Goal: Task Accomplishment & Management: Use online tool/utility

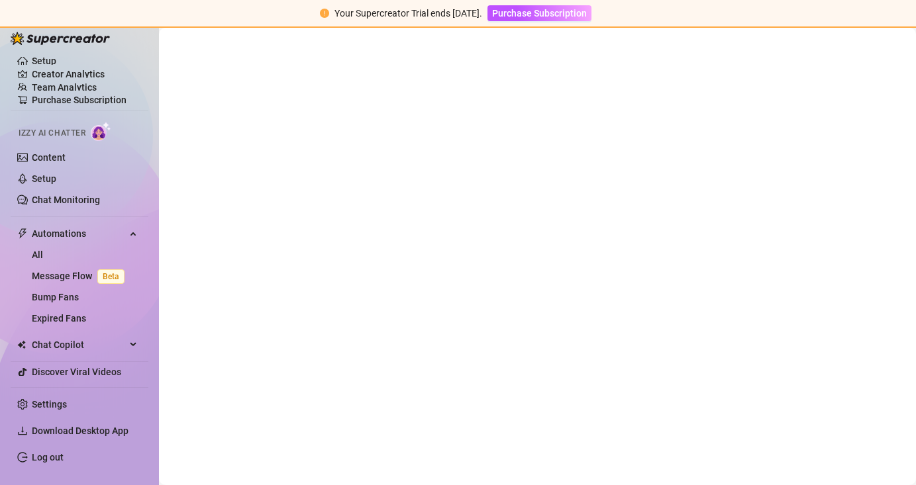
click at [38, 50] on div at bounding box center [60, 32] width 99 height 40
click at [38, 60] on link "Setup" at bounding box center [44, 61] width 24 height 11
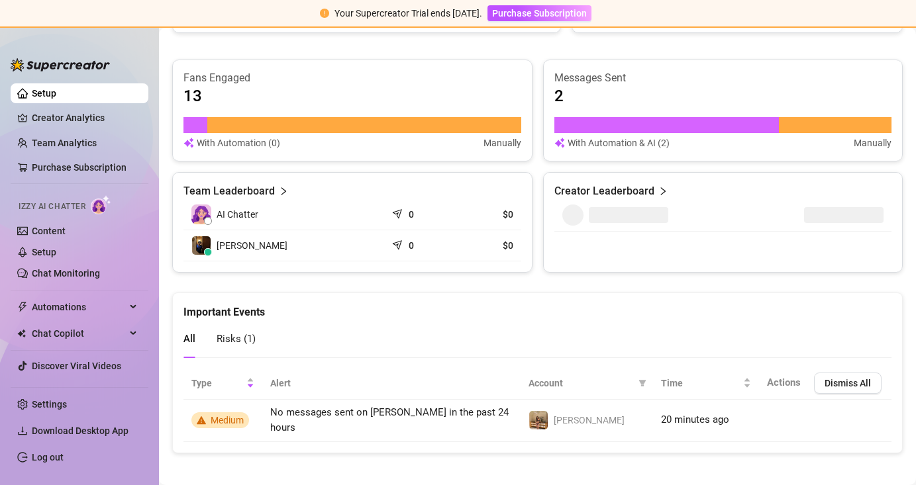
scroll to position [808, 0]
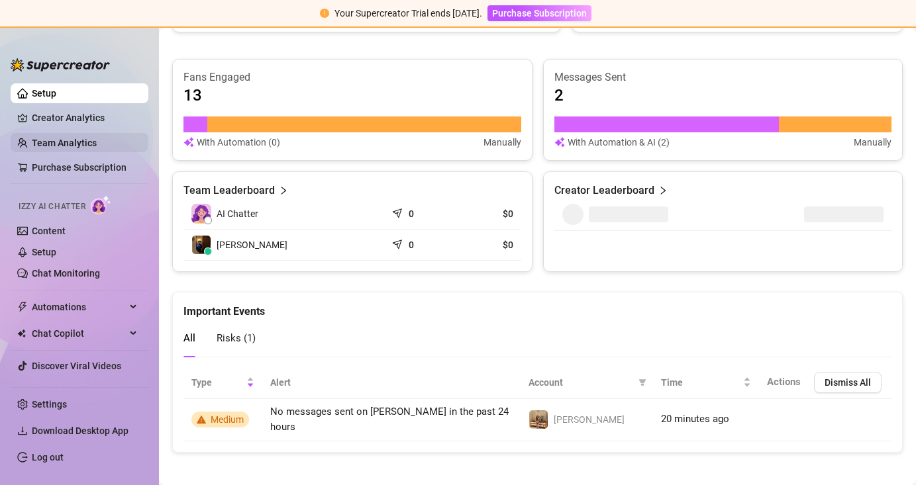
click at [87, 141] on link "Team Analytics" at bounding box center [64, 143] width 65 height 11
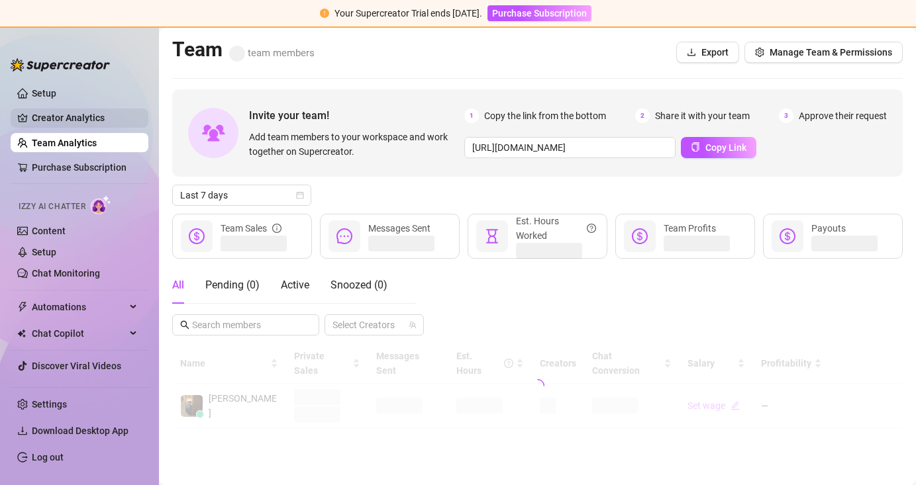
click at [75, 113] on link "Creator Analytics" at bounding box center [85, 117] width 106 height 21
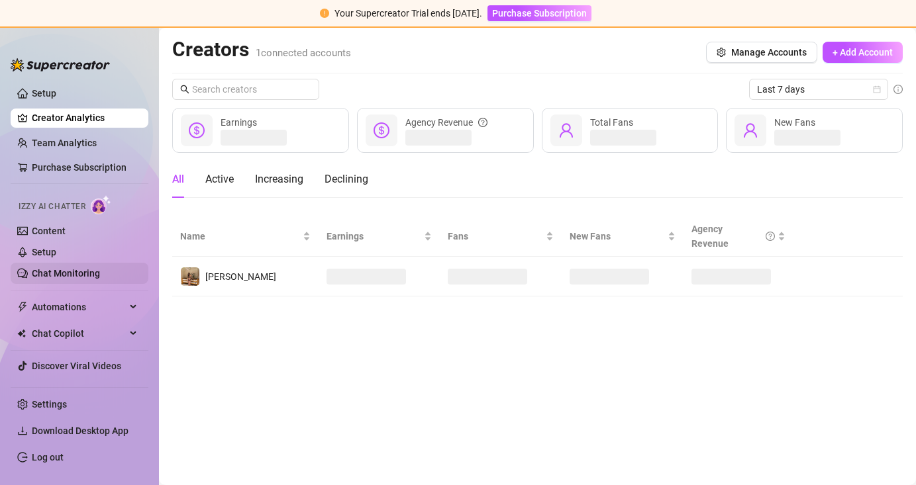
click at [60, 271] on link "Chat Monitoring" at bounding box center [66, 273] width 68 height 11
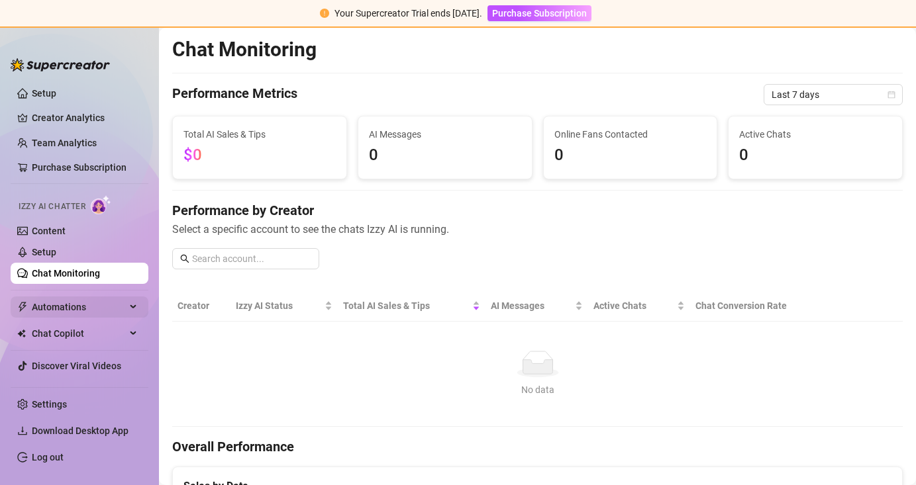
click at [128, 306] on div "Automations" at bounding box center [80, 307] width 138 height 21
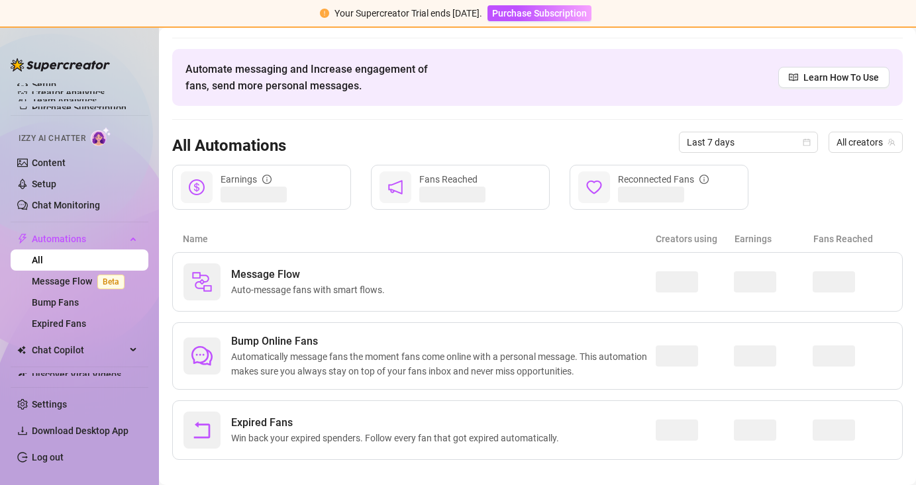
scroll to position [49, 0]
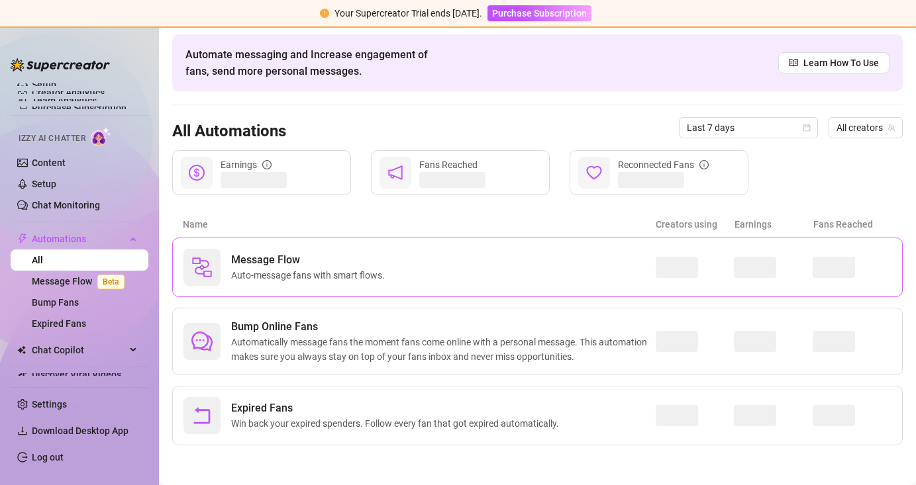
click at [487, 286] on div "Message Flow Auto-message fans with smart flows." at bounding box center [537, 268] width 730 height 60
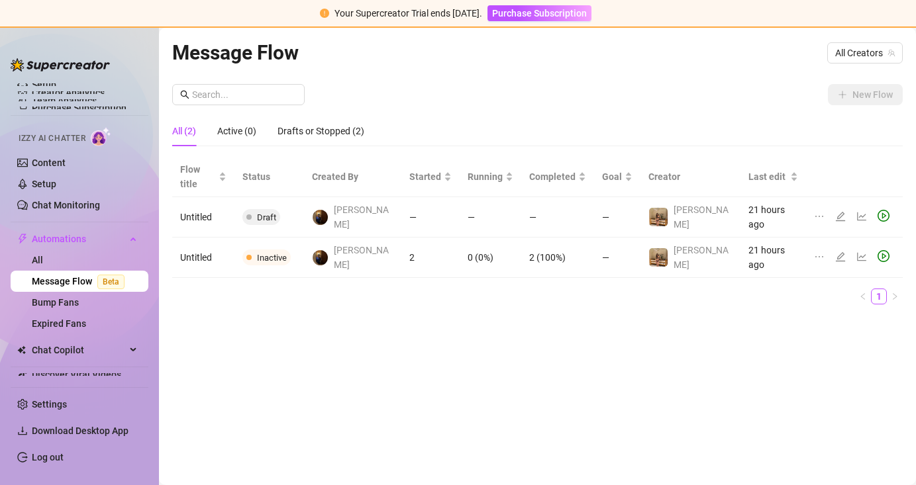
click at [536, 197] on td "—" at bounding box center [557, 217] width 73 height 40
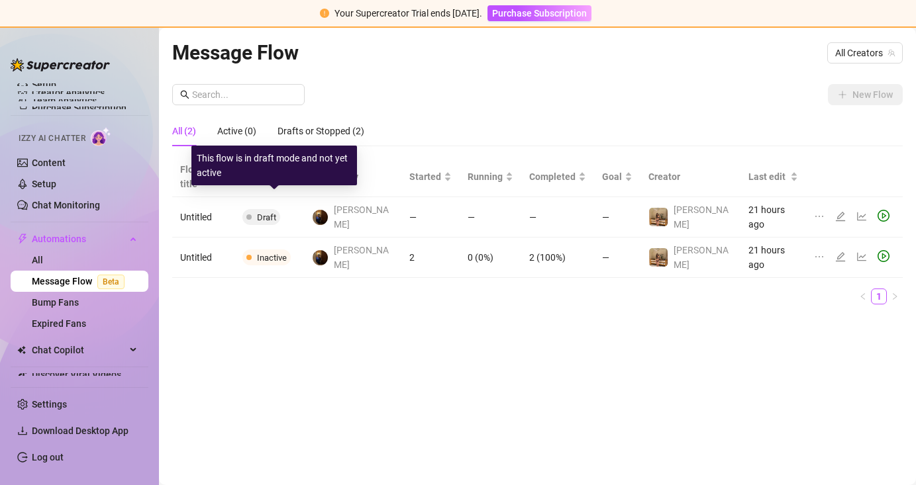
click at [271, 213] on span "Draft" at bounding box center [266, 218] width 19 height 10
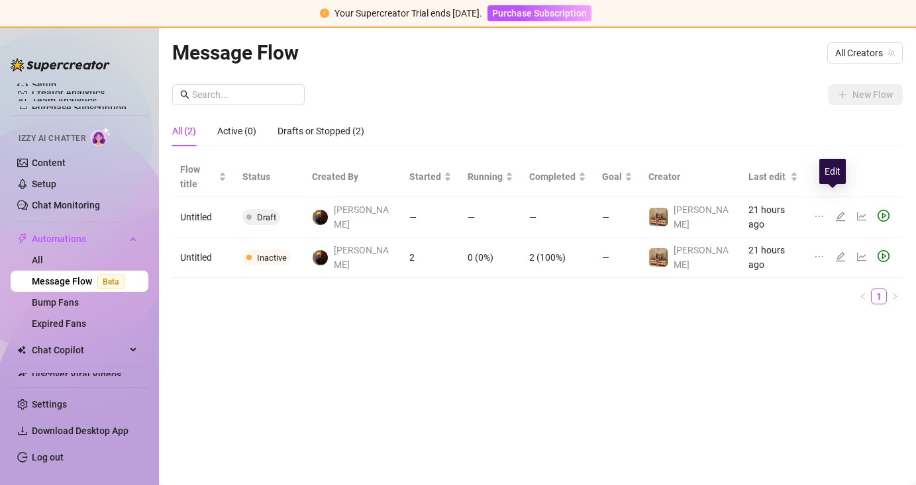
click at [836, 212] on icon "edit" at bounding box center [840, 216] width 9 height 9
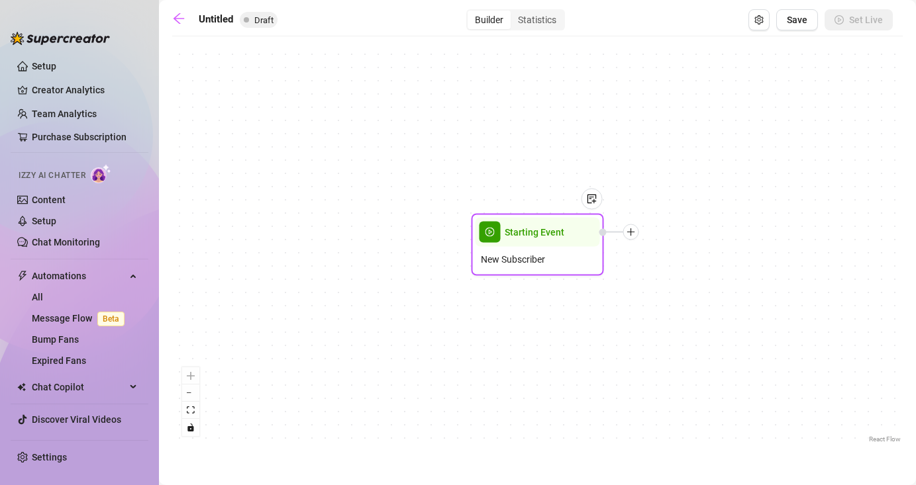
click at [559, 234] on span "Starting Event" at bounding box center [535, 232] width 60 height 15
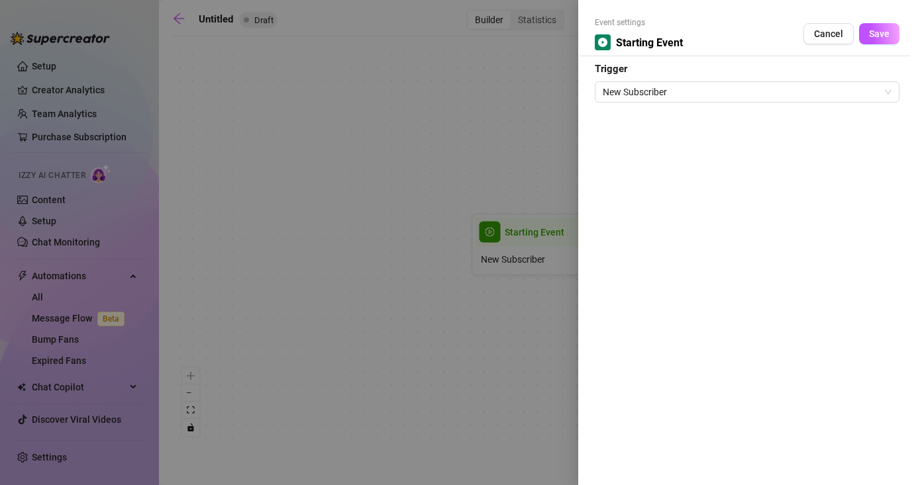
click at [472, 132] on div at bounding box center [458, 242] width 916 height 485
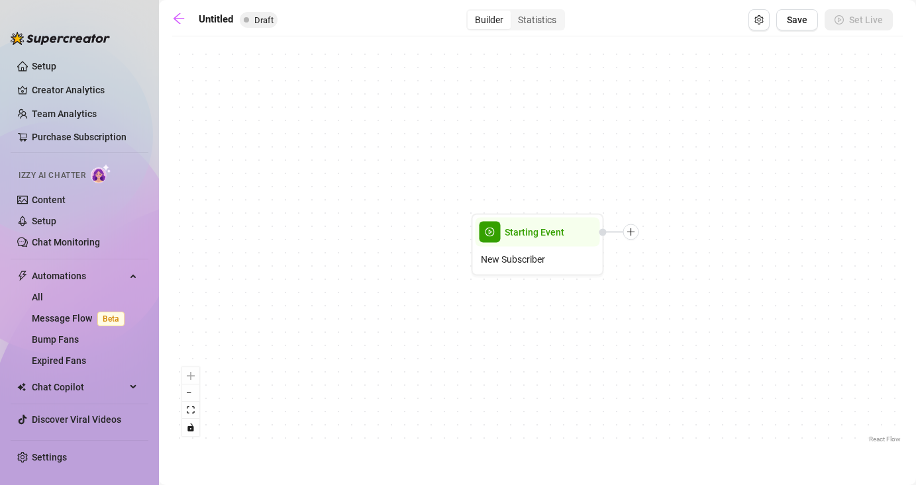
click at [472, 132] on div "Starting Event New Subscriber" at bounding box center [537, 244] width 730 height 403
click at [634, 235] on icon "plus" at bounding box center [630, 232] width 9 height 9
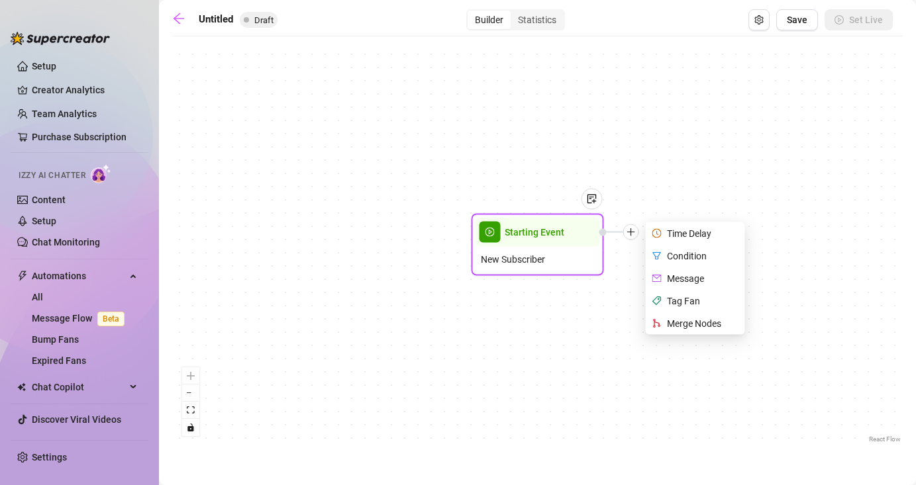
click at [670, 286] on div "Message" at bounding box center [696, 278] width 97 height 23
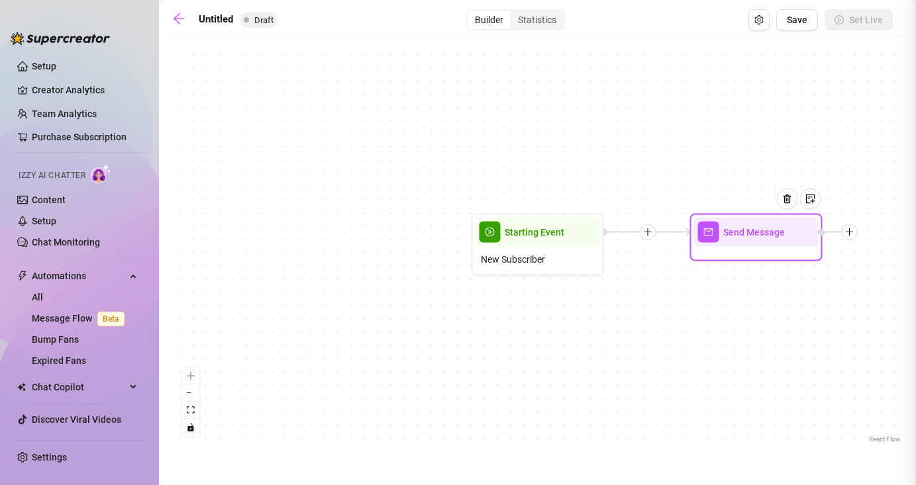
type textarea "Write your message here"
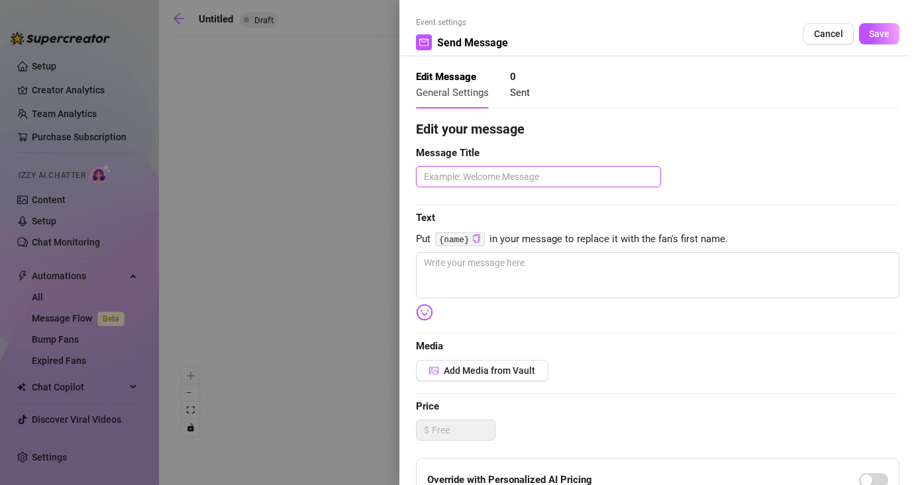
click at [564, 178] on textarea at bounding box center [538, 176] width 245 height 21
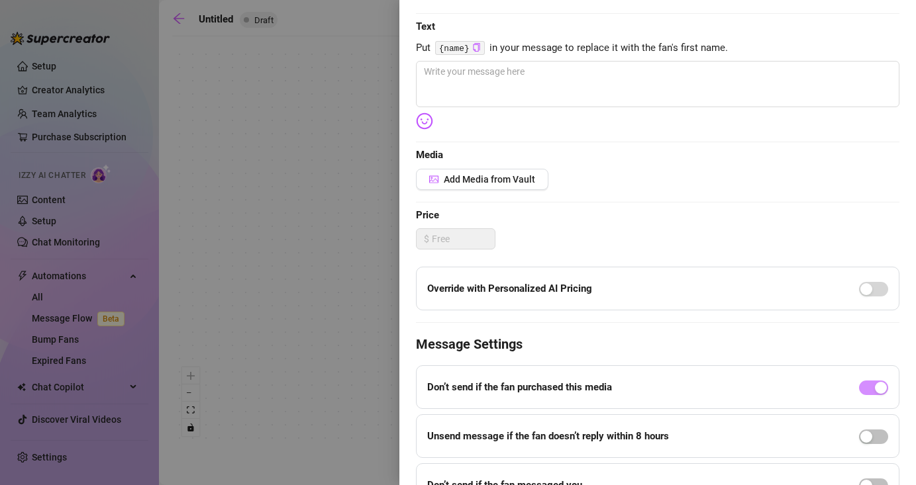
scroll to position [192, 0]
click at [530, 183] on span "Add Media from Vault" at bounding box center [489, 178] width 91 height 11
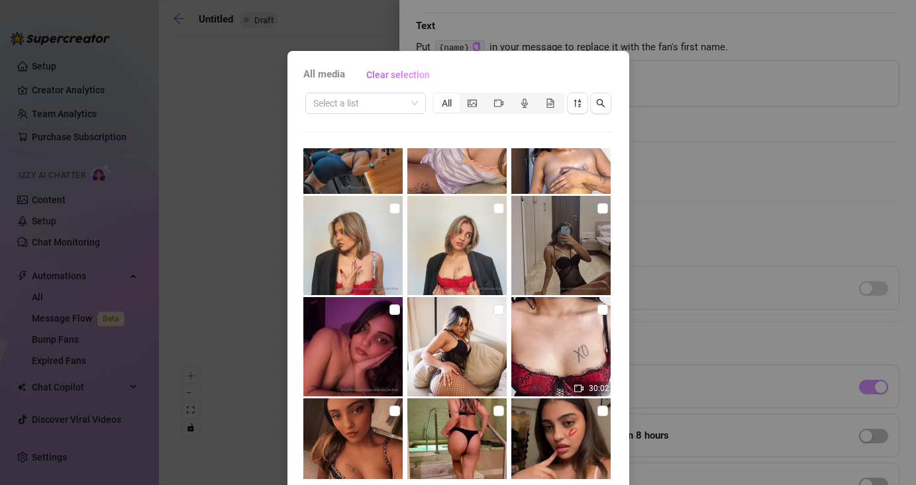
scroll to position [0, 0]
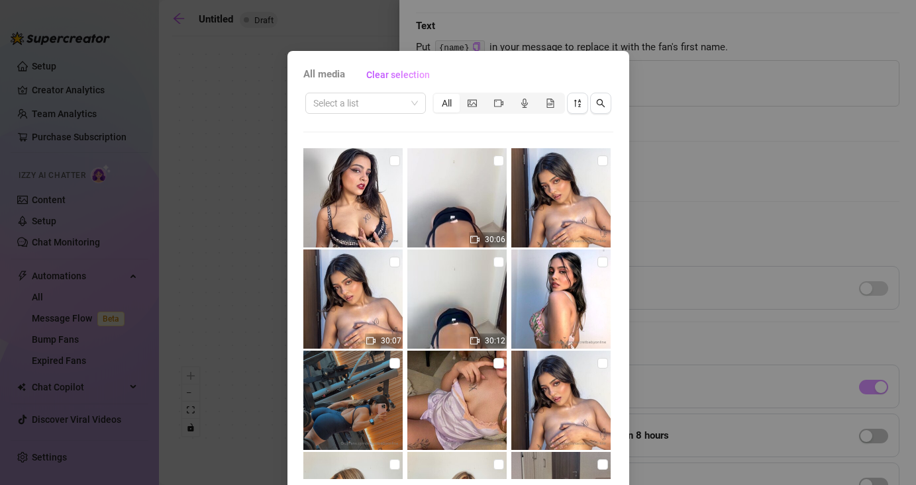
click at [536, 195] on img at bounding box center [560, 197] width 99 height 99
click at [573, 188] on img at bounding box center [560, 197] width 99 height 99
click at [604, 161] on input "checkbox" at bounding box center [602, 161] width 11 height 11
checkbox input "true"
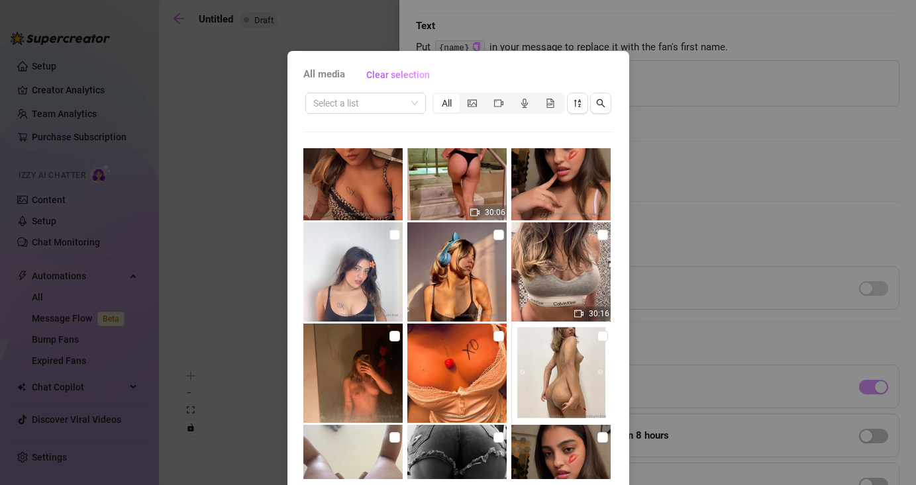
scroll to position [68, 0]
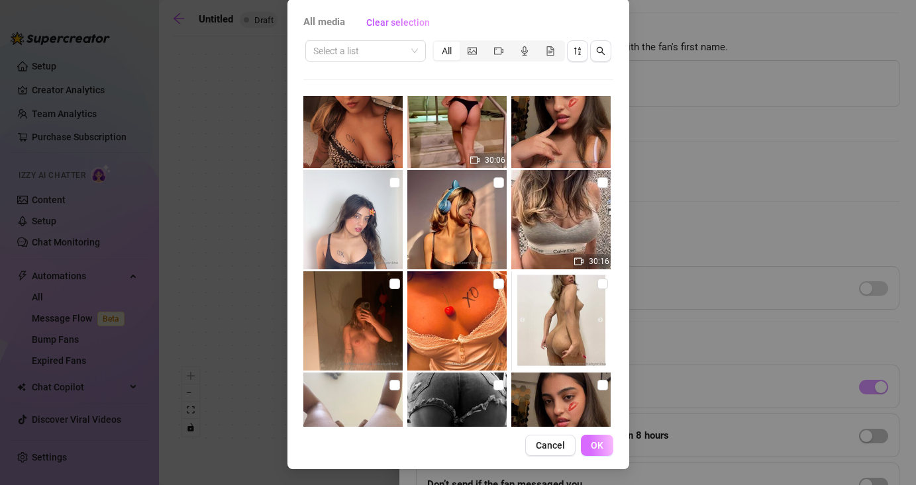
click at [603, 440] on button "OK" at bounding box center [597, 445] width 32 height 21
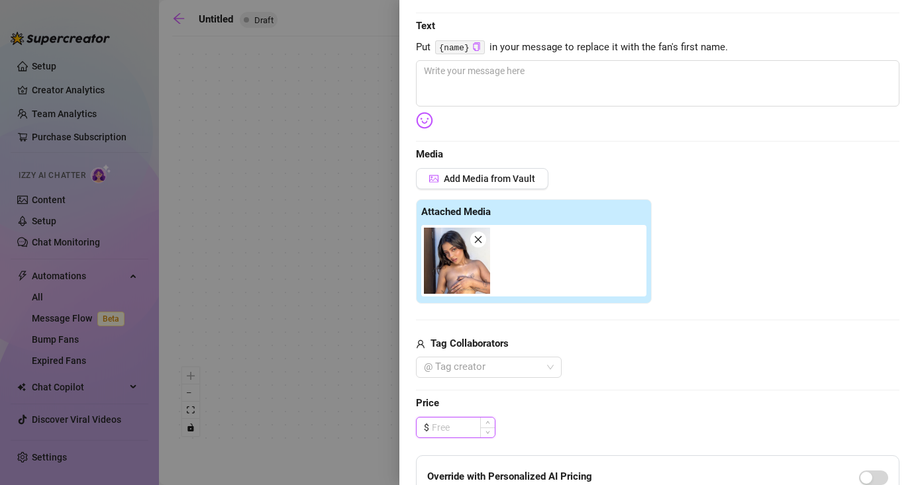
click at [452, 431] on input at bounding box center [463, 428] width 63 height 20
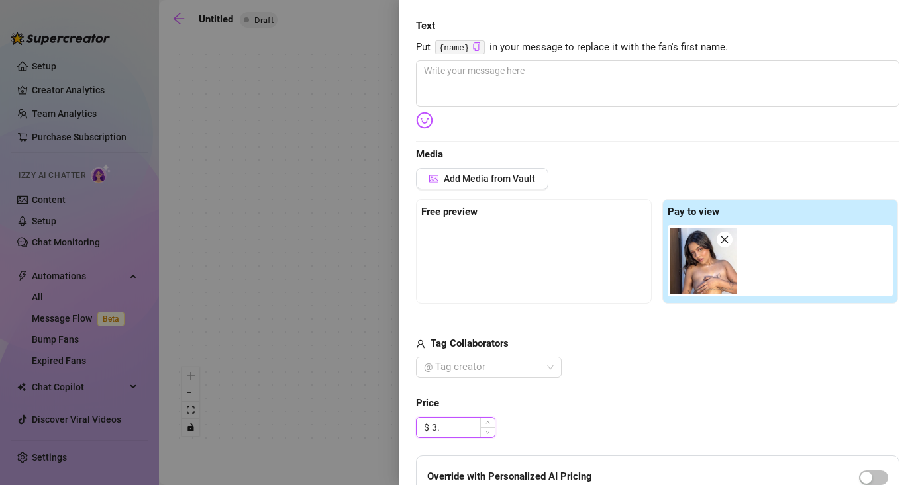
type input "3"
type input "3.00"
click at [463, 83] on textarea at bounding box center [657, 83] width 483 height 46
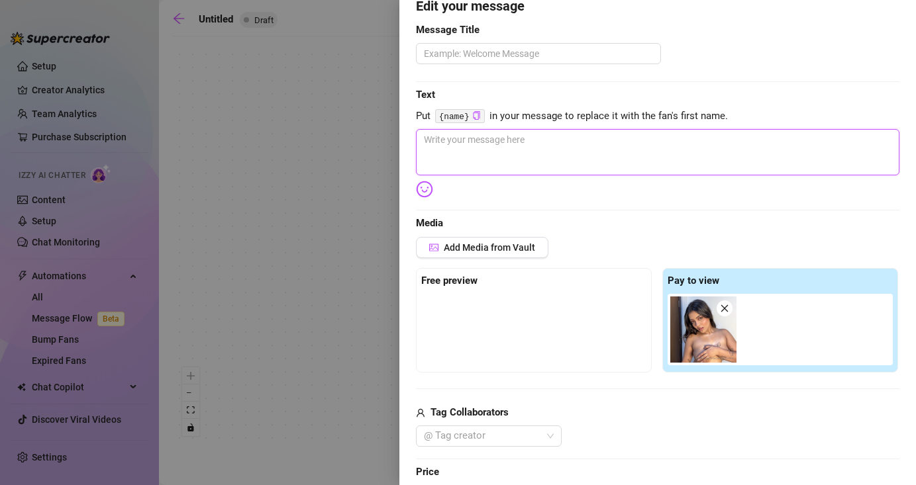
scroll to position [49, 0]
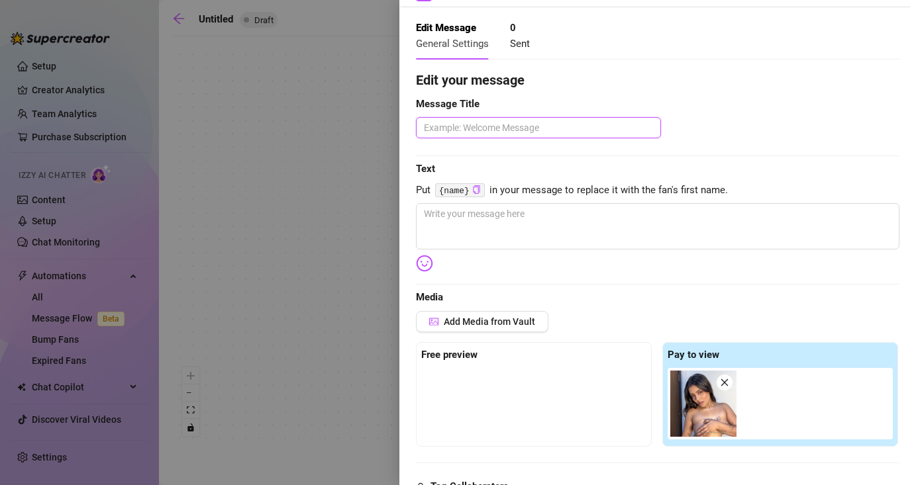
click at [459, 128] on textarea at bounding box center [538, 127] width 245 height 21
click at [559, 126] on textarea at bounding box center [538, 127] width 245 height 21
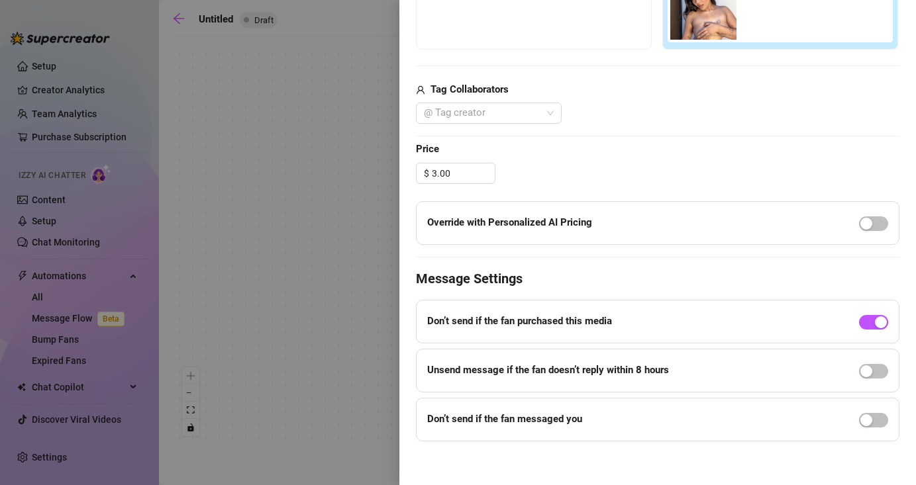
scroll to position [452, 0]
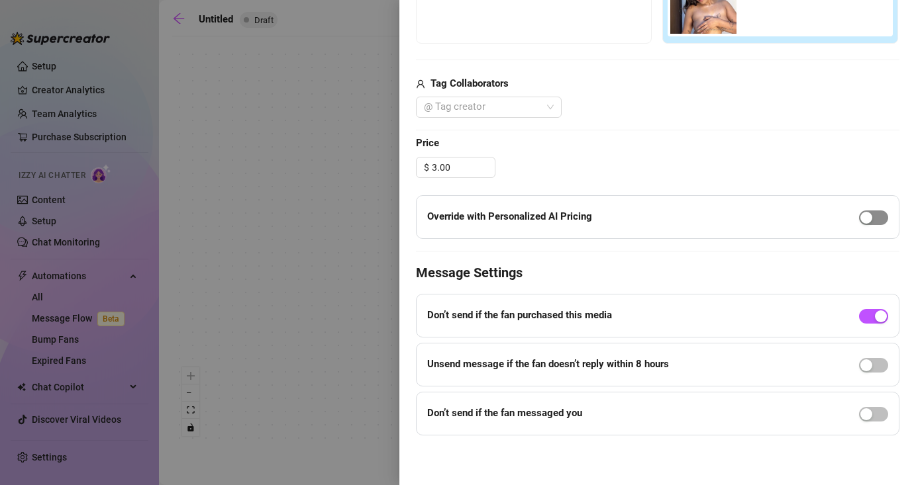
click at [860, 212] on div "button" at bounding box center [866, 218] width 12 height 12
click at [875, 212] on div "button" at bounding box center [881, 218] width 12 height 12
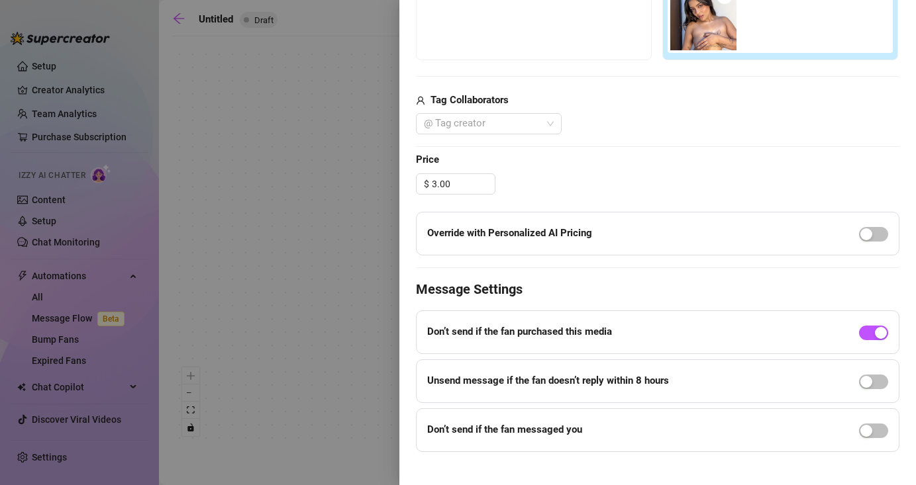
scroll to position [445, 0]
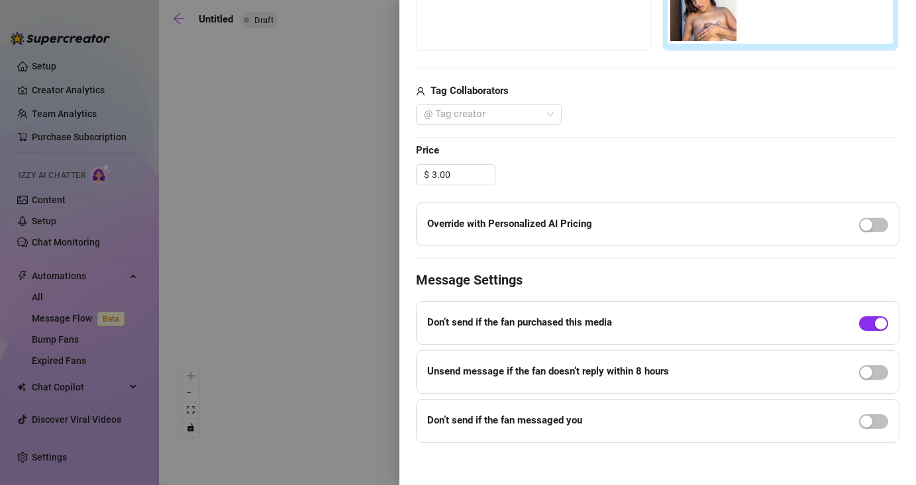
click at [863, 318] on span "button" at bounding box center [873, 323] width 29 height 15
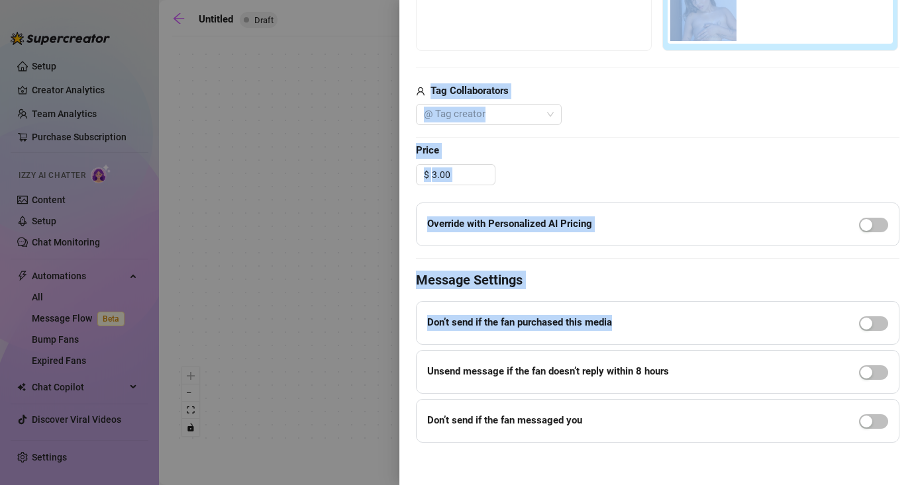
scroll to position [452, 0]
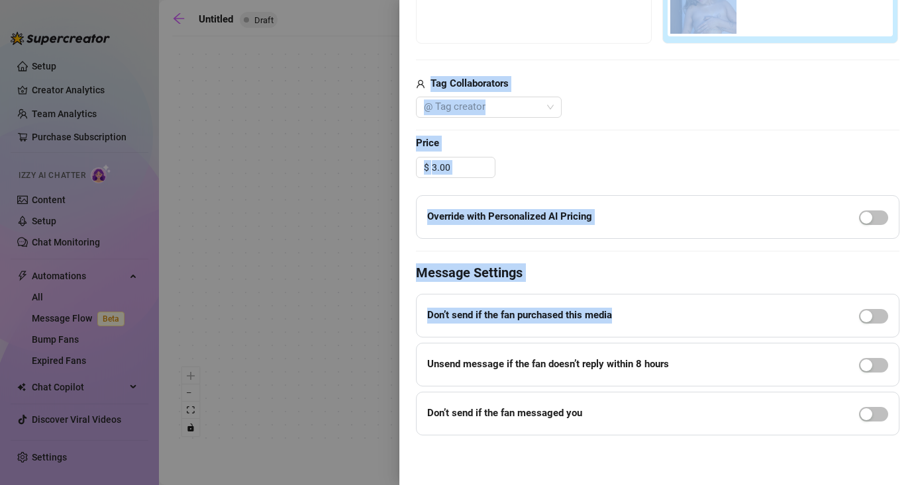
drag, startPoint x: 663, startPoint y: 320, endPoint x: 734, endPoint y: 540, distance: 231.2
click at [734, 485] on html "Setup Creator Analytics Team Analytics Purchase Subscription Izzy AI Chatter Co…" at bounding box center [458, 242] width 916 height 485
click at [372, 281] on div at bounding box center [458, 242] width 916 height 485
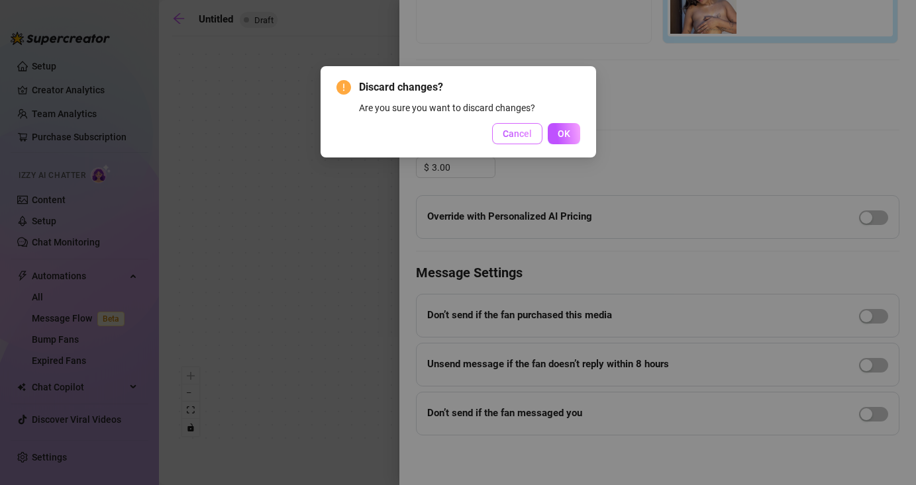
click at [519, 136] on span "Cancel" at bounding box center [517, 133] width 29 height 11
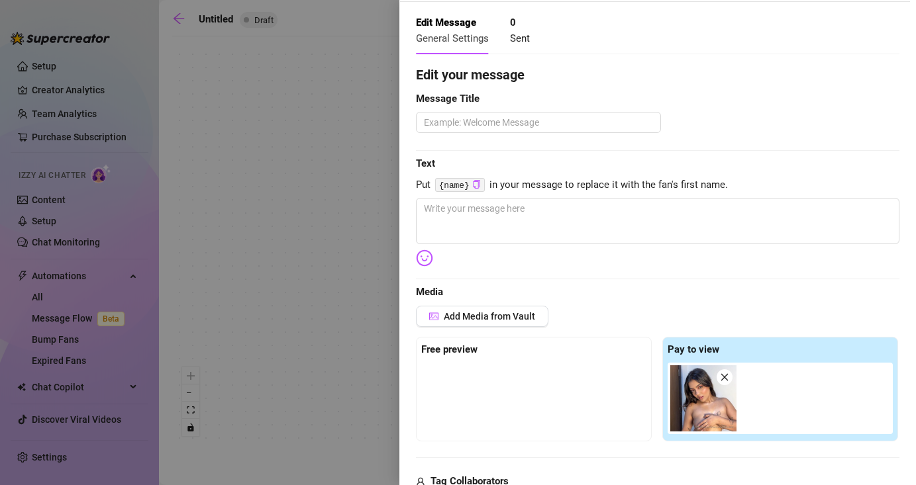
scroll to position [0, 0]
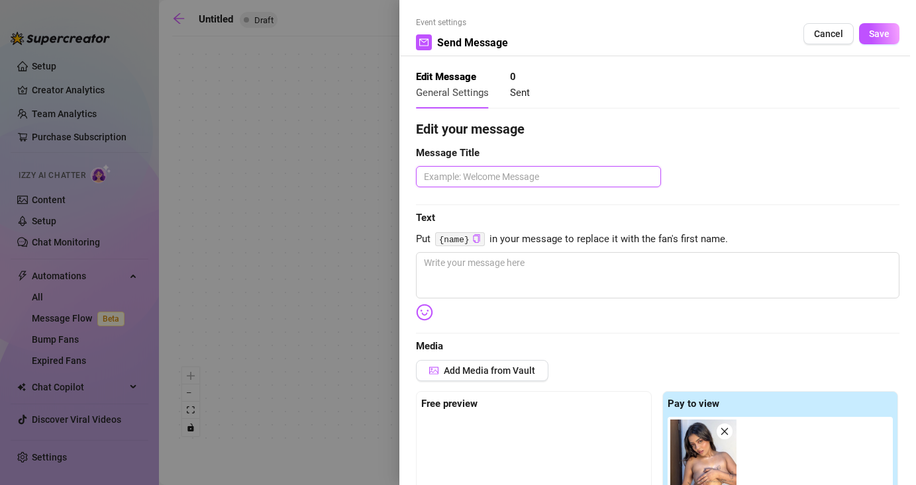
click at [479, 177] on textarea at bounding box center [538, 176] width 245 height 21
type textarea "h"
type textarea "he"
type textarea "hey"
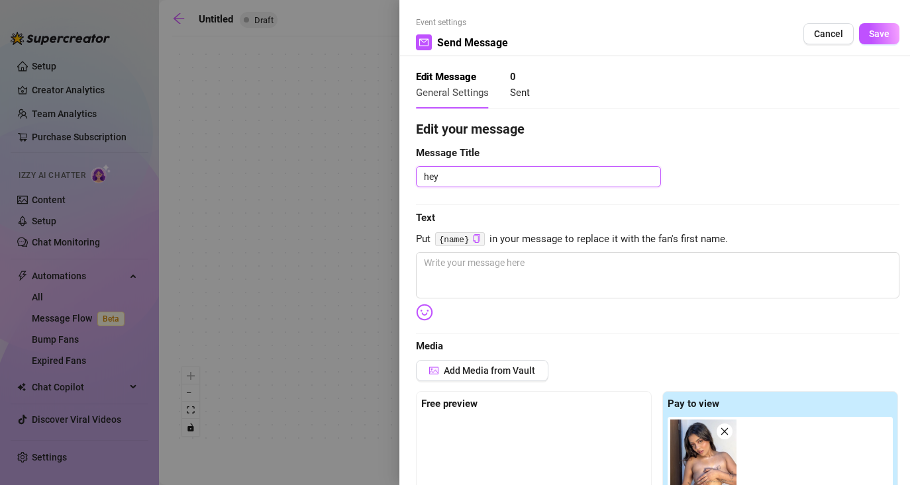
type textarea "hey b"
type textarea "hey bi"
type textarea "hey big"
type textarea "hey big b"
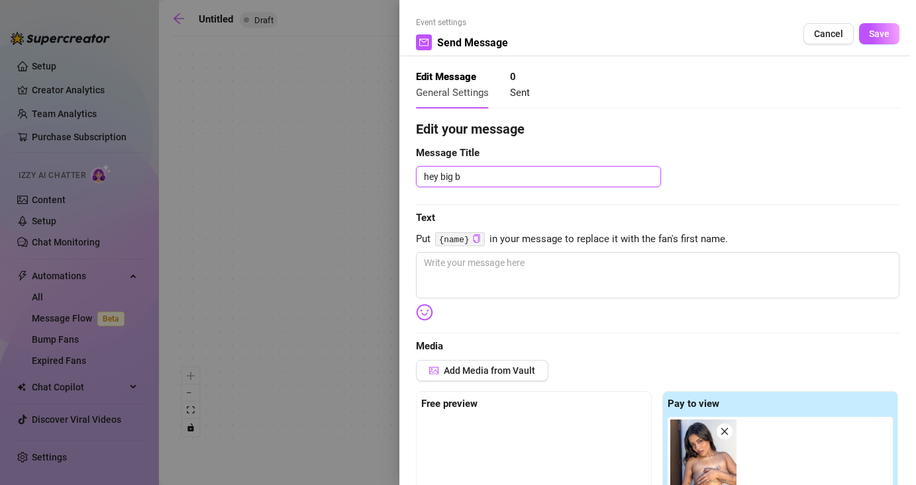
type textarea "hey big bo"
type textarea "hey big boy"
type textarea "hey big boy😉"
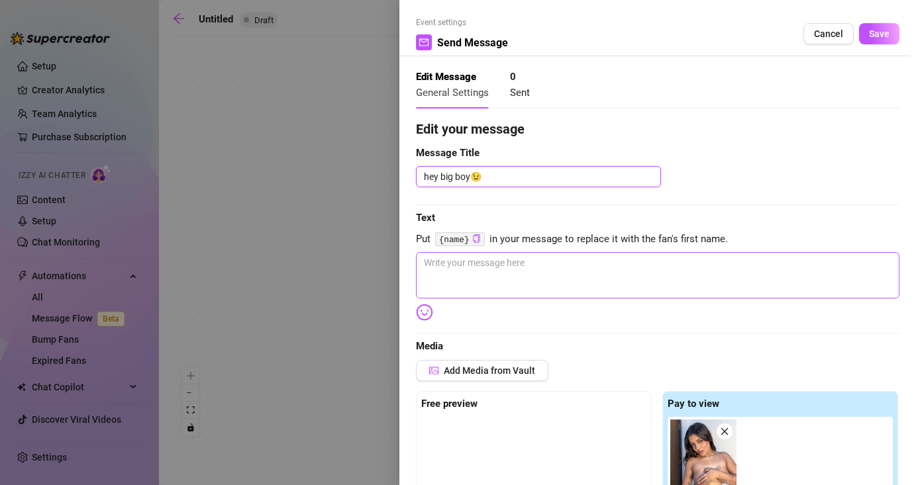
type textarea "hey big boy😉"
click at [475, 258] on textarea at bounding box center [657, 275] width 483 height 46
type textarea "H"
type textarea "He"
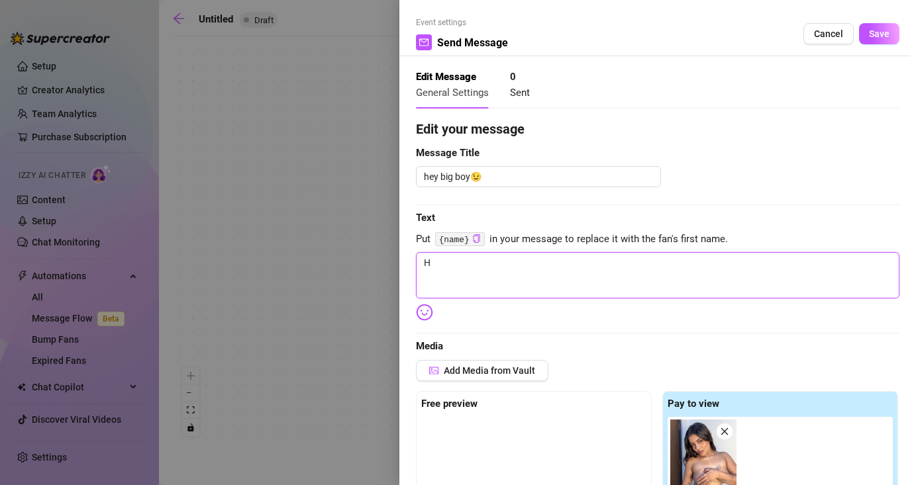
type textarea "He"
type textarea "Hey"
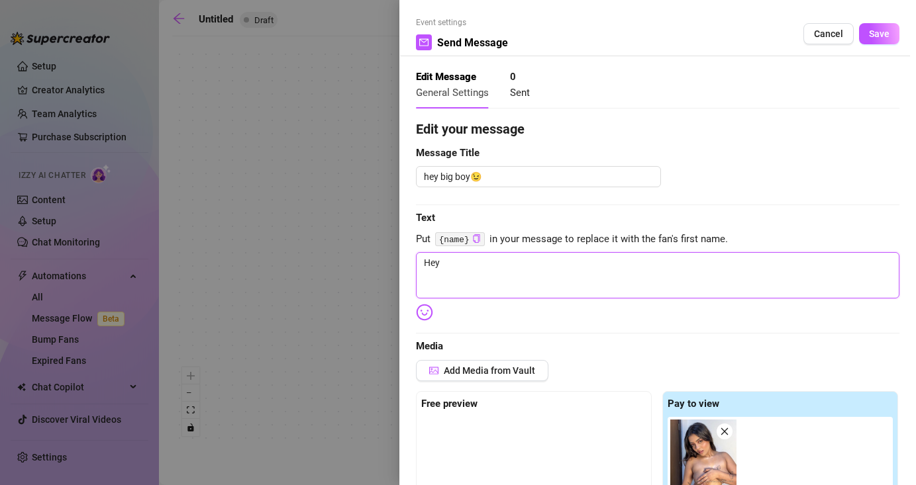
type textarea "Hey d"
type textarea "Hey da"
type textarea "Hey dad"
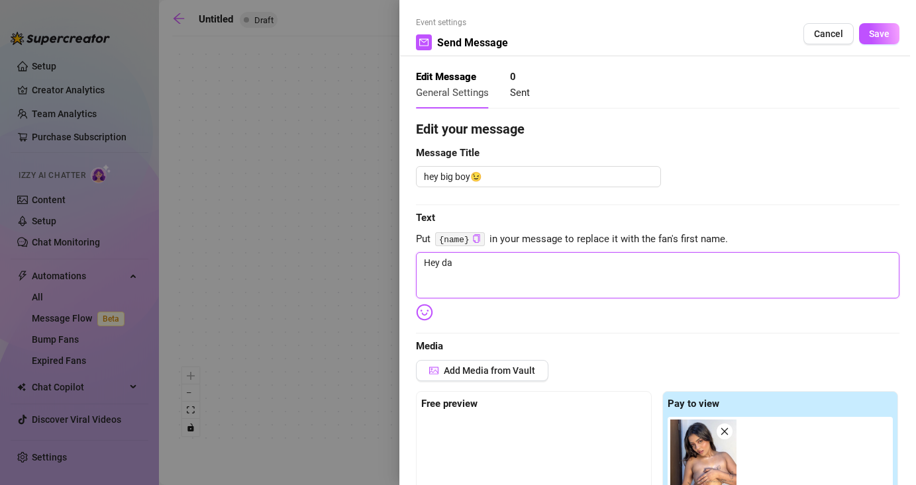
type textarea "Hey dad"
type textarea "Hey dadd"
type textarea "Hey daddy"
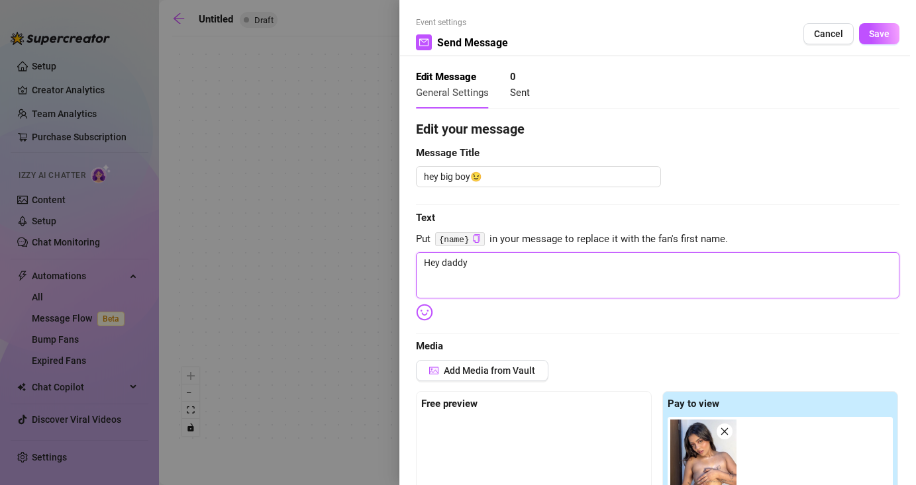
type textarea "Hey daddy"
type textarea "Hey daddy t"
type textarea "Hey daddy th"
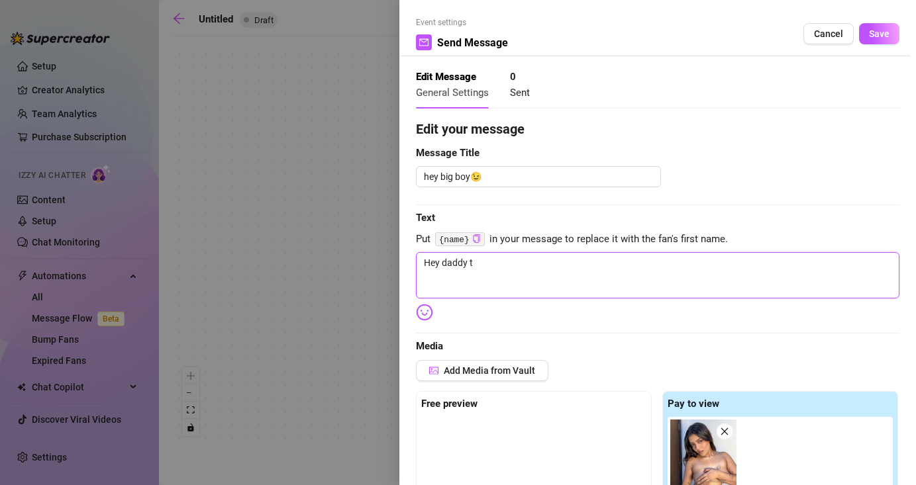
type textarea "Hey daddy th"
type textarea "Hey daddy tha"
type textarea "Hey daddy than"
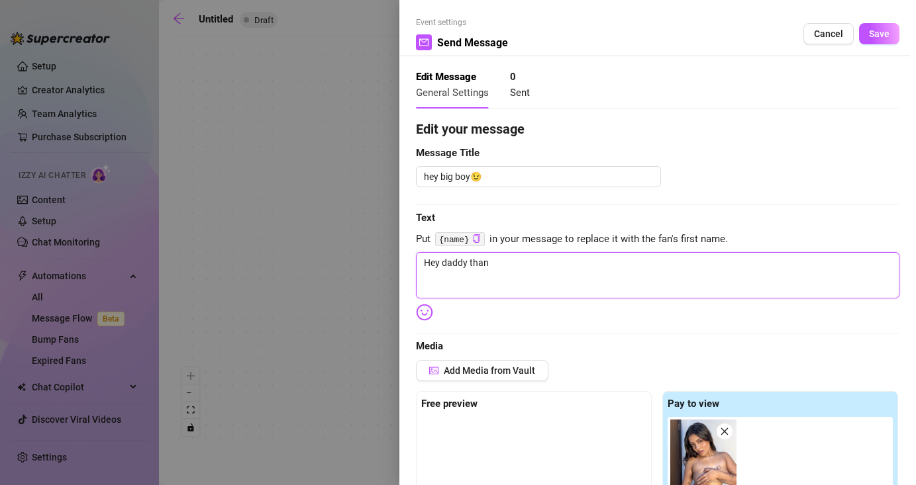
type textarea "Hey daddy thank"
type textarea "Hey daddy thanks"
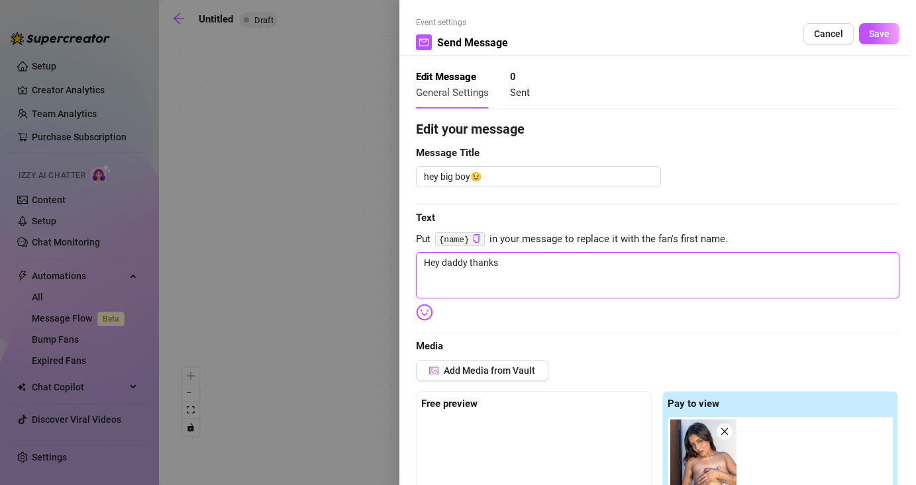
type textarea "Hey daddy thanks"
type textarea "Hey daddy thanks f"
type textarea "Hey daddy thanks [PERSON_NAME]"
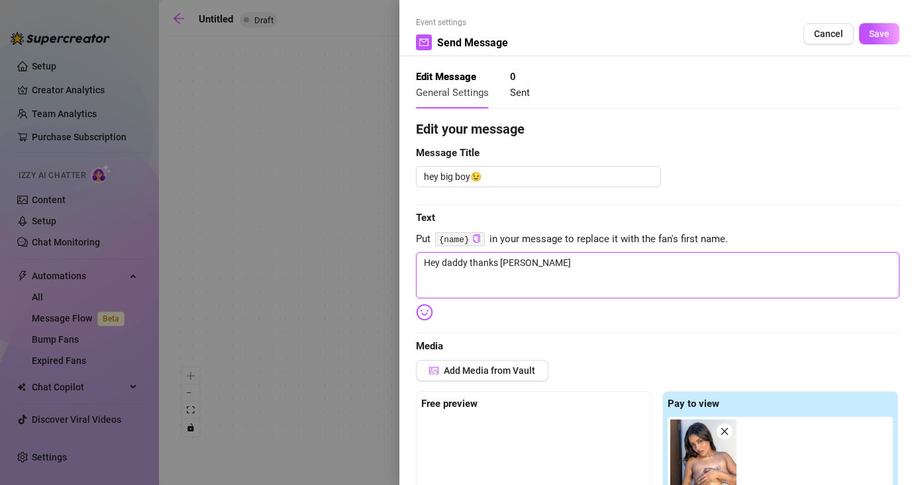
type textarea "Hey daddy thanks for"
type textarea "Hey daddy thanks for s"
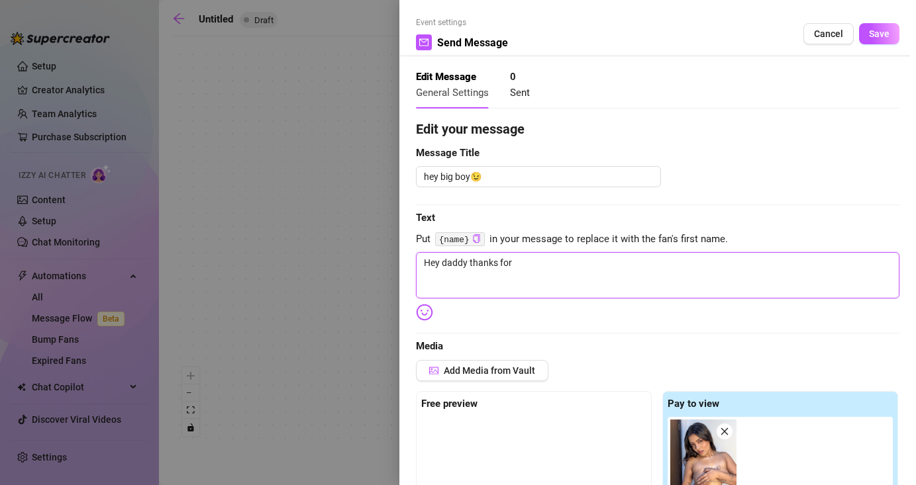
type textarea "Hey daddy thanks for s"
type textarea "Hey daddy thanks for su"
type textarea "Hey daddy thanks for sub"
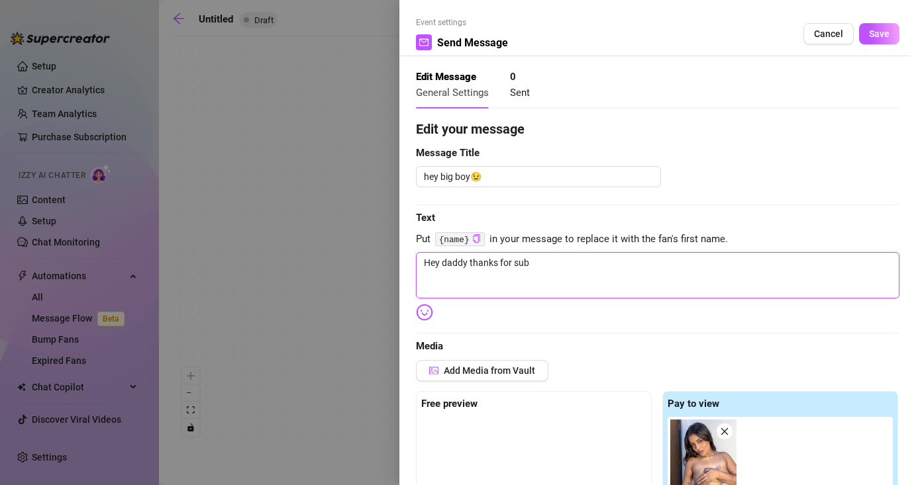
type textarea "Hey daddy thanks for subs"
type textarea "Hey daddy thanks for subsc"
type textarea "Hey daddy thanks for subscr"
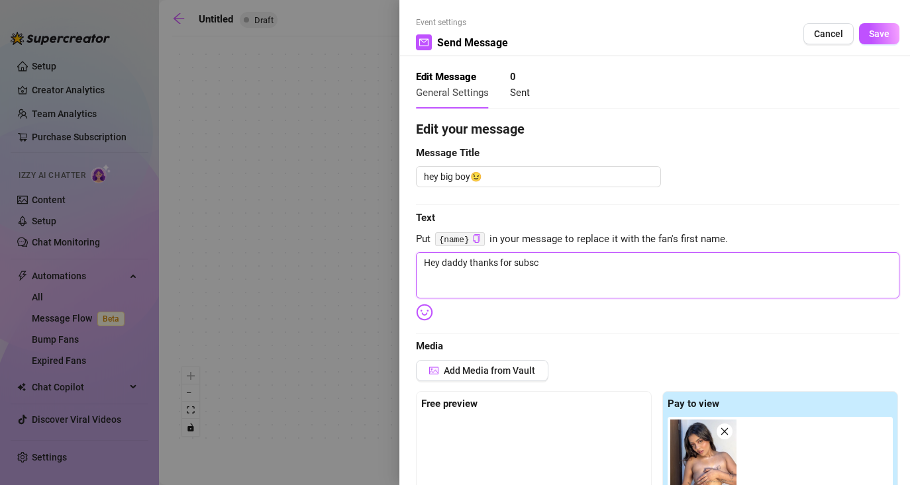
type textarea "Hey daddy thanks for subscr"
type textarea "Hey daddy thanks for subscri"
type textarea "Hey daddy thanks for subscrib"
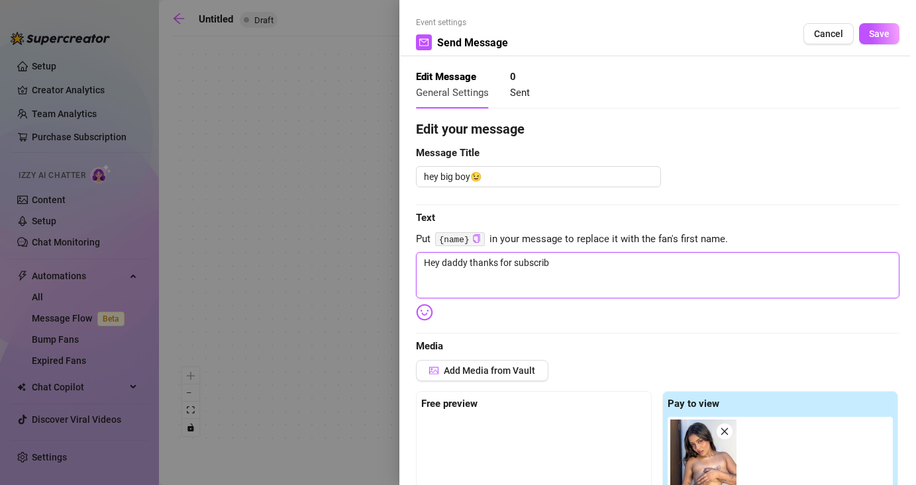
type textarea "Hey daddy thanks for subscribi"
type textarea "Hey daddy thanks for subscribin"
type textarea "Hey daddy thanks for subscribing"
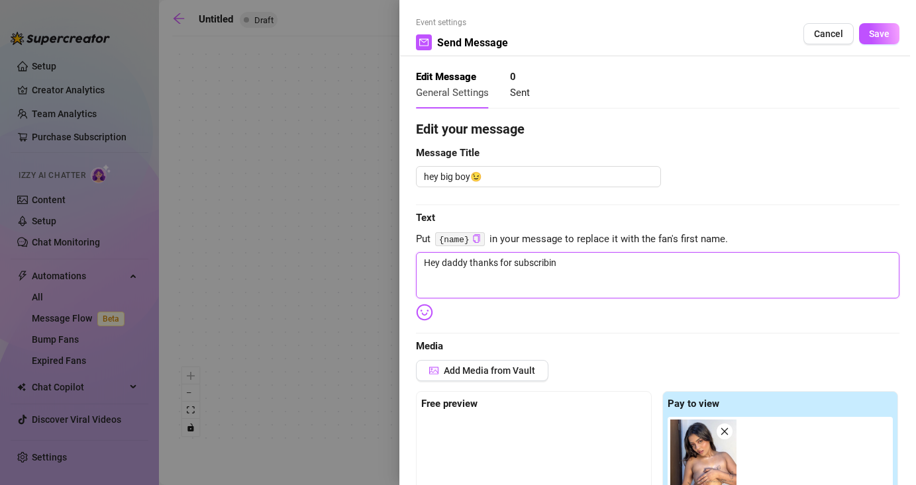
type textarea "Hey daddy thanks for subscribing"
click at [589, 266] on textarea "Hey daddy thanks for subscribing" at bounding box center [657, 275] width 483 height 46
paste textarea "hey baby! thanks for subscription here 🙈 i bet you’re gon love what’s in store …"
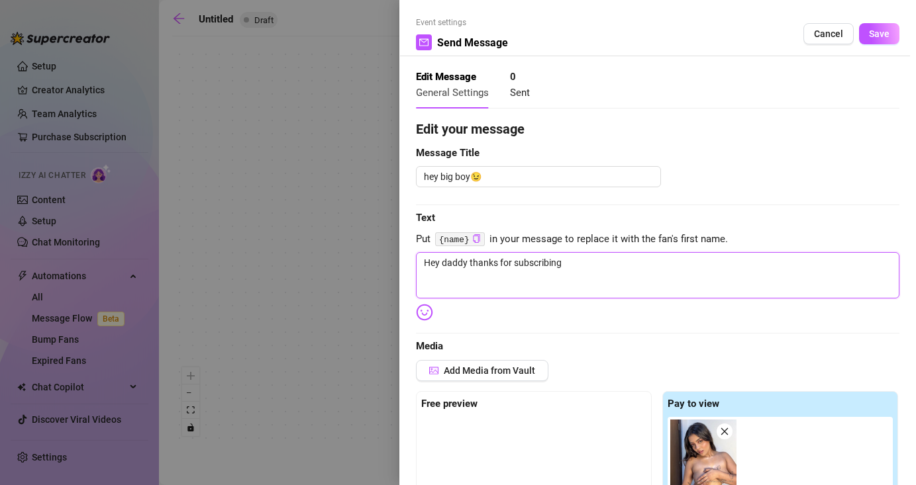
type textarea "Hey daddy thanks for subscribing hey baby! thanks for subscription here 🙈 i bet…"
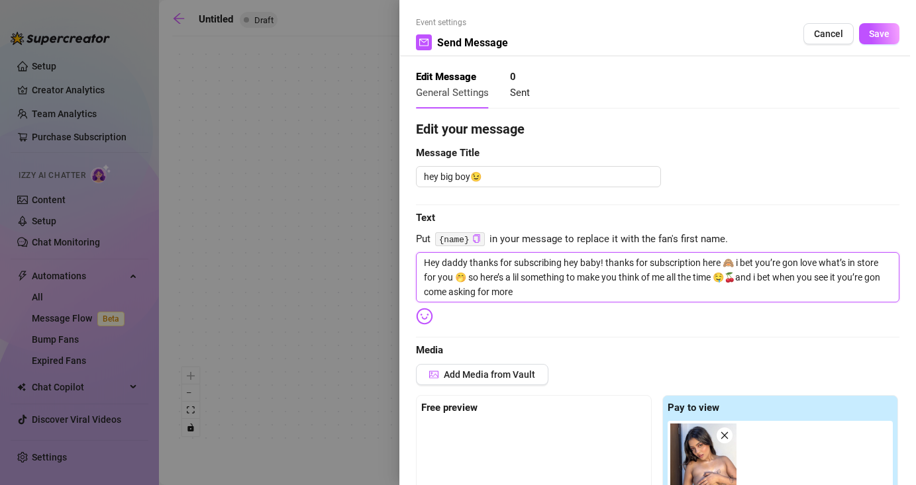
drag, startPoint x: 699, startPoint y: 265, endPoint x: 561, endPoint y: 262, distance: 137.7
click at [561, 263] on textarea "Hey daddy thanks for subscribing hey baby! thanks for subscription here 🙈 i bet…" at bounding box center [657, 277] width 483 height 50
type textarea "Hey daddy thanks for subscribing here 🙈 i bet you’re gon love what’s in store f…"
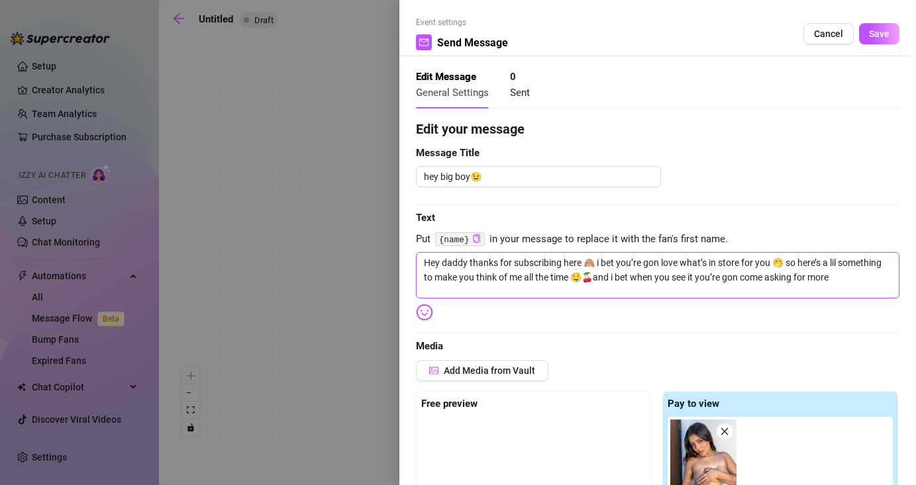
drag, startPoint x: 767, startPoint y: 267, endPoint x: 593, endPoint y: 262, distance: 174.9
click at [593, 262] on textarea "Hey daddy thanks for subscribing here 🙈 i bet you’re gon love what’s in store f…" at bounding box center [657, 275] width 483 height 46
type textarea "Hey daddy thanks for subscribing here 🙈 🤭 so here’s a lil something to make you…"
click at [604, 265] on textarea "Hey daddy thanks for subscribing here 🙈 🤭 so here’s a lil something to make you…" at bounding box center [657, 275] width 483 height 46
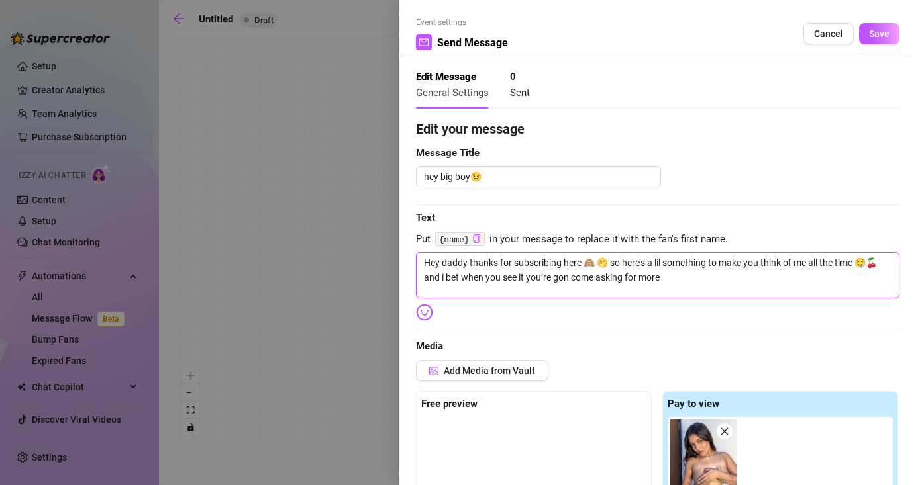
type textarea "Hey daddy thanks for subscribing here 🙈 so here’s a lil something to make you t…"
click at [574, 285] on textarea "Hey daddy thanks for subscribing here 🙈 so here’s a lil something to make you t…" at bounding box center [657, 275] width 483 height 46
drag, startPoint x: 643, startPoint y: 282, endPoint x: 424, endPoint y: 281, distance: 219.2
click at [424, 281] on textarea "Hey daddy thanks for subscribing here 🙈 so here’s a lil something to make you t…" at bounding box center [657, 275] width 483 height 46
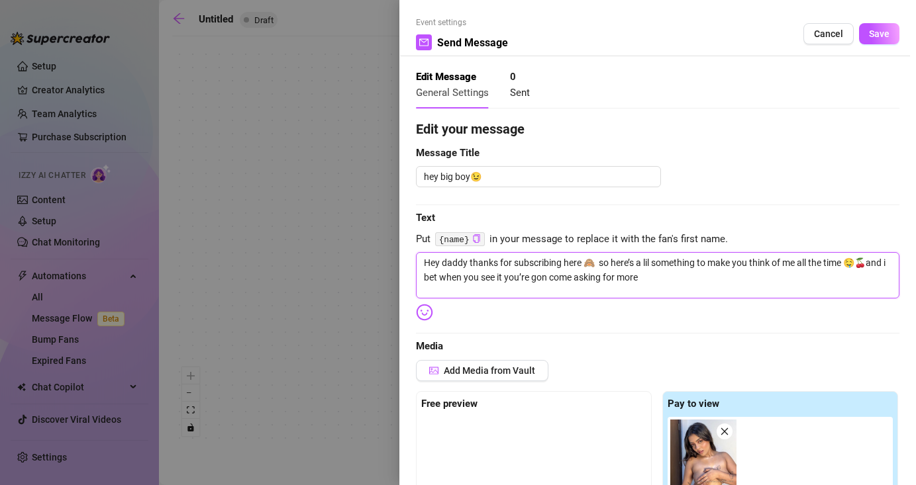
type textarea "Hey daddy thanks for subscribing here 🙈 so here’s a lil something to make you t…"
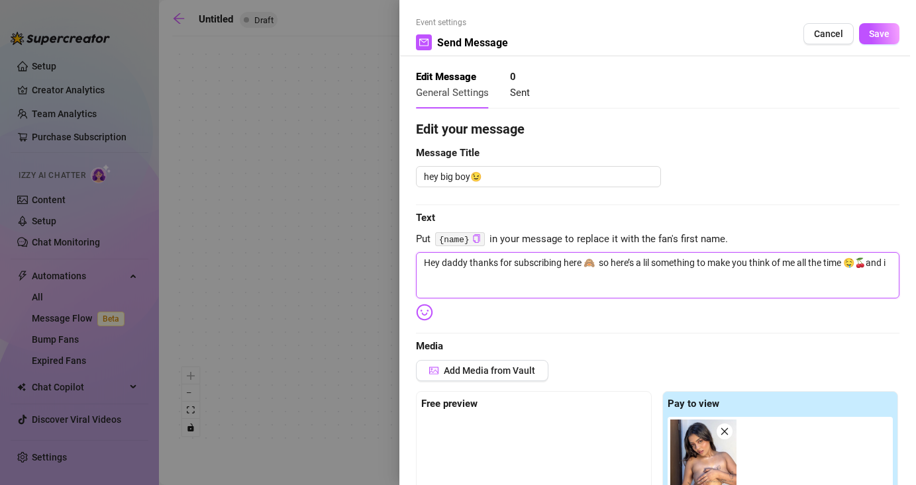
type textarea "Hey daddy thanks for subscribing here 🙈 so here’s a lil something to make you t…"
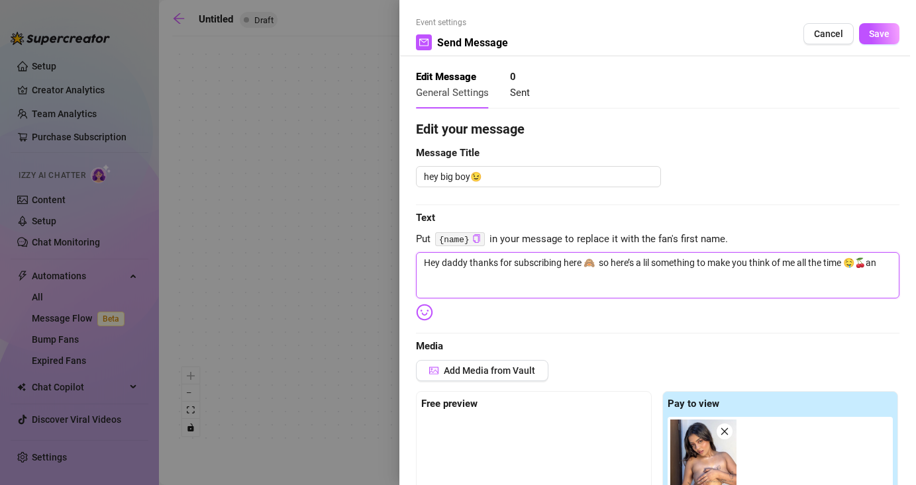
type textarea "Hey daddy thanks for subscribing here 🙈 so here’s a lil something to make you t…"
click at [582, 264] on textarea "Hey daddy thanks for subscribing here 🙈 so here’s a lil something to make you t…" at bounding box center [657, 275] width 483 height 46
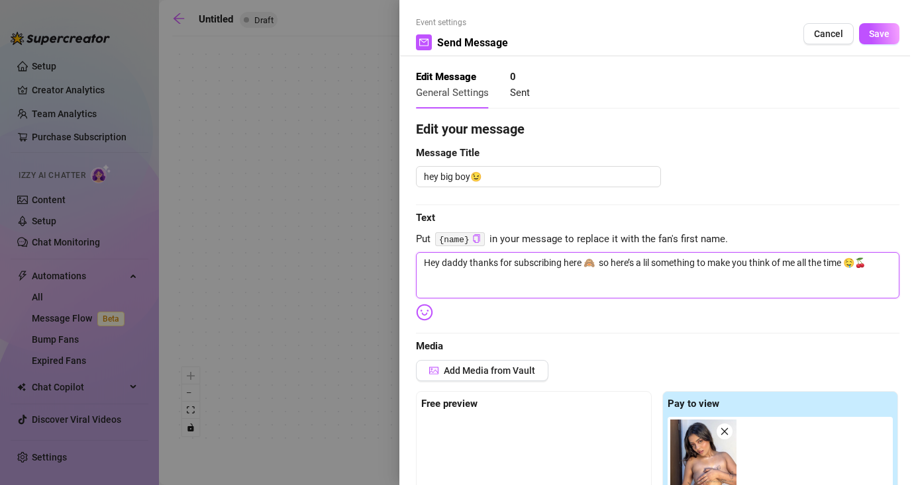
type textarea "Hey daddy thanks for subscribing here❤️ 🙈 so here’s a lil something to make you…"
type textarea "Hey daddy thanks for subscribing here❤️😈 🙈 so here’s a lil something to make yo…"
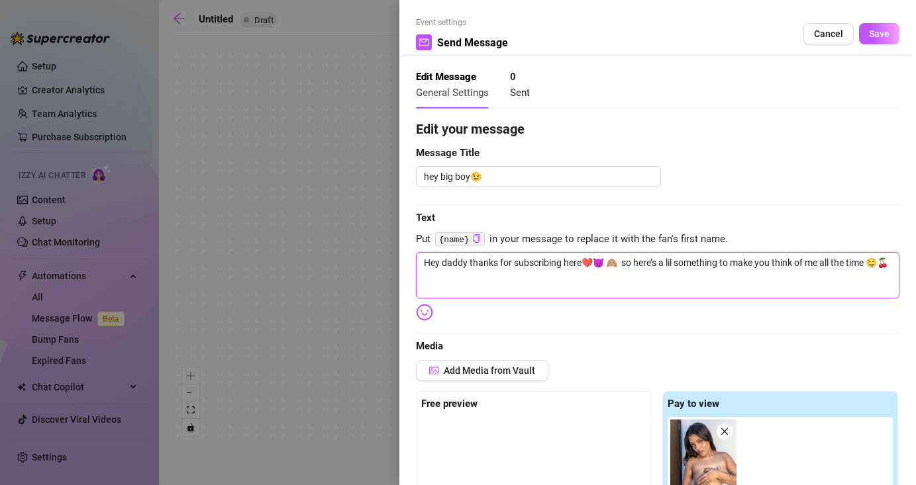
click at [612, 266] on textarea "Hey daddy thanks for subscribing here❤️😈 🙈 so here’s a lil something to make yo…" at bounding box center [657, 275] width 483 height 46
type textarea "Hey daddy thanks for subscribing here❤️😈 so here’s a lil something to make you …"
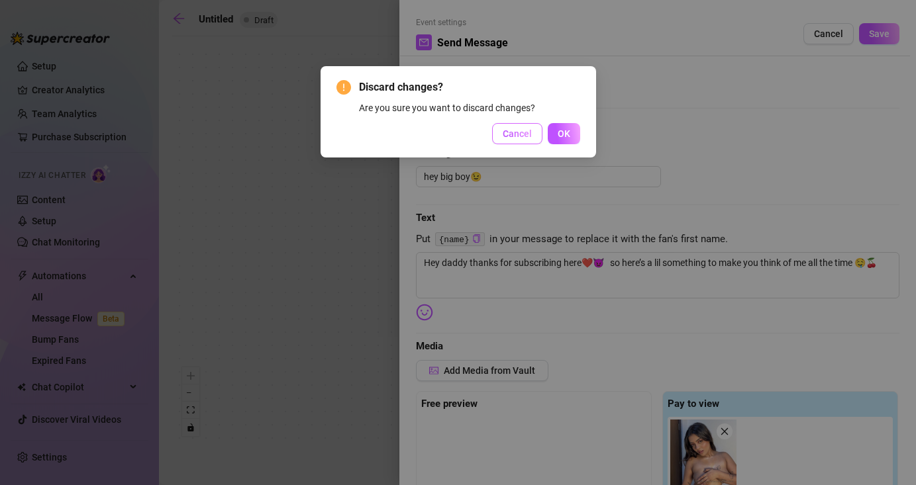
click at [518, 130] on span "Cancel" at bounding box center [517, 133] width 29 height 11
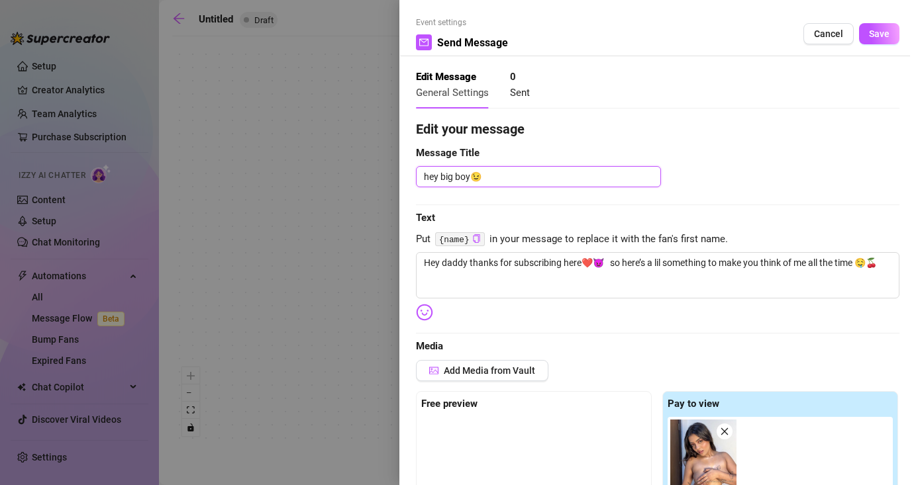
click at [499, 181] on textarea "hey big boy😉" at bounding box center [538, 176] width 245 height 21
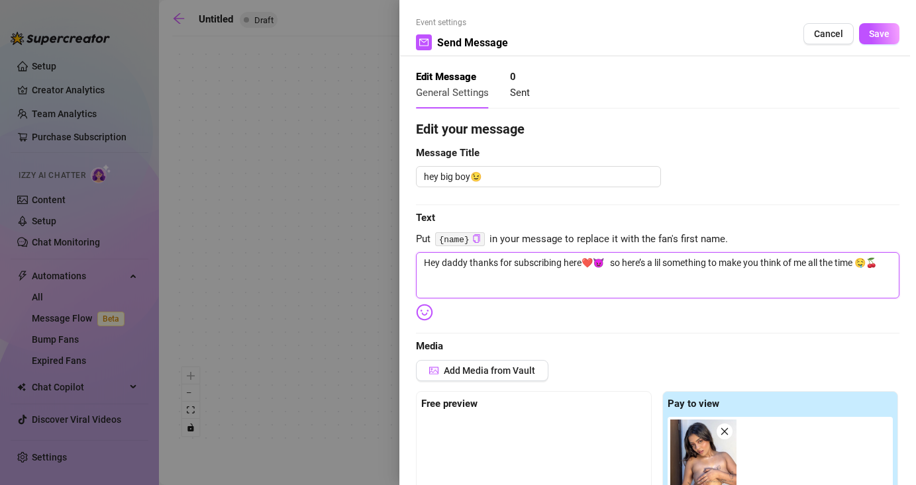
drag, startPoint x: 467, startPoint y: 263, endPoint x: 419, endPoint y: 257, distance: 48.7
click at [419, 257] on textarea "Hey daddy thanks for subscribing here❤️😈 so here’s a lil something to make you …" at bounding box center [657, 275] width 483 height 46
type textarea "thanks for subscribing here❤️😈 so here’s a lil something to make you think of m…"
click at [831, 262] on textarea "thanks for subscribing here❤️😈 so here’s a lil something to make you think of m…" at bounding box center [657, 275] width 483 height 46
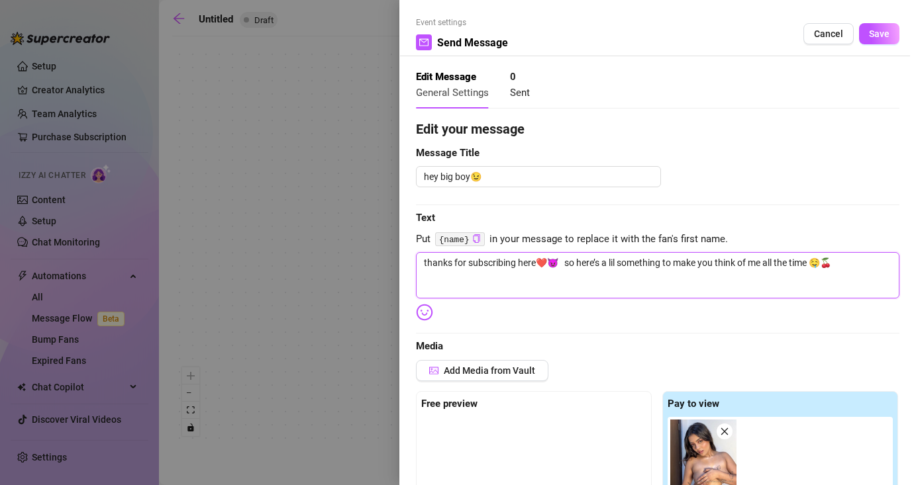
click at [565, 265] on textarea "thanks for subscribing here❤️😈 so here’s a lil something to make you think of m…" at bounding box center [657, 275] width 483 height 46
type textarea "thanks for subscribing here❤️😈 so here’s a lil something to make you think of m…"
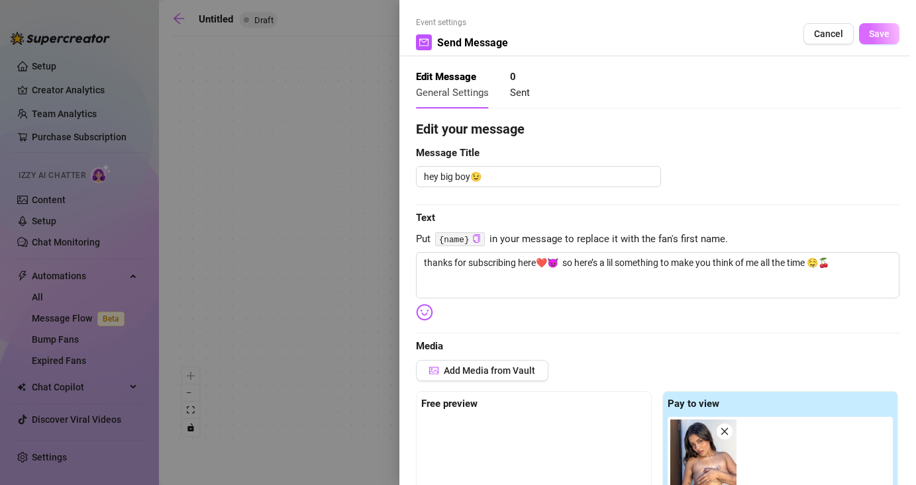
click at [875, 36] on span "Save" at bounding box center [879, 33] width 21 height 11
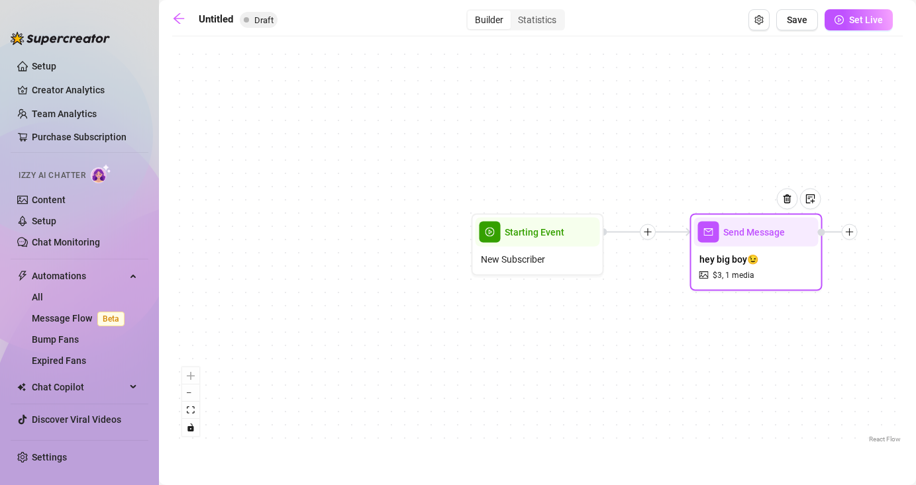
click at [844, 234] on div at bounding box center [850, 232] width 16 height 16
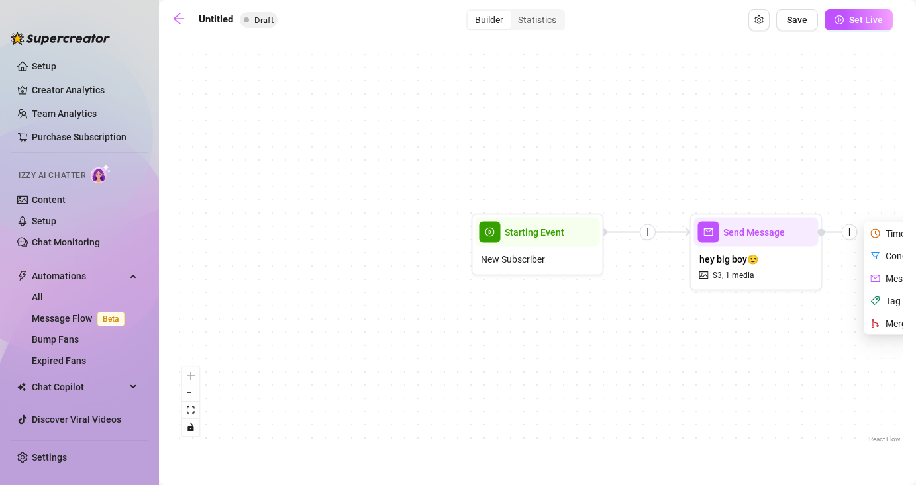
click at [830, 284] on div "Send Message hey big boy😉 $ 3 , 1 media Time Delay Condition Message Tag Fan Me…" at bounding box center [537, 244] width 730 height 403
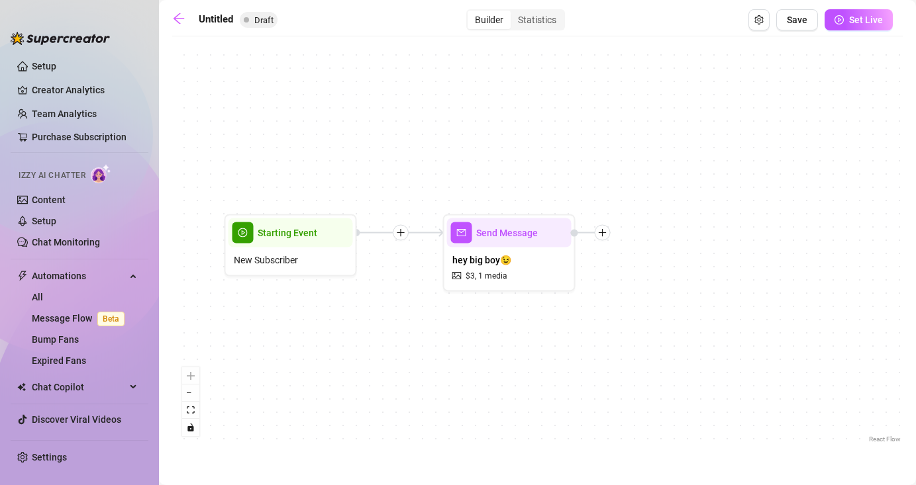
drag, startPoint x: 856, startPoint y: 313, endPoint x: 567, endPoint y: 311, distance: 289.3
click at [569, 312] on div "Send Message hey big boy😉 $ 3 , 1 media Starting Event New Subscriber" at bounding box center [537, 244] width 730 height 403
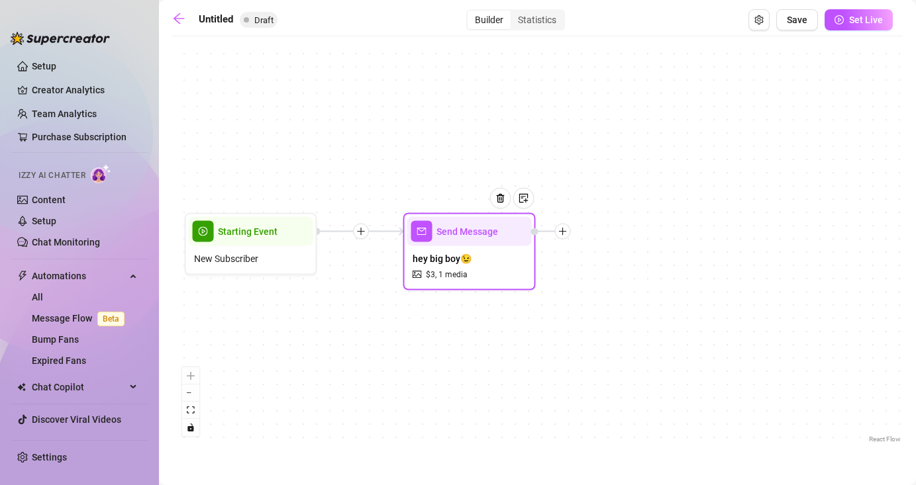
click at [565, 235] on icon "plus" at bounding box center [562, 231] width 9 height 9
click at [622, 257] on div "Condition" at bounding box center [628, 255] width 97 height 23
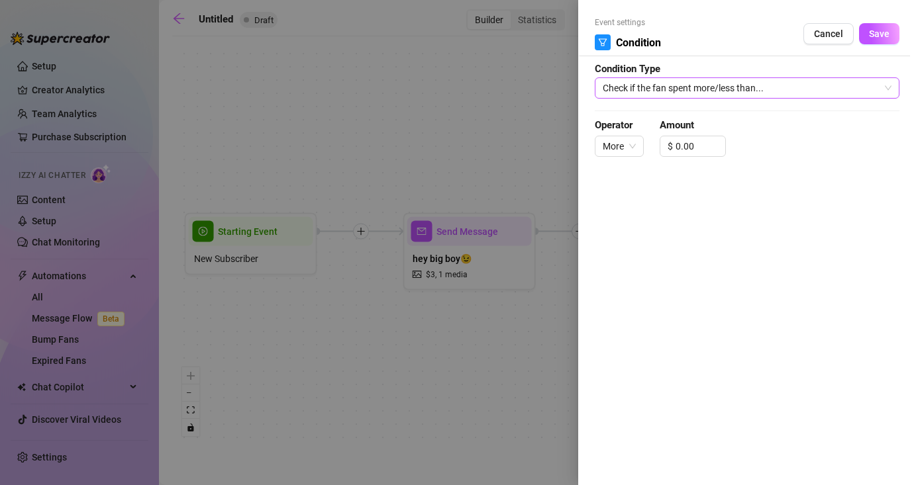
click at [815, 82] on span "Check if the fan spent more/less than..." at bounding box center [747, 88] width 289 height 20
click at [818, 38] on span "Cancel" at bounding box center [828, 33] width 29 height 11
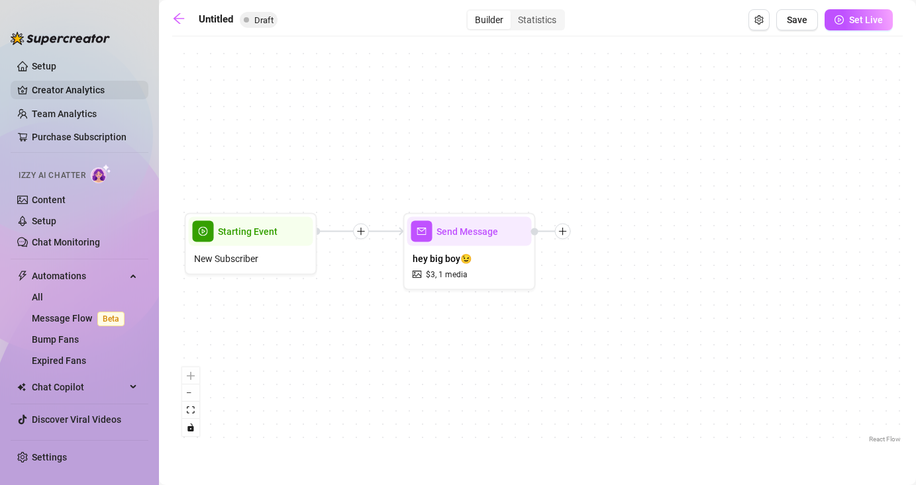
click at [47, 92] on link "Creator Analytics" at bounding box center [85, 89] width 106 height 21
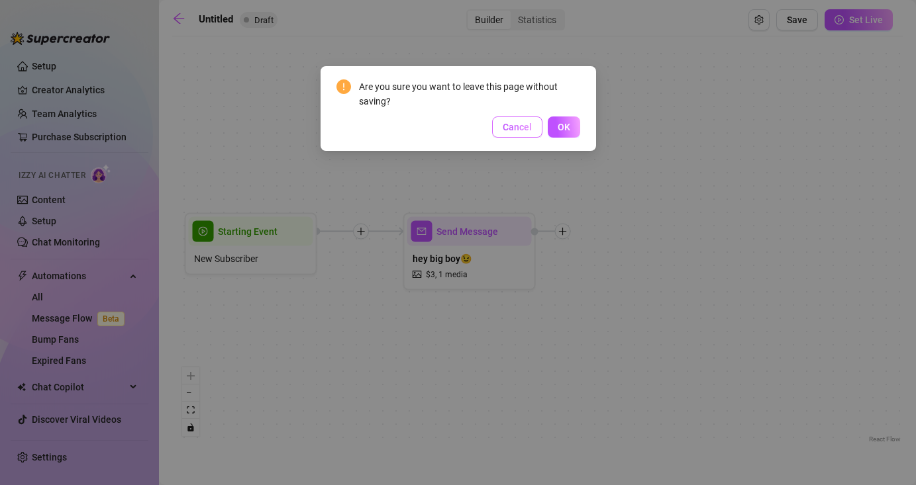
click at [499, 127] on button "Cancel" at bounding box center [517, 127] width 50 height 21
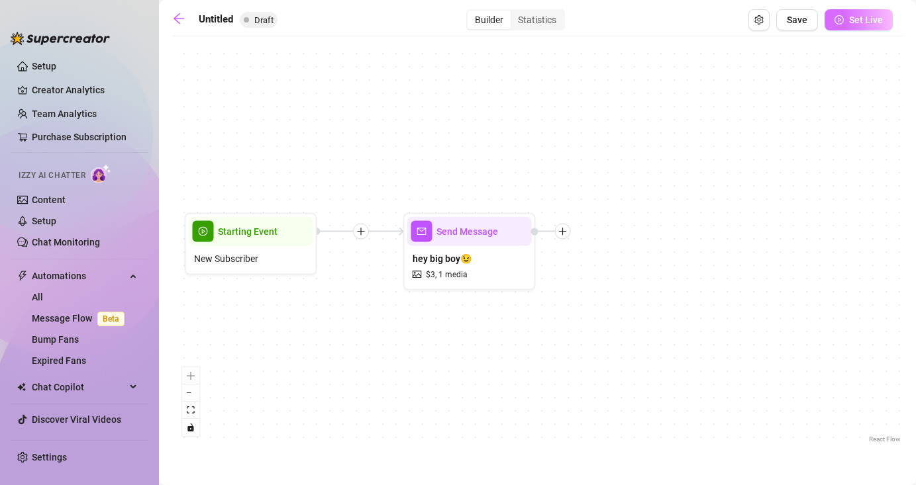
click at [841, 13] on button "Set Live" at bounding box center [858, 19] width 68 height 21
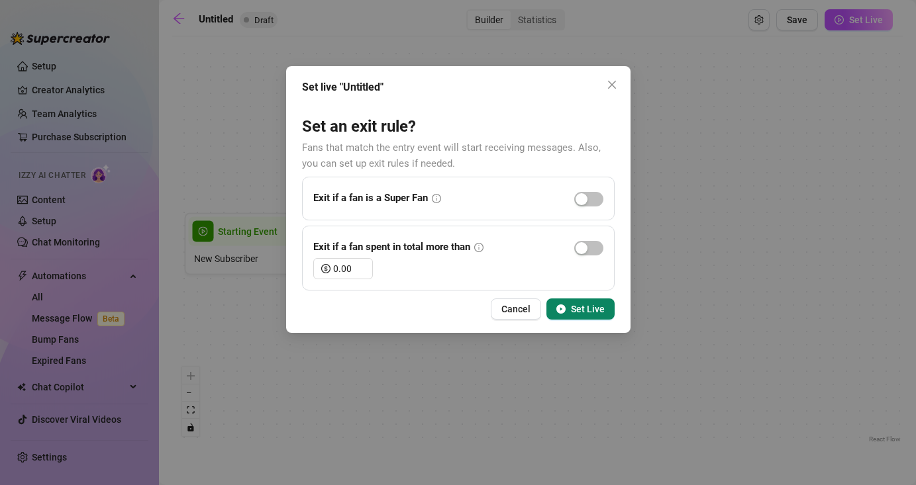
click at [575, 308] on span "Set Live" at bounding box center [588, 309] width 34 height 11
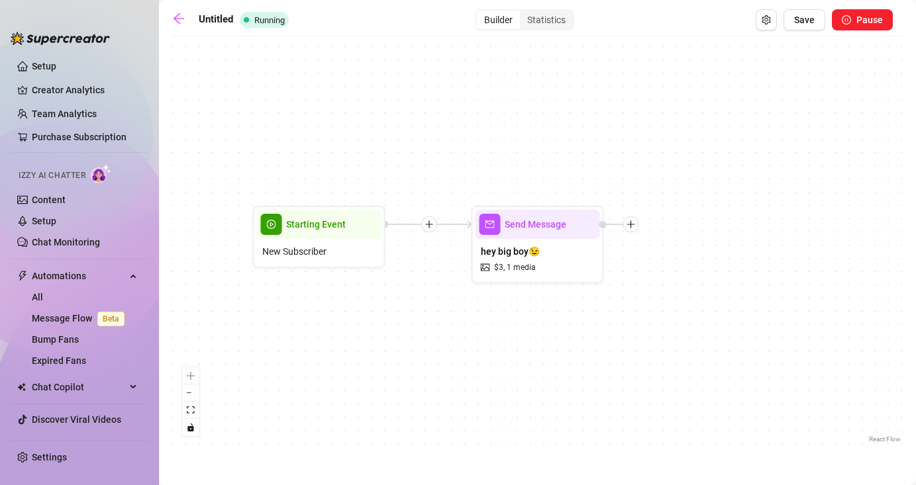
click at [561, 32] on div "Untitled Running Builder Statistics Save Pause Send Message hey big boy😉 $ 3 , …" at bounding box center [537, 227] width 730 height 436
click at [561, 24] on div "Statistics" at bounding box center [546, 20] width 53 height 19
click at [523, 13] on input "Statistics" at bounding box center [523, 13] width 0 height 0
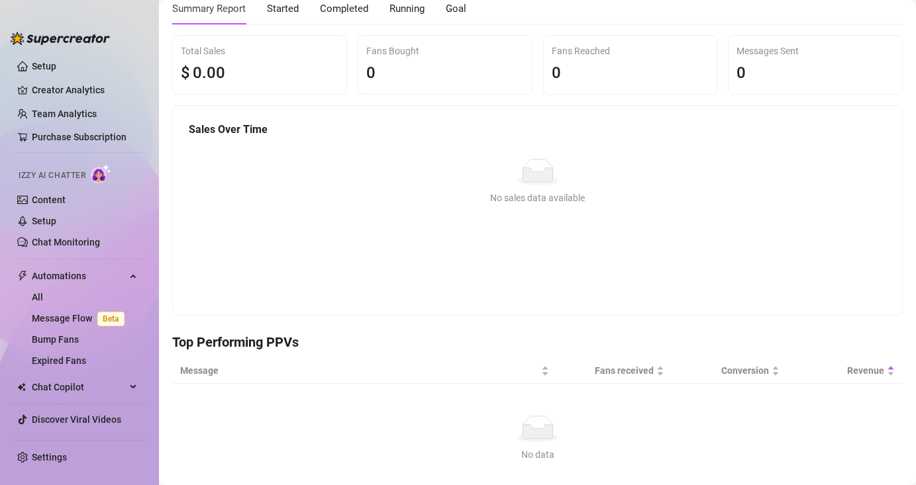
scroll to position [68, 0]
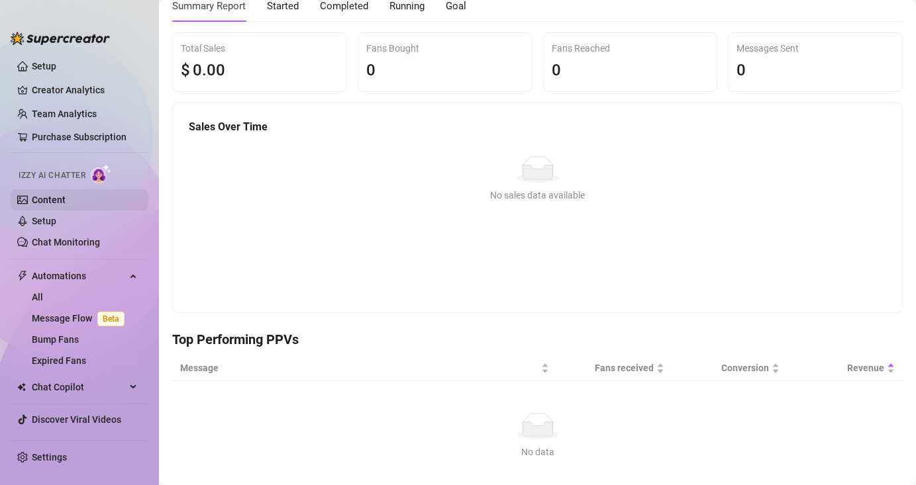
click at [66, 196] on link "Content" at bounding box center [49, 200] width 34 height 11
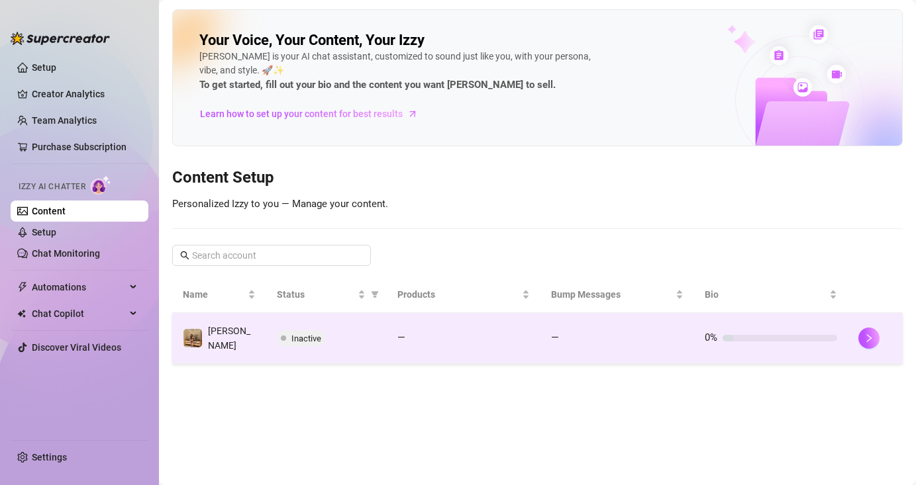
click at [327, 332] on div "Inactive" at bounding box center [326, 338] width 99 height 16
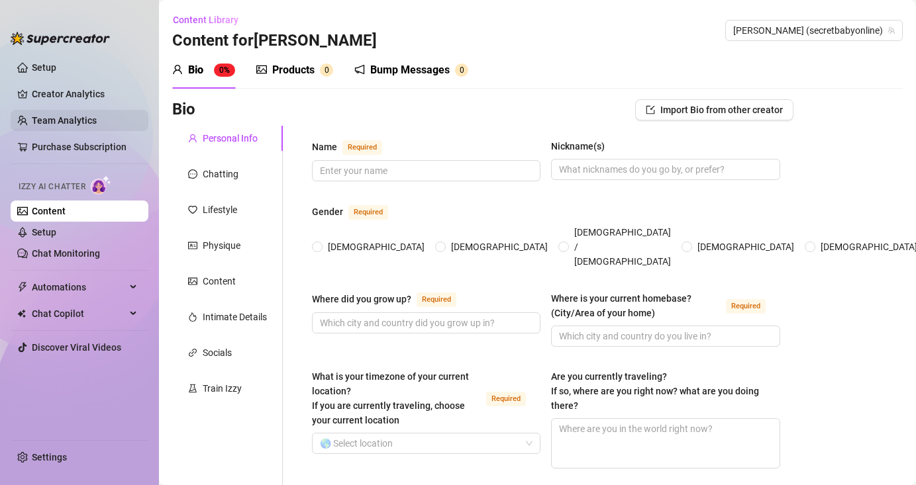
click at [68, 124] on link "Team Analytics" at bounding box center [64, 120] width 65 height 11
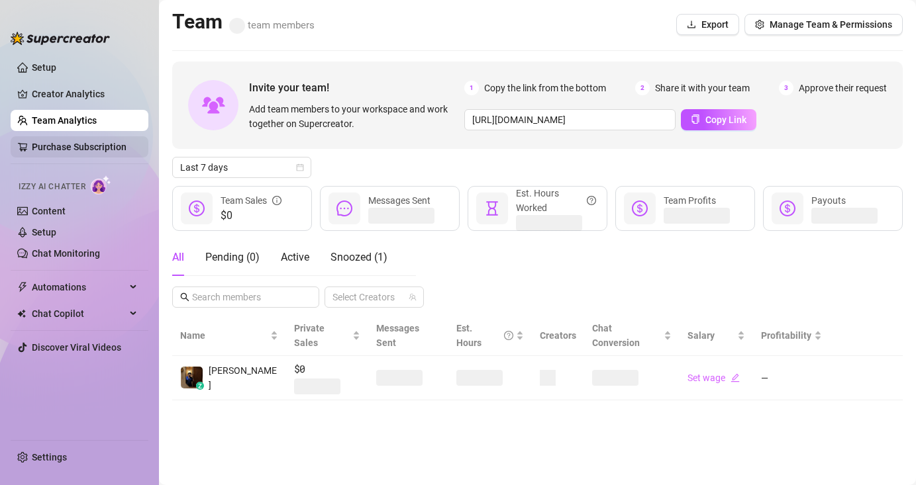
click at [75, 145] on link "Purchase Subscription" at bounding box center [79, 147] width 95 height 11
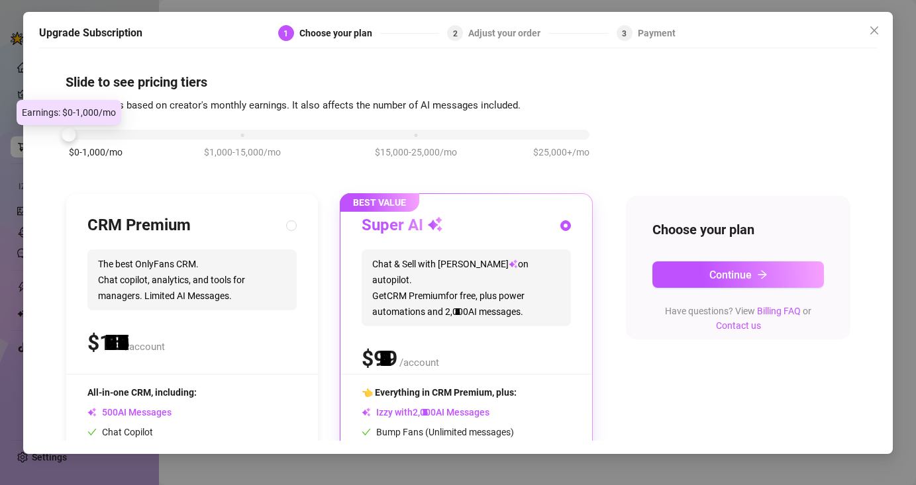
drag, startPoint x: 242, startPoint y: 132, endPoint x: 82, endPoint y: 133, distance: 159.6
click at [84, 133] on div "$0-1,000/mo $1,000-15,000/mo $15,000-25,000/mo $25,000+/mo" at bounding box center [329, 131] width 520 height 8
click at [875, 22] on button "Close" at bounding box center [873, 30] width 21 height 21
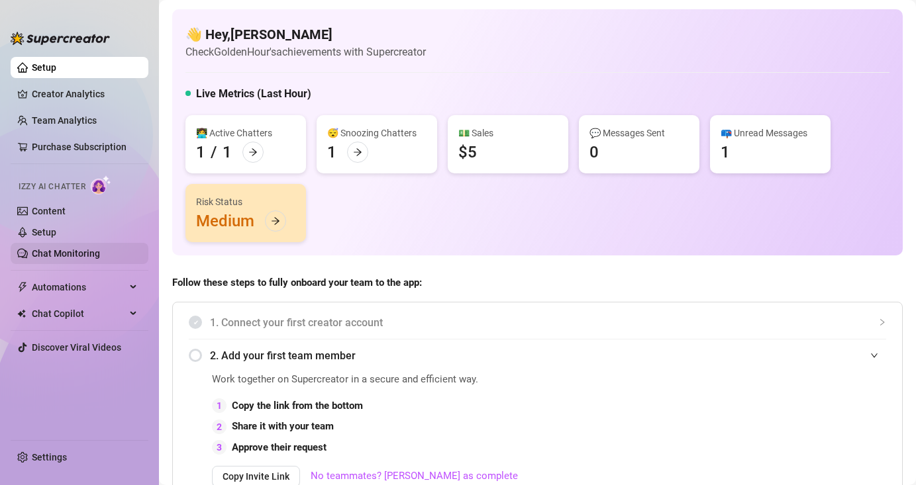
click at [87, 258] on link "Chat Monitoring" at bounding box center [66, 253] width 68 height 11
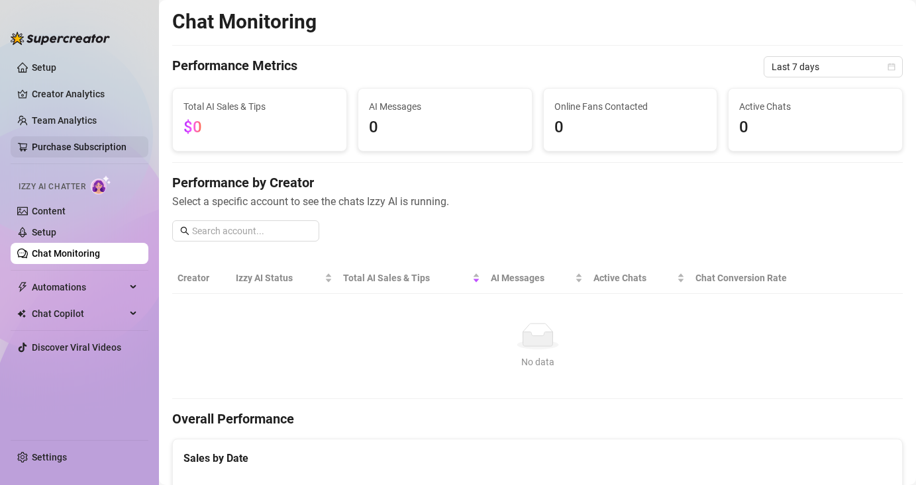
click at [103, 152] on link "Purchase Subscription" at bounding box center [79, 147] width 95 height 11
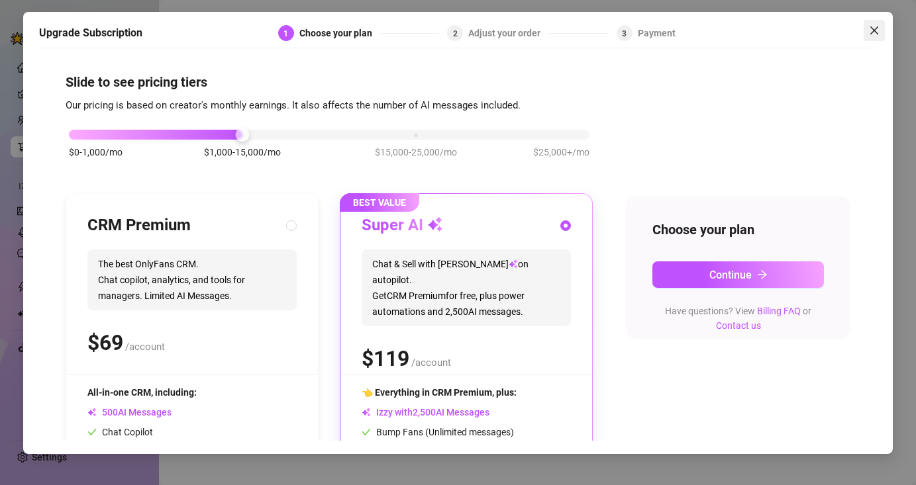
click at [869, 32] on icon "close" at bounding box center [874, 30] width 11 height 11
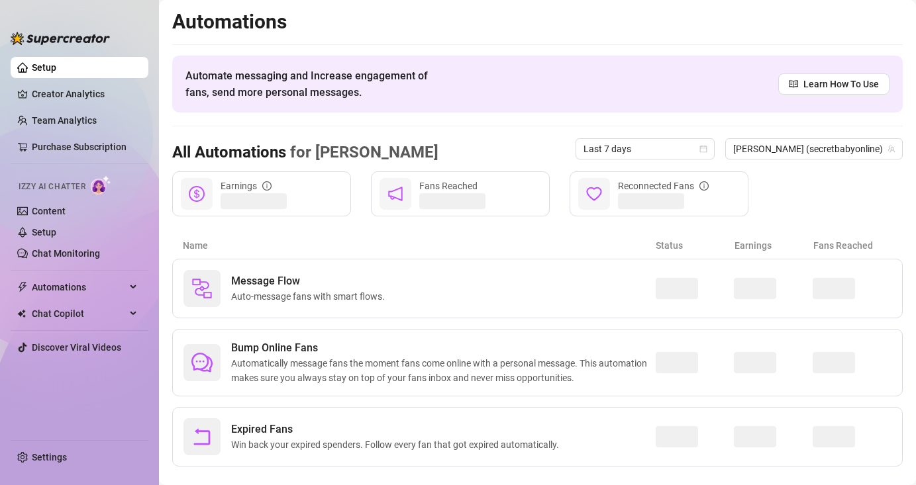
scroll to position [21, 0]
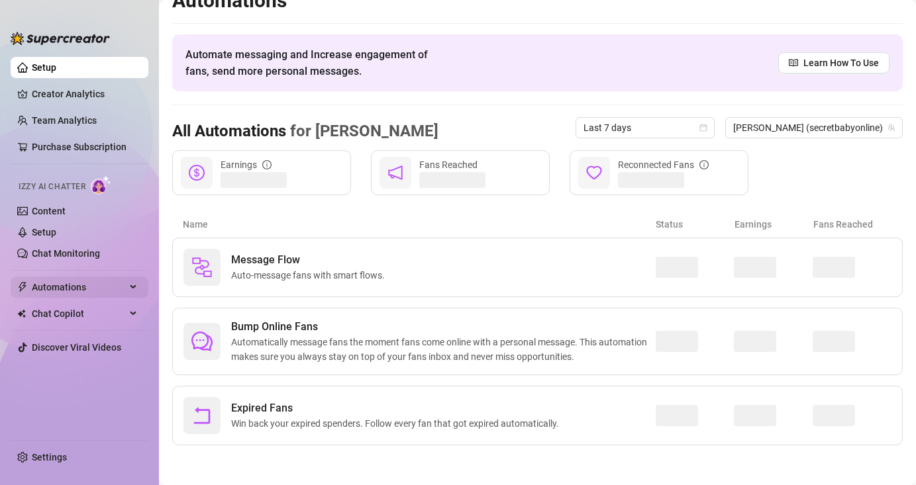
click at [62, 288] on span "Automations" at bounding box center [79, 287] width 94 height 21
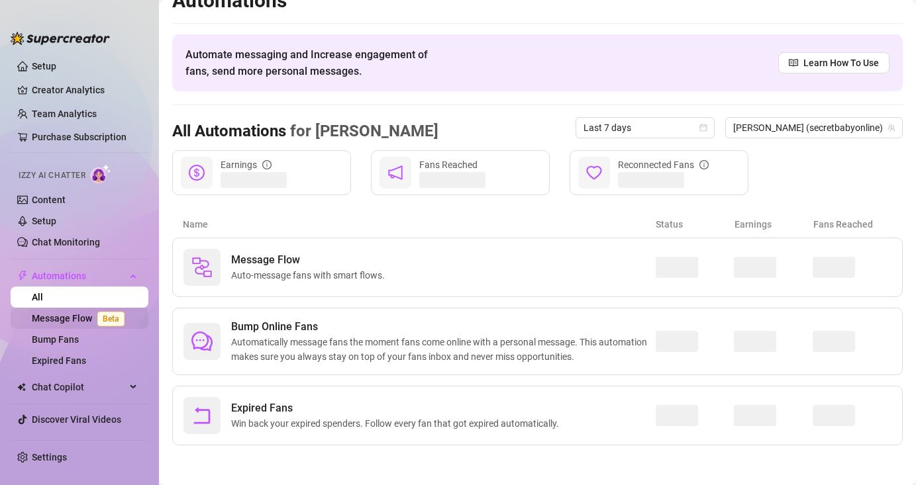
click at [71, 314] on link "Message Flow Beta" at bounding box center [81, 318] width 98 height 11
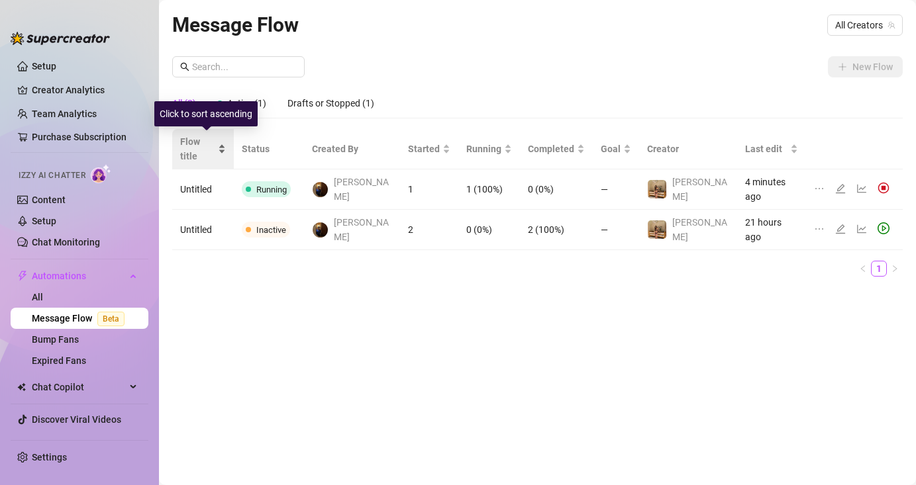
click at [216, 134] on div "Flow title" at bounding box center [203, 148] width 46 height 29
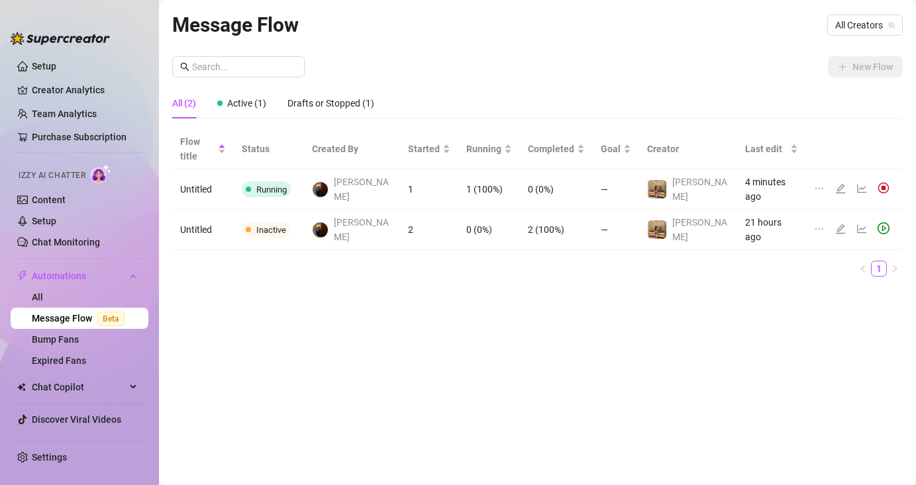
click at [203, 181] on td "Untitled" at bounding box center [203, 189] width 62 height 40
click at [205, 171] on td "Untitled" at bounding box center [203, 189] width 62 height 40
click at [211, 169] on td "Untitled" at bounding box center [203, 189] width 62 height 40
click at [65, 334] on link "Bump Fans" at bounding box center [55, 339] width 47 height 11
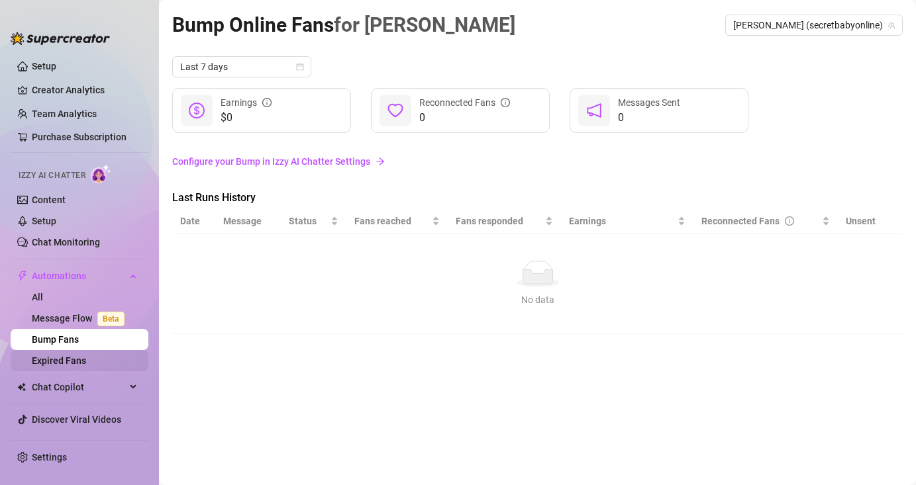
click at [86, 363] on link "Expired Fans" at bounding box center [59, 361] width 54 height 11
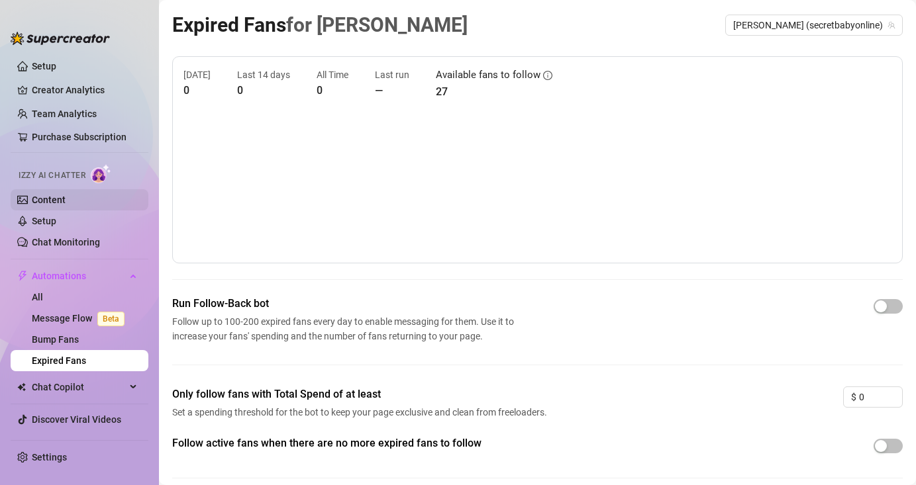
click at [66, 205] on link "Content" at bounding box center [49, 200] width 34 height 11
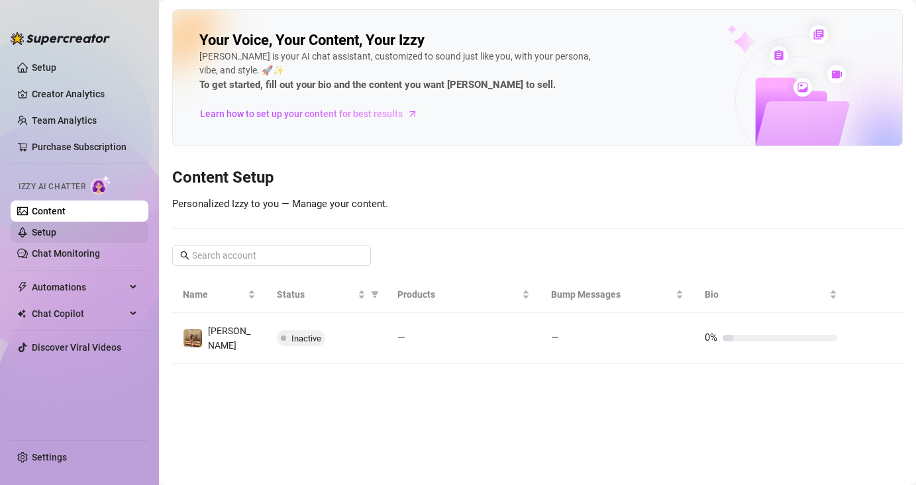
click at [42, 238] on link "Setup" at bounding box center [44, 232] width 24 height 11
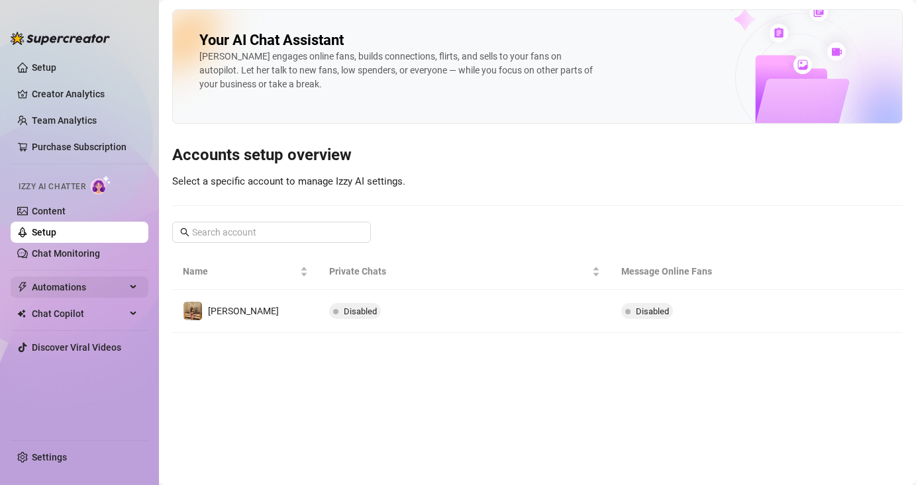
click at [97, 291] on span "Automations" at bounding box center [79, 287] width 94 height 21
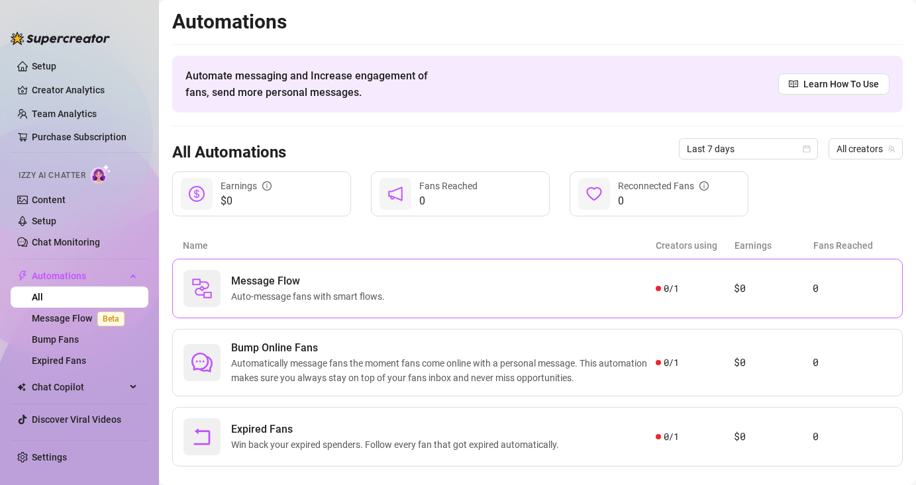
scroll to position [21, 0]
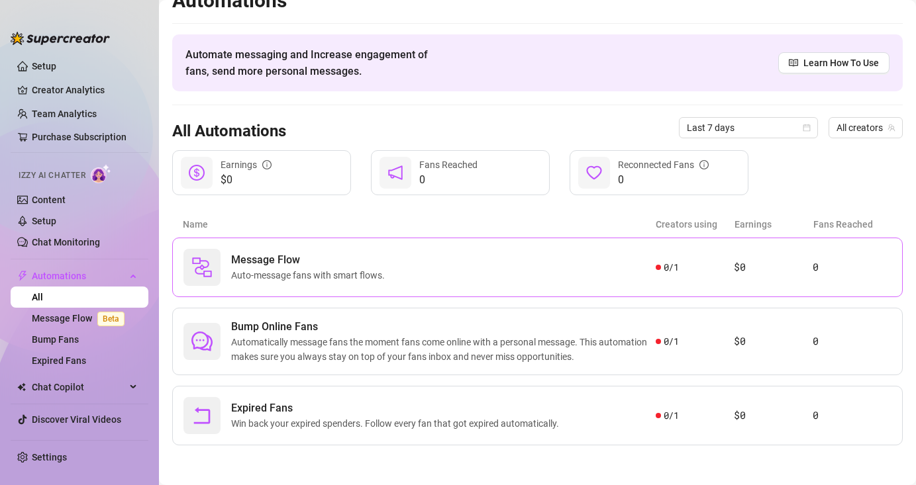
click at [582, 245] on div "Message Flow Auto-message fans with smart flows. 0 / 1 $0 0" at bounding box center [537, 268] width 730 height 60
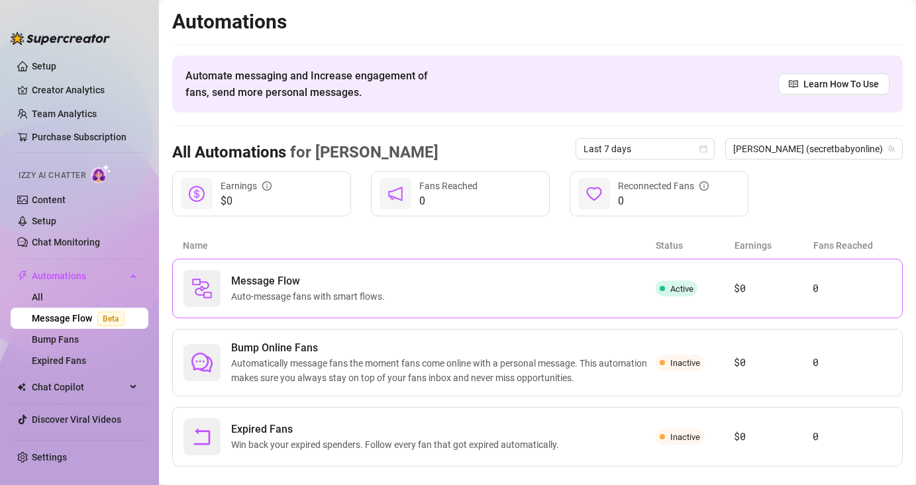
click at [271, 303] on span "Auto-message fans with smart flows." at bounding box center [310, 296] width 159 height 15
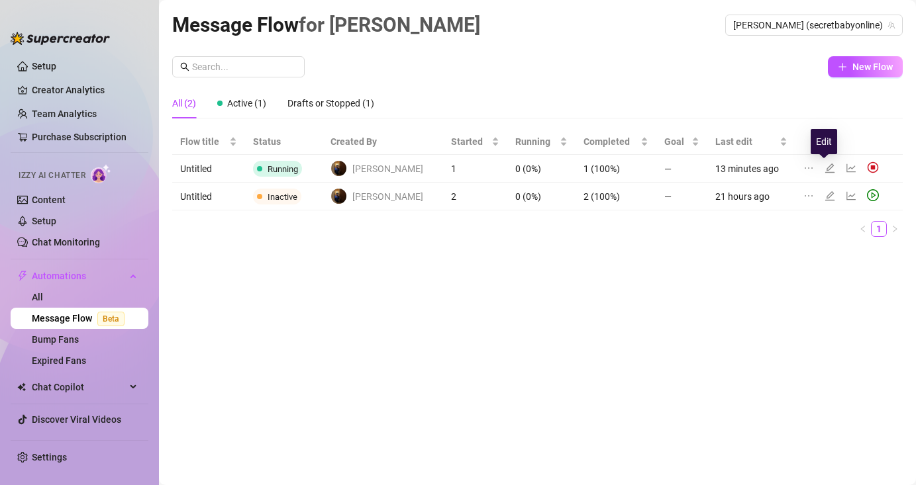
click at [825, 171] on icon "edit" at bounding box center [829, 167] width 9 height 9
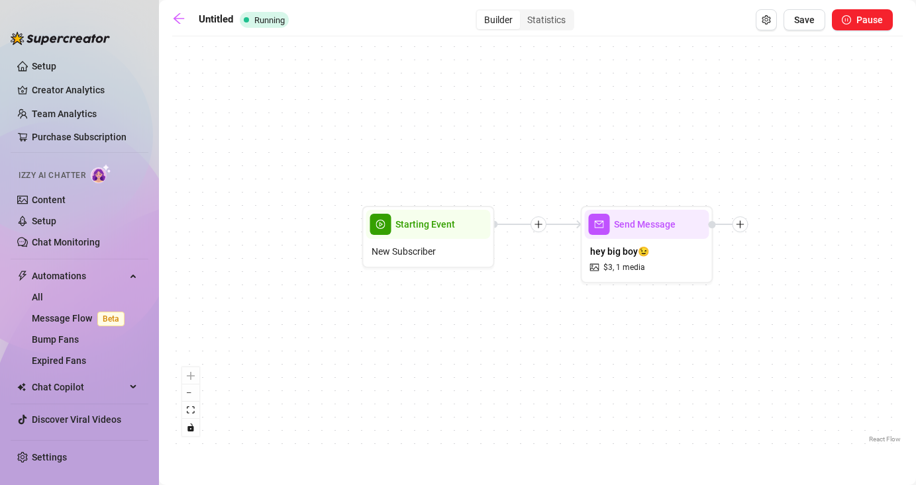
click at [744, 234] on div "Send Message hey big boy😉 $ 3 , 1 media Starting Event New Subscriber" at bounding box center [537, 244] width 730 height 403
click at [740, 226] on icon "plus" at bounding box center [740, 223] width 1 height 7
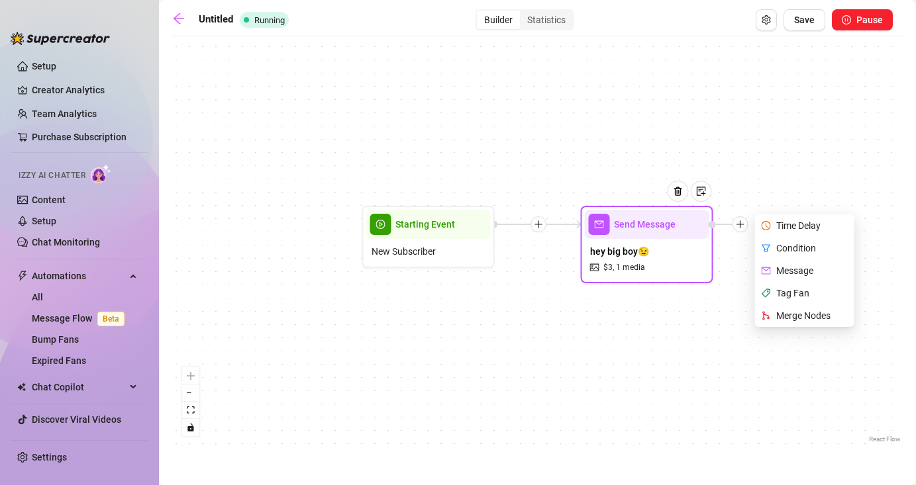
click at [771, 271] on div "Message" at bounding box center [805, 271] width 97 height 23
type textarea "Write your message here"
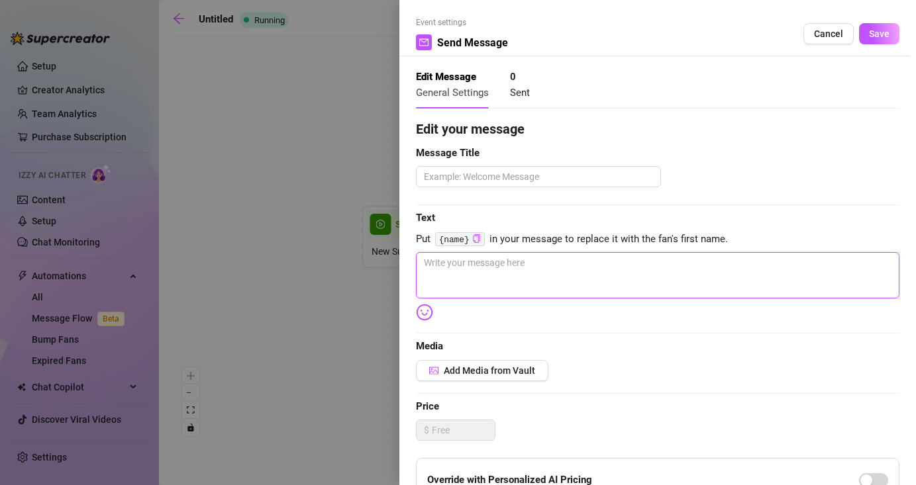
click at [473, 265] on textarea at bounding box center [657, 275] width 483 height 46
type textarea "h"
type textarea "he"
type textarea "hey"
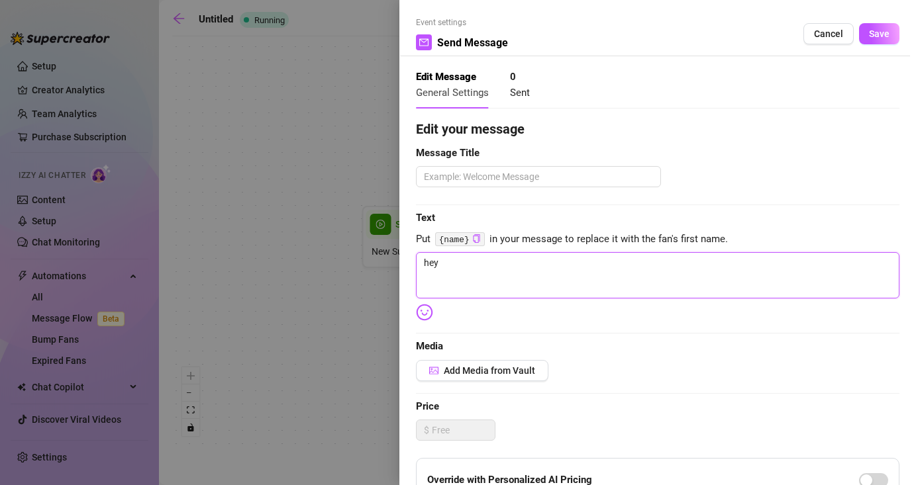
type textarea "hey"
type textarea "hey l"
type textarea "hey lo"
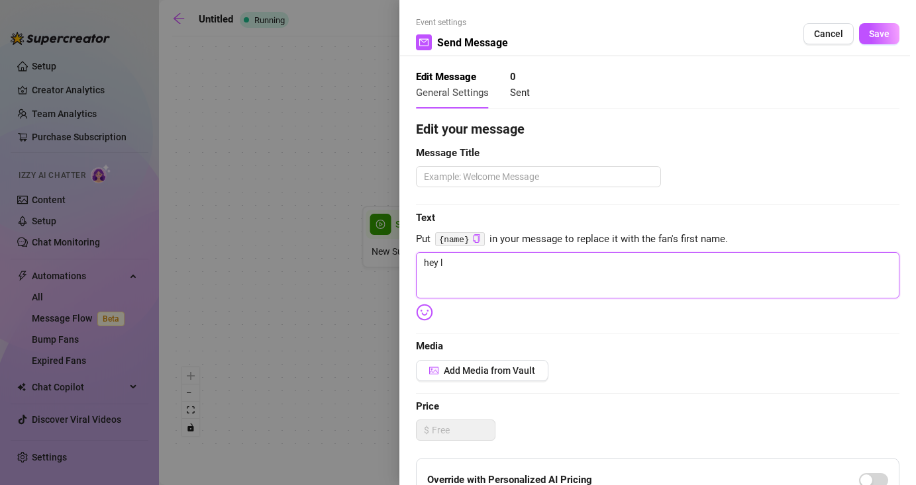
type textarea "hey lo"
type textarea "hey lov"
type textarea "hey love"
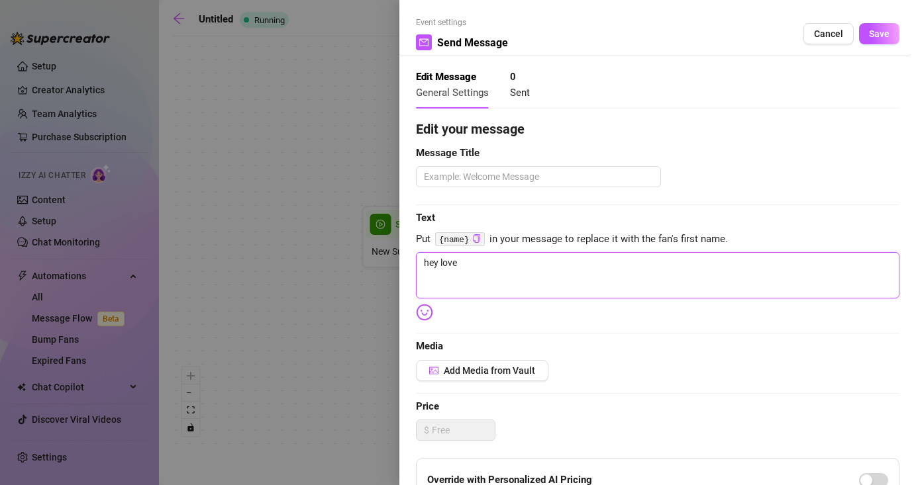
type textarea "hey love,"
type textarea "hey love, i"
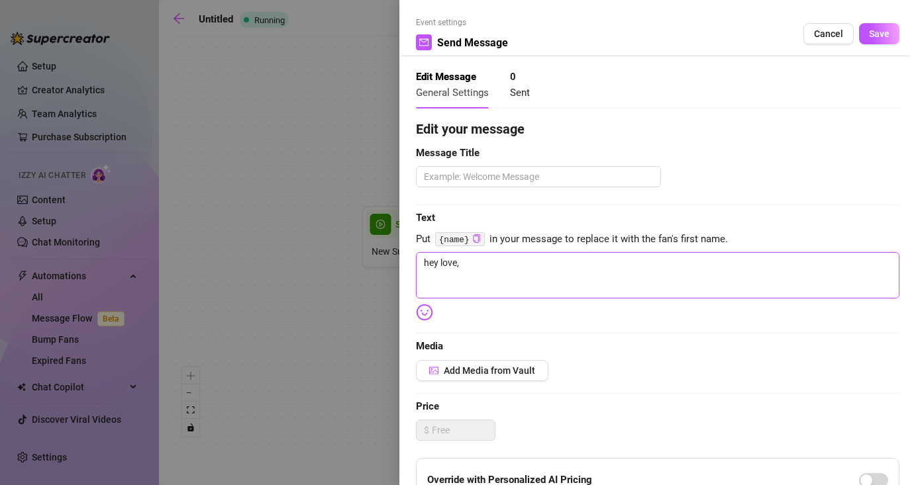
type textarea "hey love, i"
type textarea "hey love, is"
type textarea "hey love, ise"
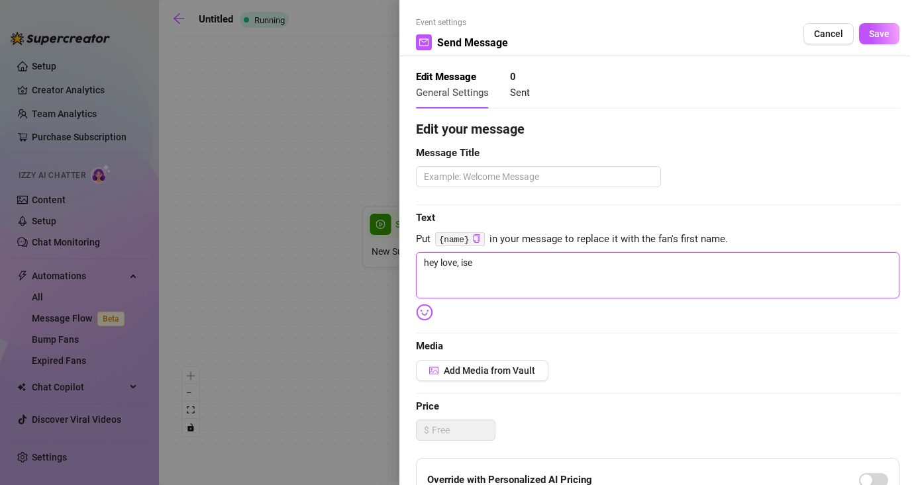
type textarea "hey love, [PERSON_NAME]"
type textarea "hey love, [PERSON_NAME] y"
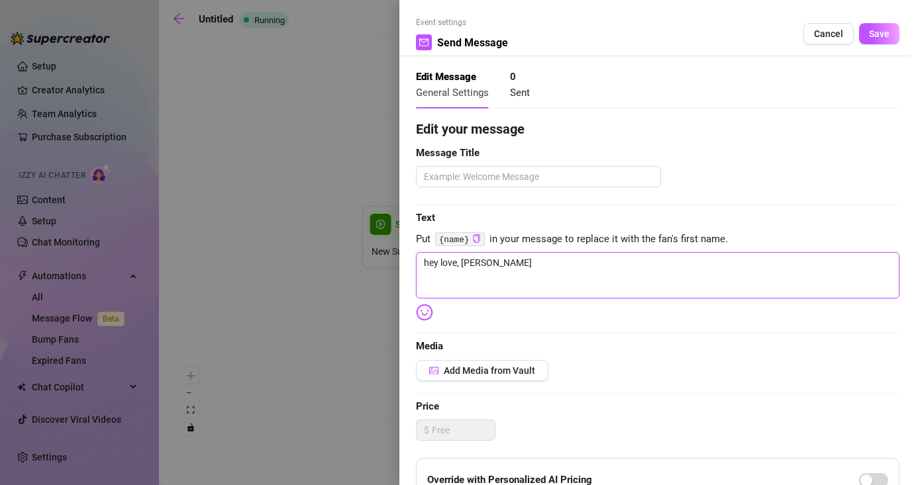
type textarea "hey love, [PERSON_NAME] y"
type textarea "hey love, [PERSON_NAME]"
type textarea "hey love, [PERSON_NAME] y"
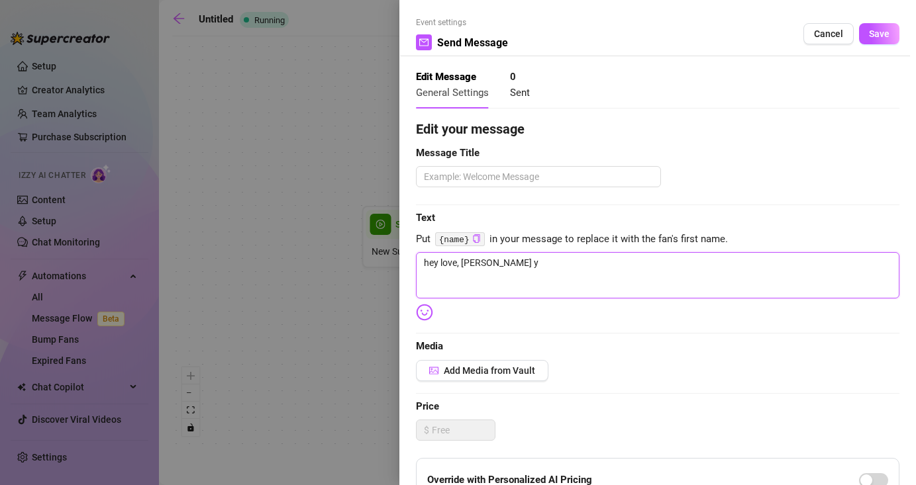
type textarea "hey love, [PERSON_NAME]"
type textarea "hey love, ise"
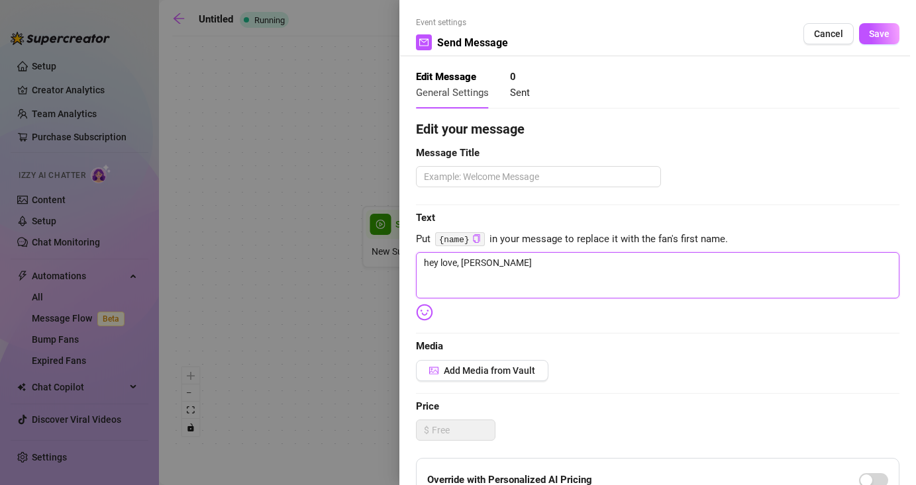
type textarea "hey love, ise"
type textarea "hey love, is"
type textarea "hey love, i"
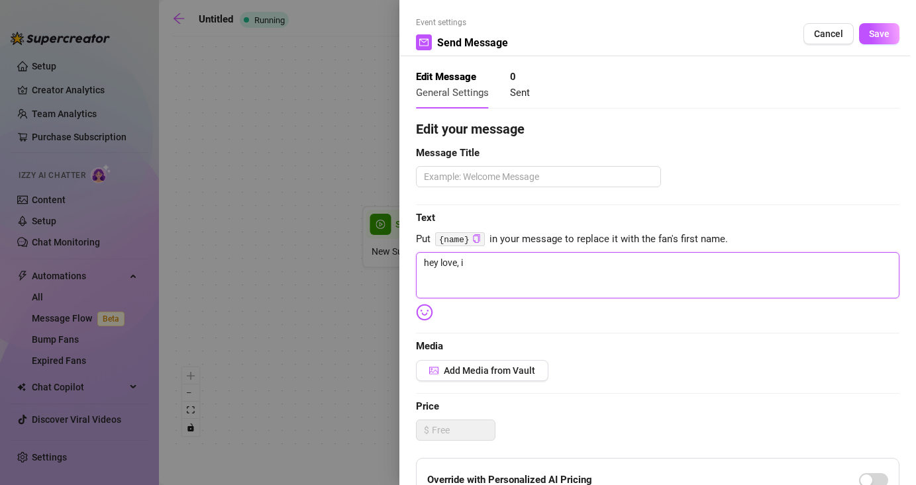
type textarea "hey love, i"
type textarea "hey love, i s"
type textarea "hey love, i se"
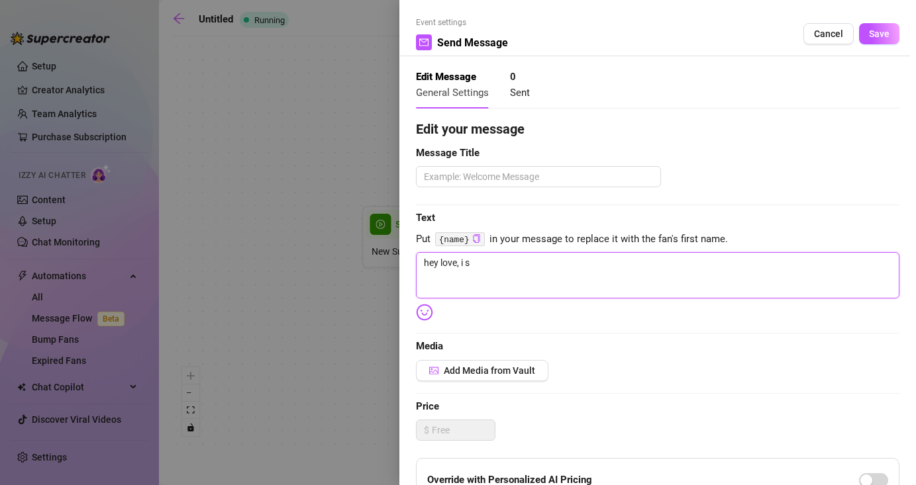
type textarea "hey love, i se"
type textarea "hey love, i see"
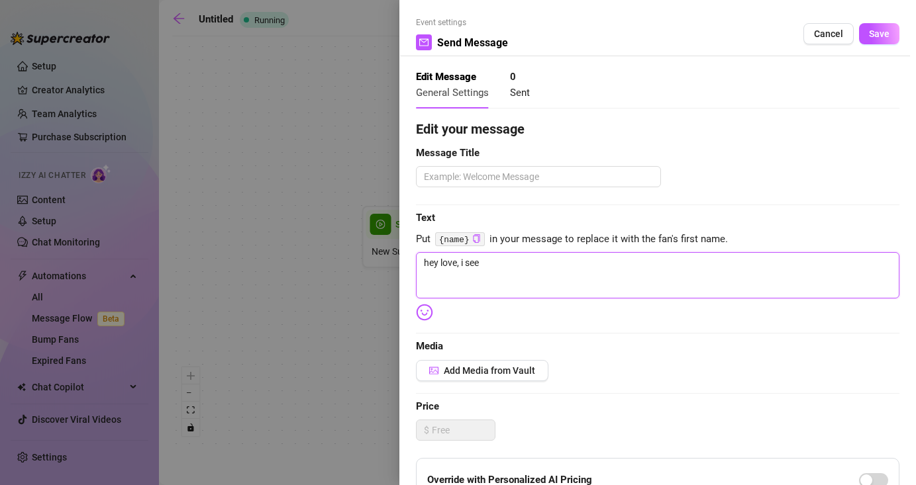
type textarea "hey love, i see y"
type textarea "hey love, i see yo"
type textarea "hey love, i see you"
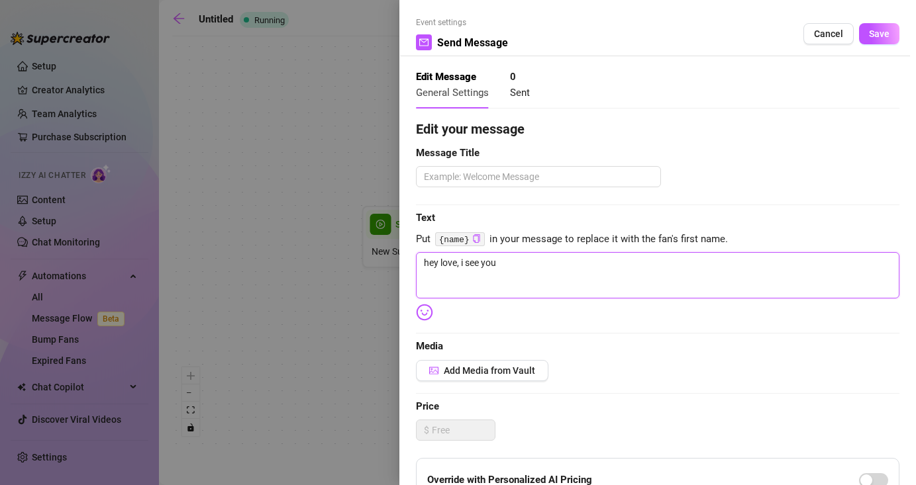
type textarea "hey love, i see you"
type textarea "hey love, i see you d"
type textarea "hey love, i see you di"
type textarea "hey love, i see you did"
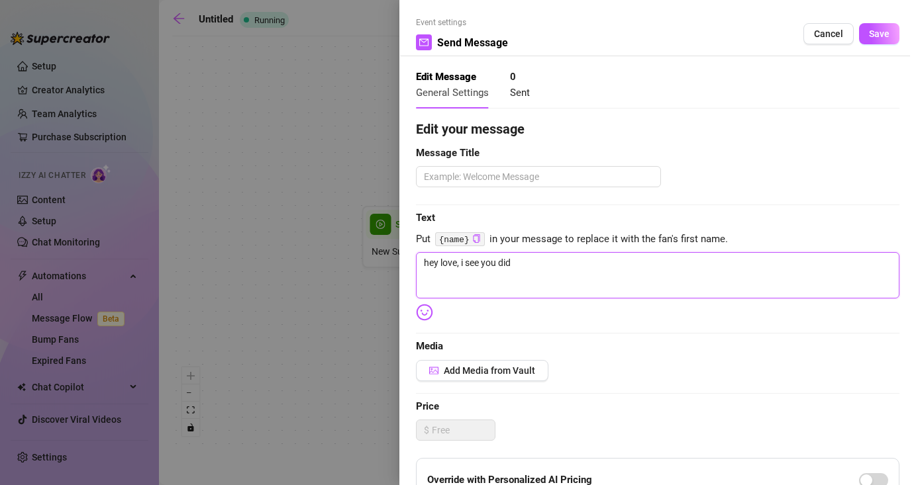
type textarea "hey love, i see you didn"
type textarea "hey love, i see you didn'"
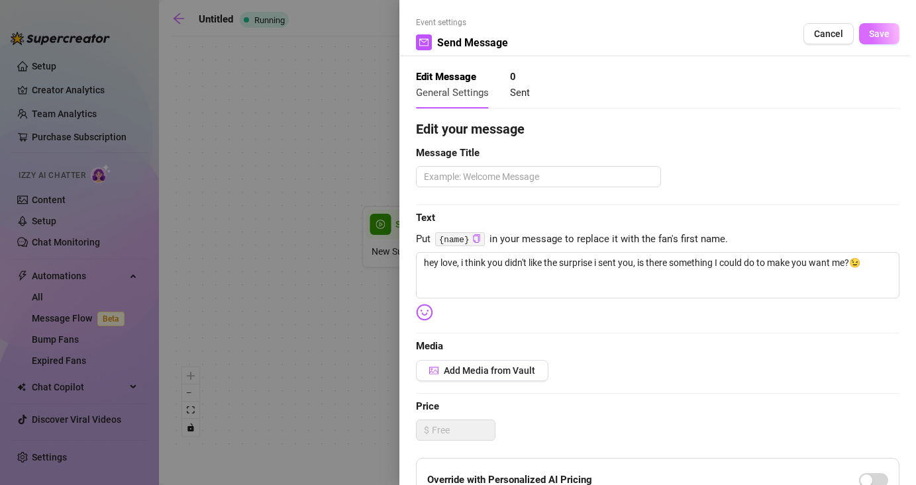
click at [879, 38] on span "Save" at bounding box center [879, 33] width 21 height 11
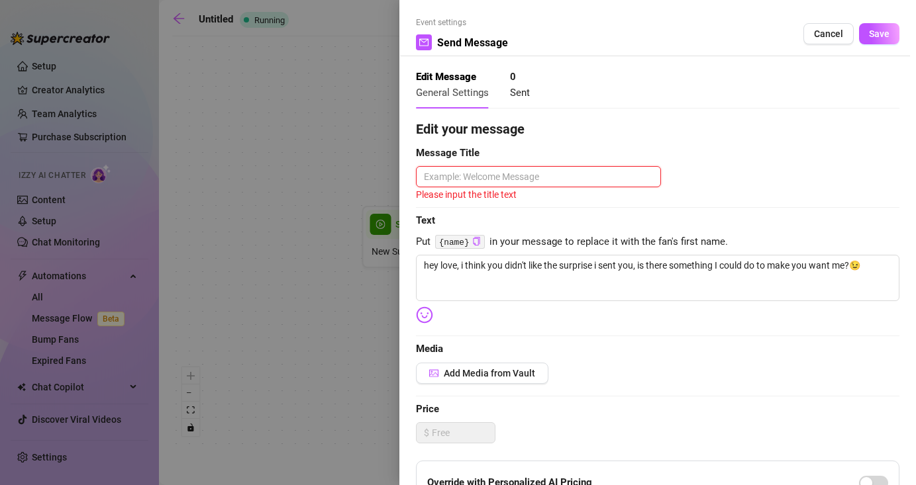
click at [578, 174] on textarea at bounding box center [538, 176] width 245 height 21
click at [608, 181] on textarea at bounding box center [538, 176] width 245 height 21
drag, startPoint x: 460, startPoint y: 266, endPoint x: 424, endPoint y: 266, distance: 35.8
click at [424, 266] on textarea "hey love, i think you didn't like the surprise i sent you, is there something I…" at bounding box center [657, 278] width 483 height 46
click at [529, 169] on textarea at bounding box center [538, 176] width 245 height 21
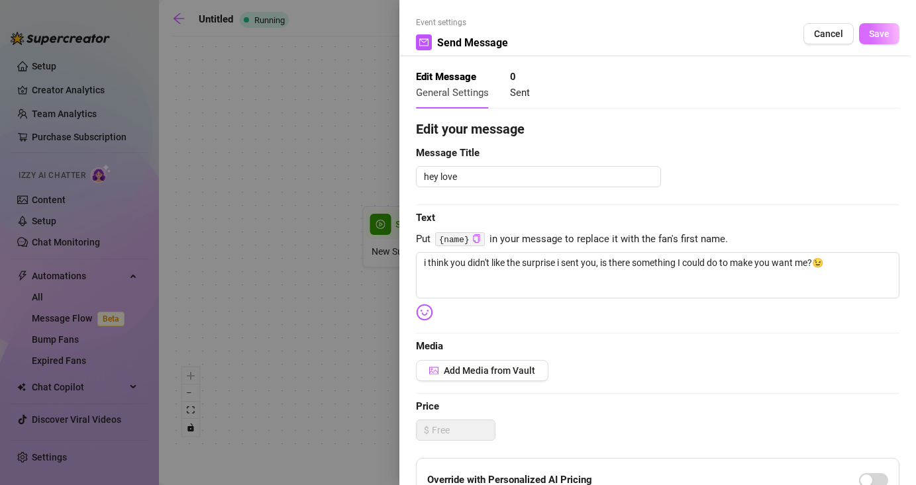
click at [876, 40] on button "Save" at bounding box center [879, 33] width 40 height 21
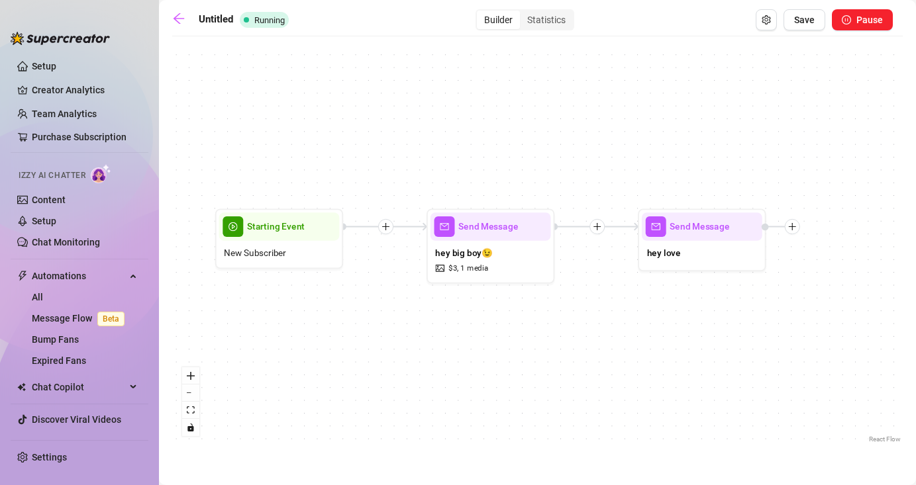
drag, startPoint x: 791, startPoint y: 336, endPoint x: 471, endPoint y: 331, distance: 319.8
click at [471, 331] on div "Send Message hey love Send Message hey big boy😉 $ 3 , 1 media Starting Event Ne…" at bounding box center [537, 244] width 730 height 403
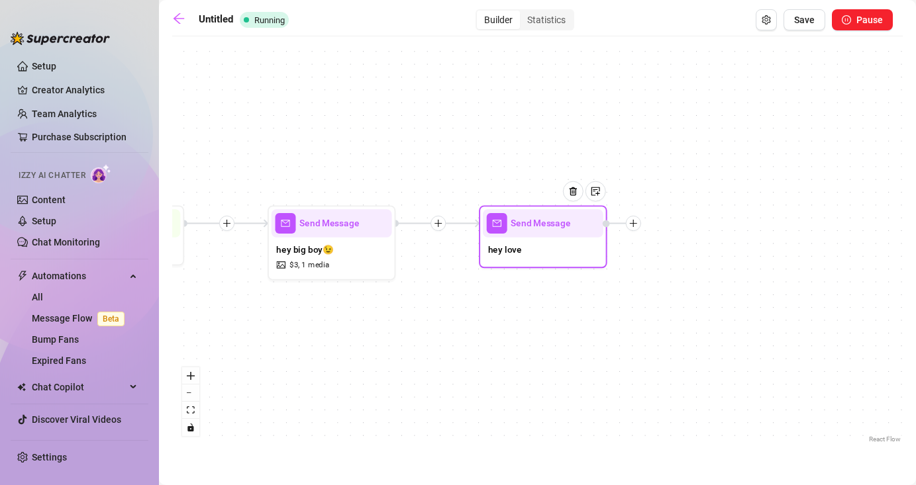
click at [522, 242] on div "hey love" at bounding box center [543, 251] width 121 height 27
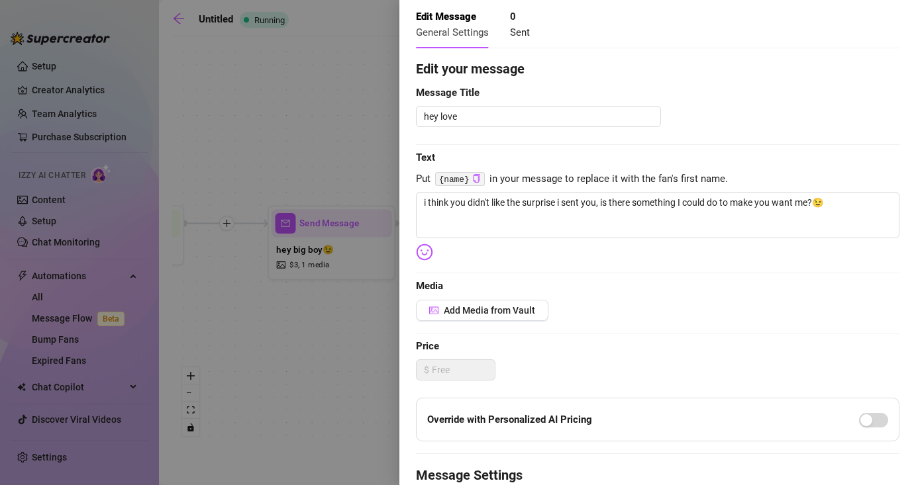
scroll to position [60, 0]
click at [725, 341] on span "Price" at bounding box center [657, 348] width 483 height 16
click at [320, 224] on div at bounding box center [458, 242] width 916 height 485
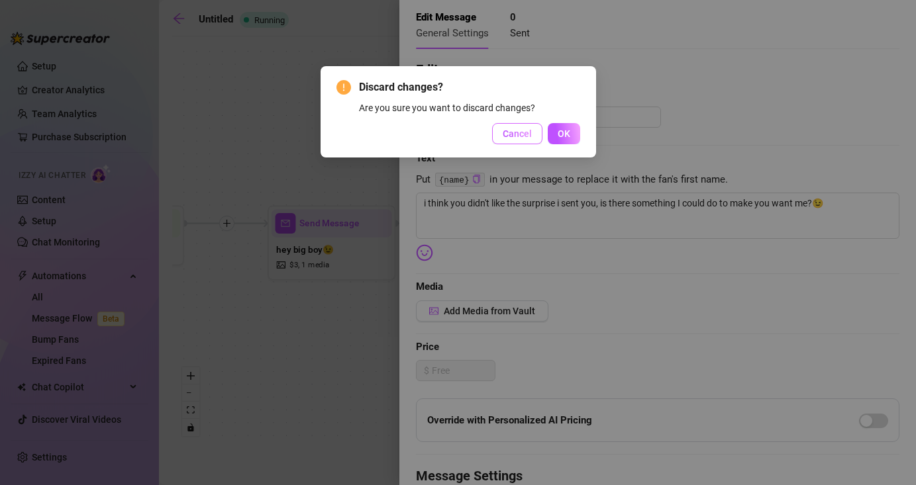
click at [515, 135] on span "Cancel" at bounding box center [517, 133] width 29 height 11
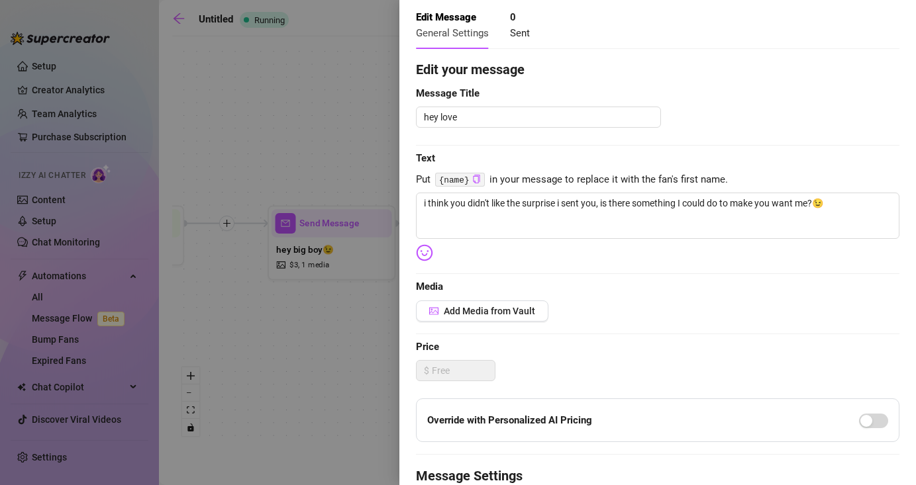
click at [351, 362] on div at bounding box center [458, 242] width 916 height 485
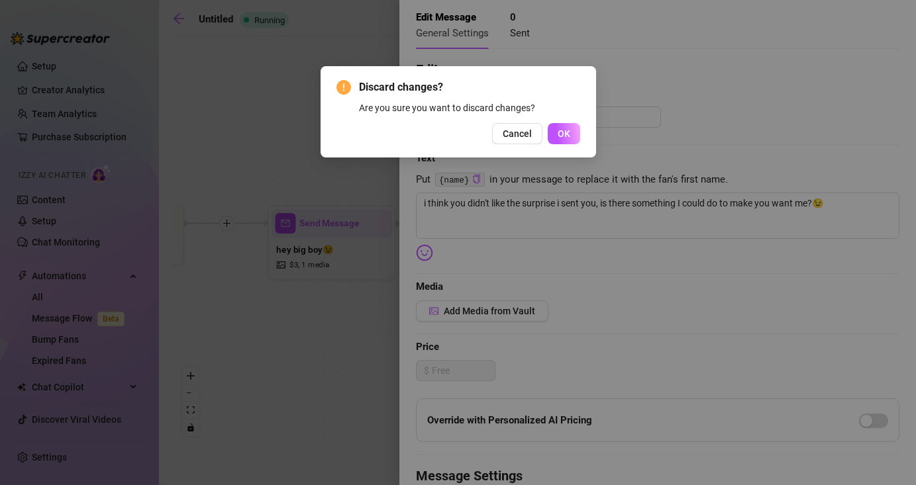
click at [351, 362] on div "Discard changes? Are you sure you want to discard changes? Cancel OK" at bounding box center [458, 242] width 916 height 485
click at [520, 128] on span "Cancel" at bounding box center [517, 133] width 29 height 11
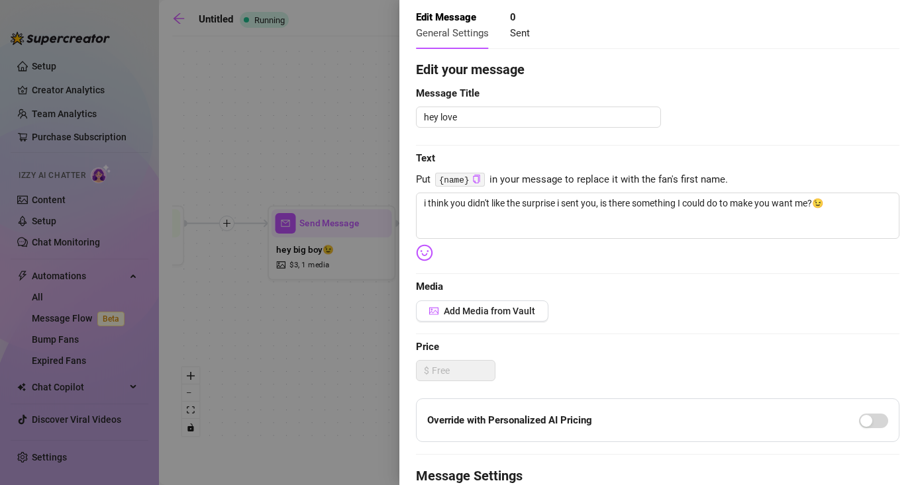
click at [371, 132] on div at bounding box center [458, 242] width 916 height 485
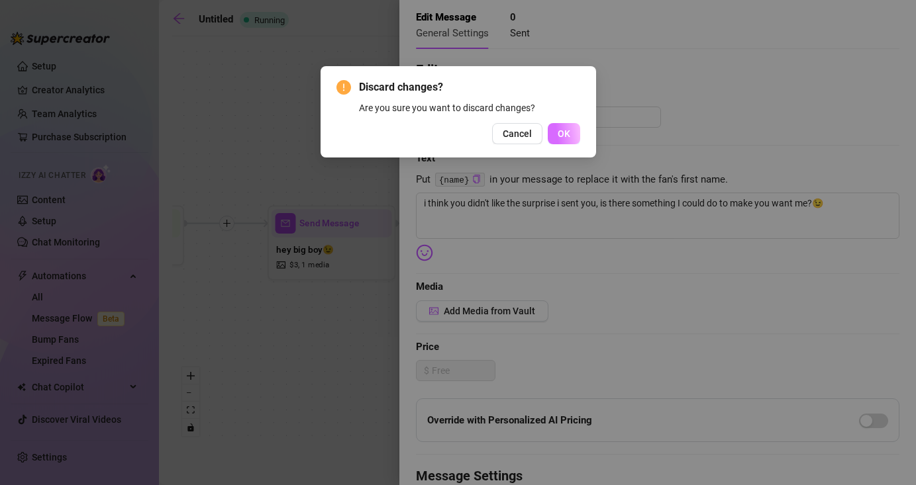
click at [577, 143] on button "OK" at bounding box center [564, 133] width 32 height 21
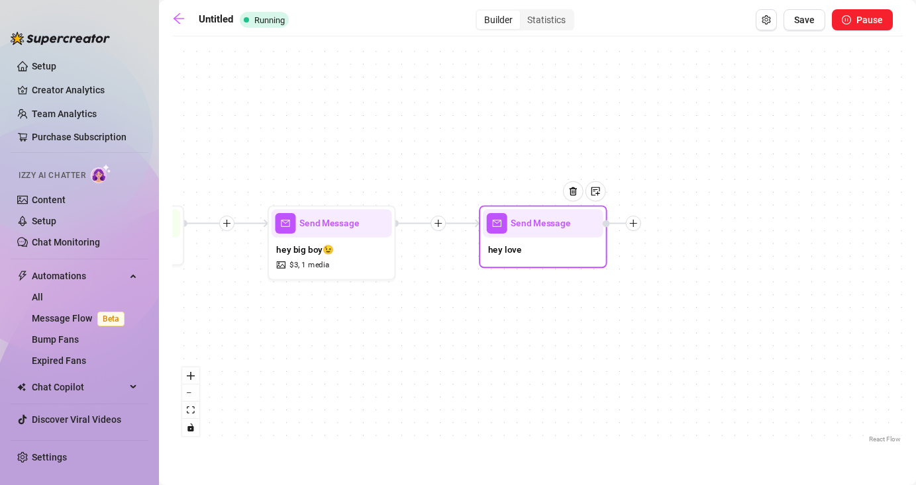
click at [630, 223] on icon "plus" at bounding box center [633, 223] width 7 height 1
click at [671, 219] on div "Time Delay" at bounding box center [696, 225] width 93 height 22
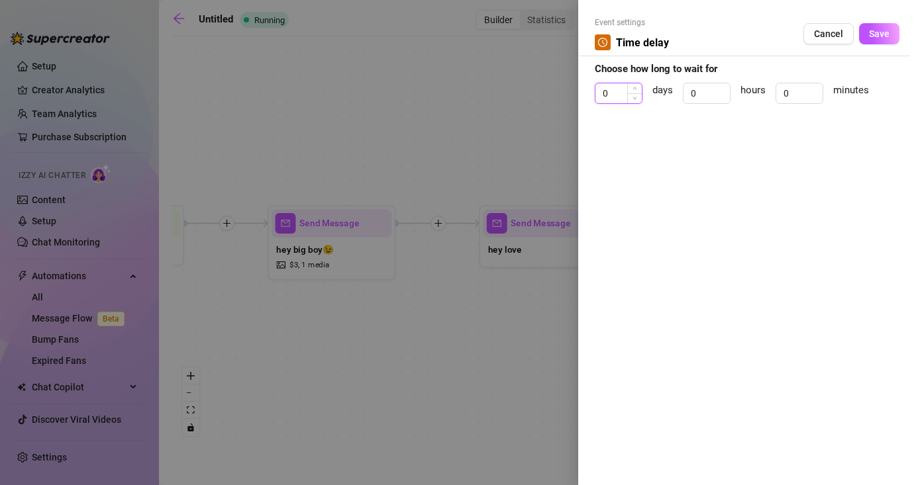
click at [618, 89] on input "0" at bounding box center [618, 93] width 46 height 20
click at [802, 96] on input "0" at bounding box center [799, 93] width 46 height 20
click at [700, 93] on input "0" at bounding box center [706, 93] width 46 height 20
click at [792, 85] on input "0" at bounding box center [799, 93] width 46 height 20
click button "Save" at bounding box center [879, 33] width 40 height 21
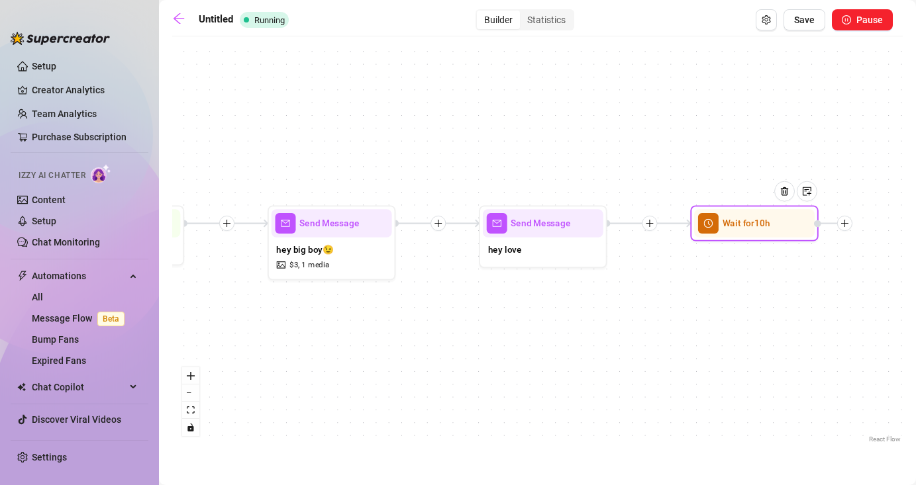
click at [789, 228] on div at bounding box center [789, 201] width 56 height 66
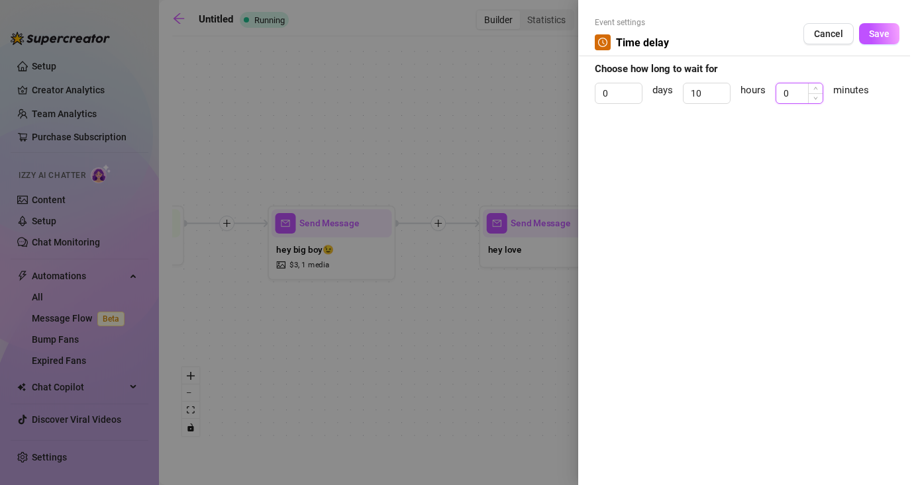
click at [793, 93] on input "0" at bounding box center [799, 93] width 46 height 20
click button "Save" at bounding box center [879, 33] width 40 height 21
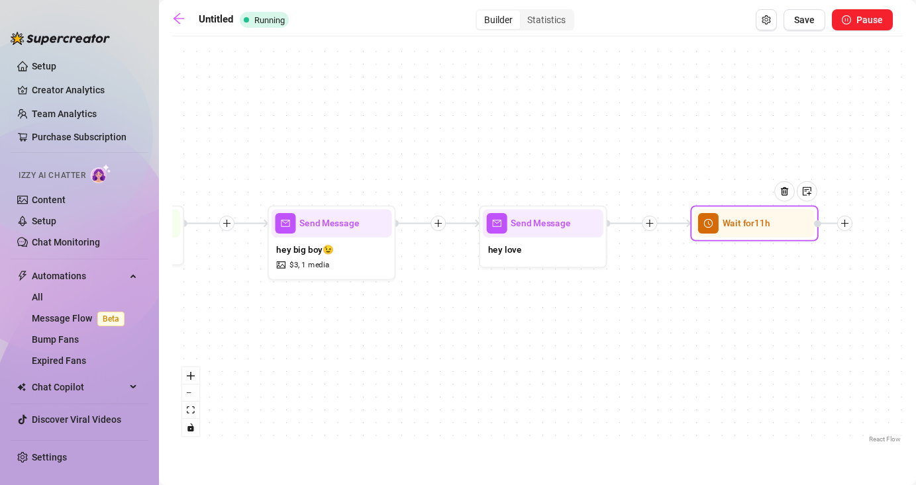
click at [782, 237] on div "Wait for 11h" at bounding box center [754, 223] width 121 height 28
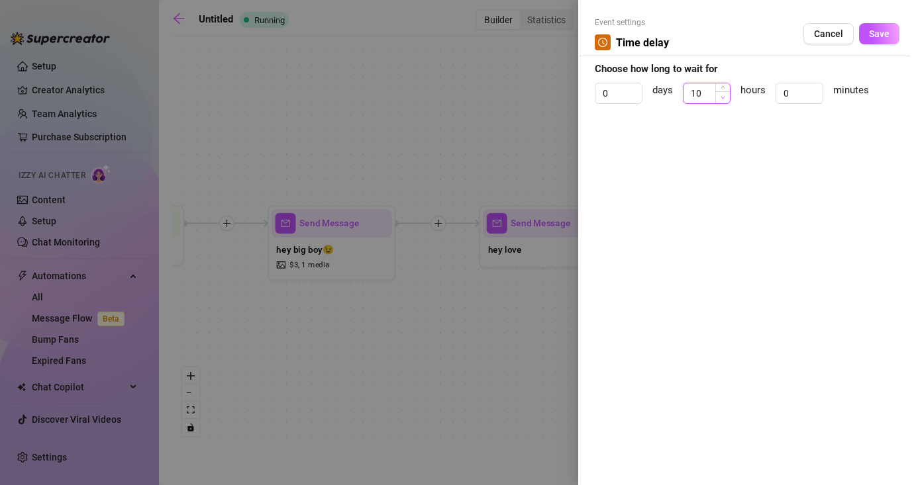
click at [724, 98] on icon "down" at bounding box center [722, 97] width 5 height 5
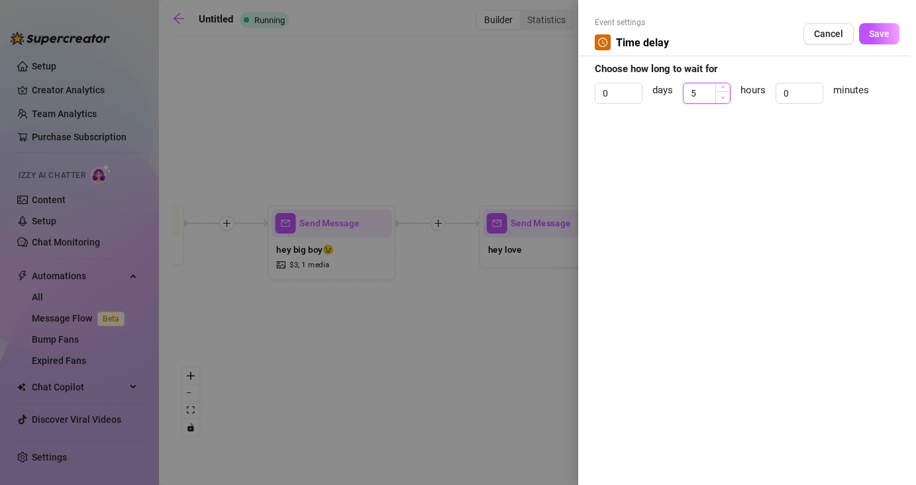
click at [724, 98] on icon "down" at bounding box center [722, 97] width 5 height 5
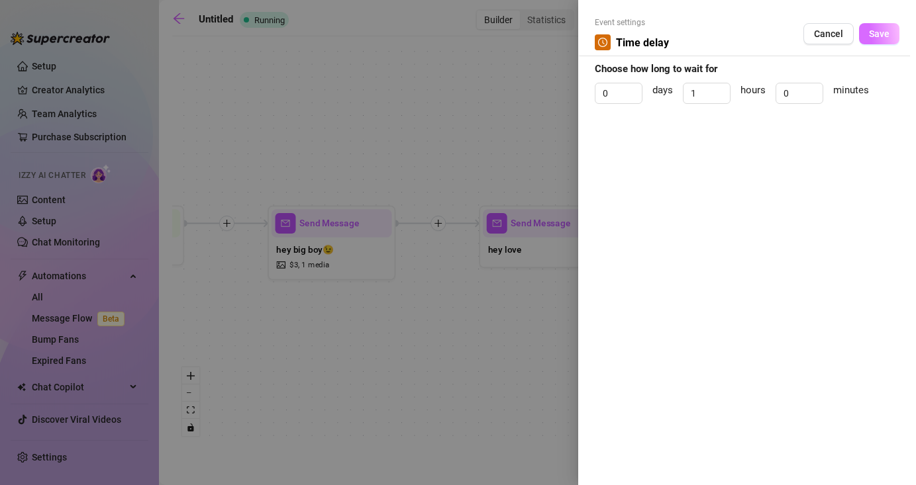
click at [864, 32] on button "Save" at bounding box center [879, 33] width 40 height 21
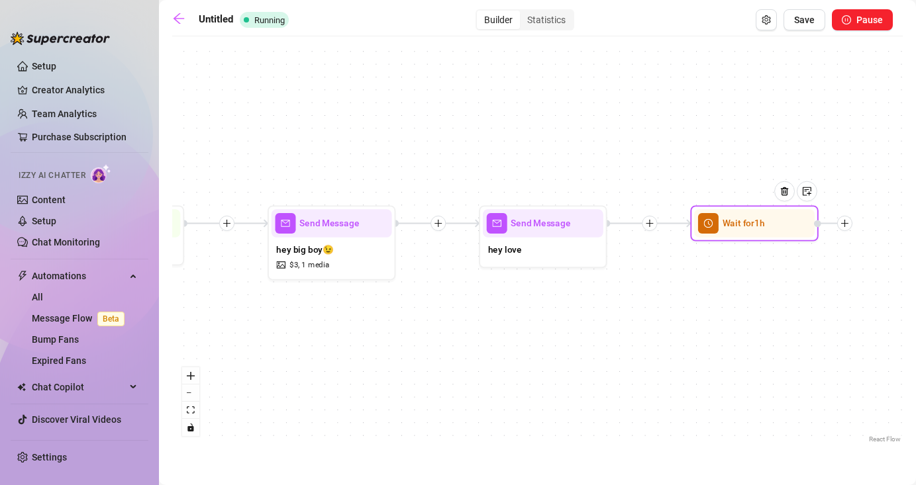
click at [767, 214] on div at bounding box center [789, 201] width 56 height 66
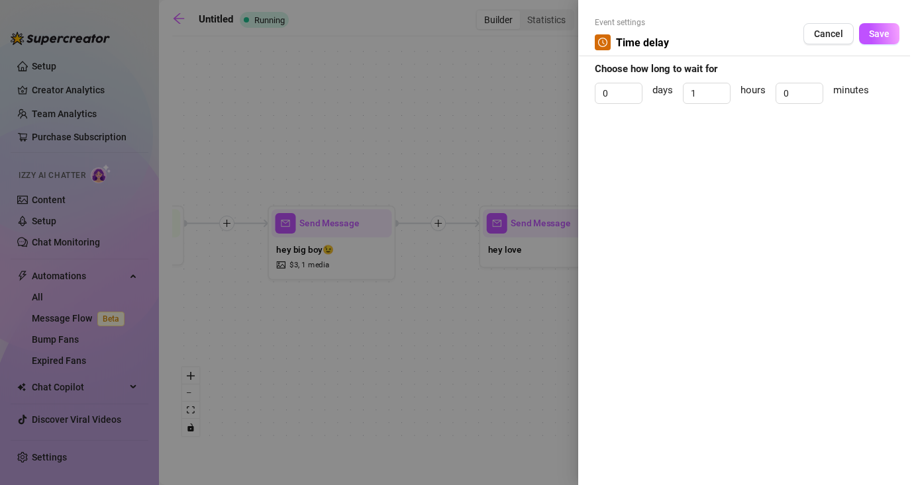
click at [467, 111] on div at bounding box center [458, 242] width 916 height 485
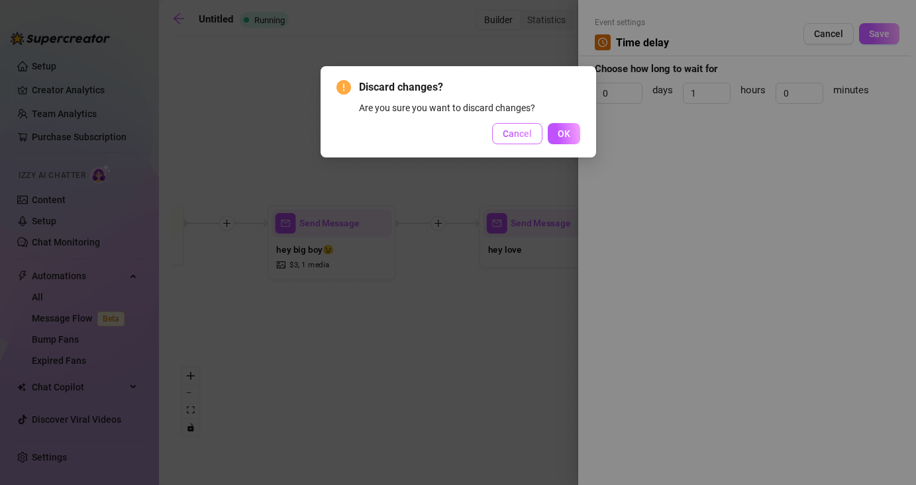
click at [536, 136] on button "Cancel" at bounding box center [517, 133] width 50 height 21
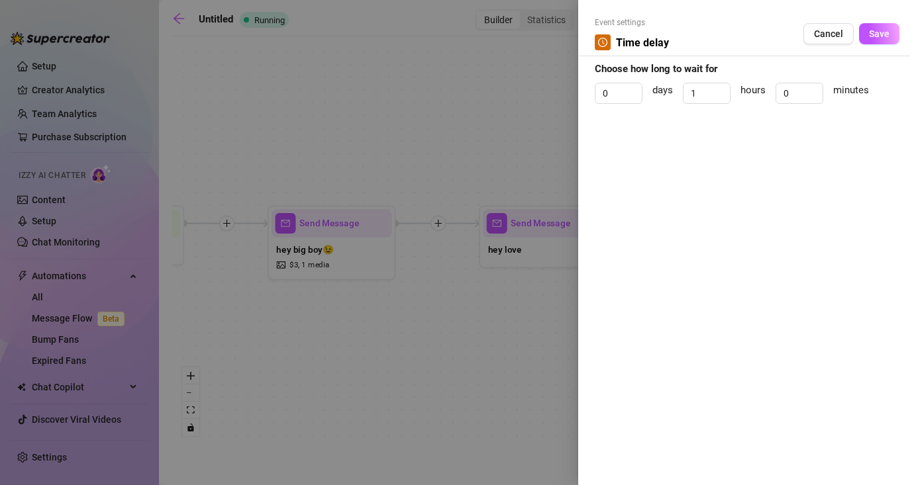
click at [878, 48] on div "Event settings Time delay Cancel Save" at bounding box center [747, 37] width 305 height 40
click at [881, 37] on span "Save" at bounding box center [879, 33] width 21 height 11
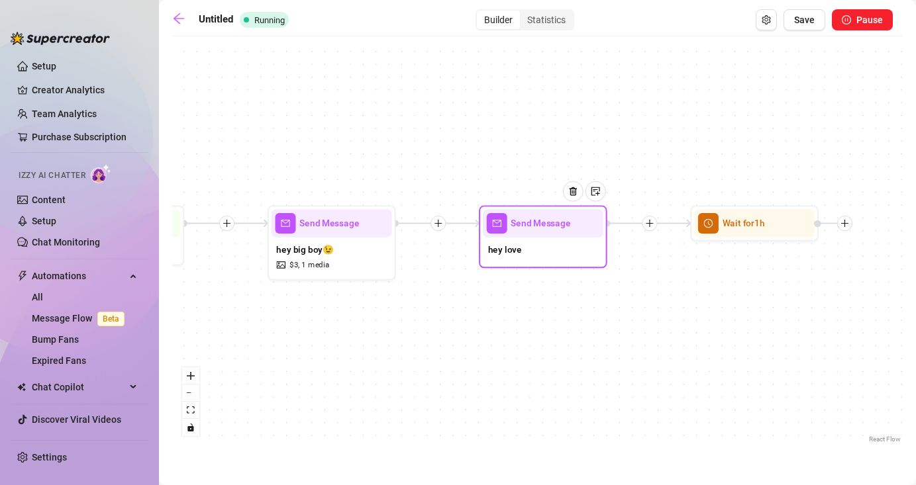
click at [557, 267] on div "Send Message hey love" at bounding box center [543, 236] width 128 height 63
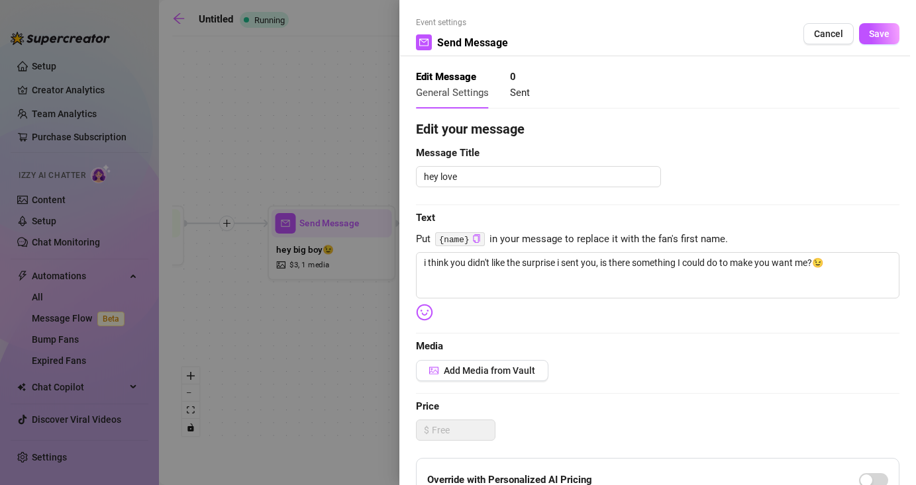
click at [193, 262] on div at bounding box center [458, 242] width 916 height 485
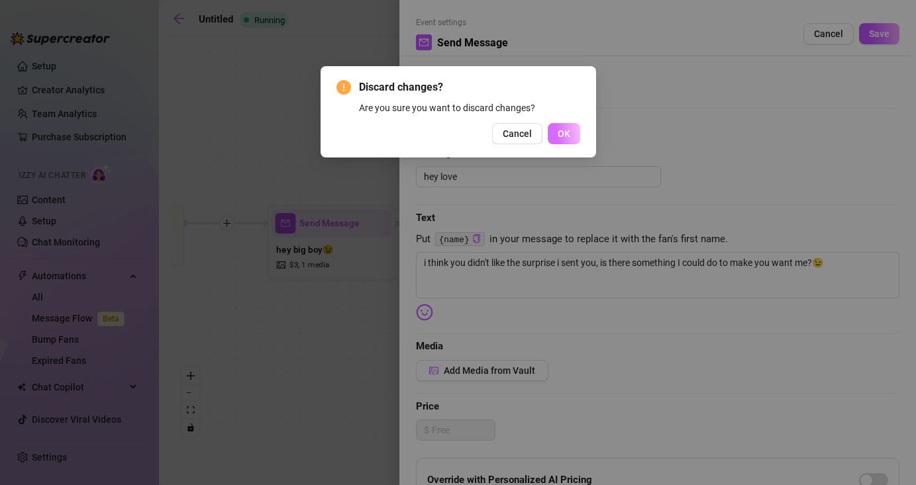
click at [554, 144] on button "OK" at bounding box center [564, 133] width 32 height 21
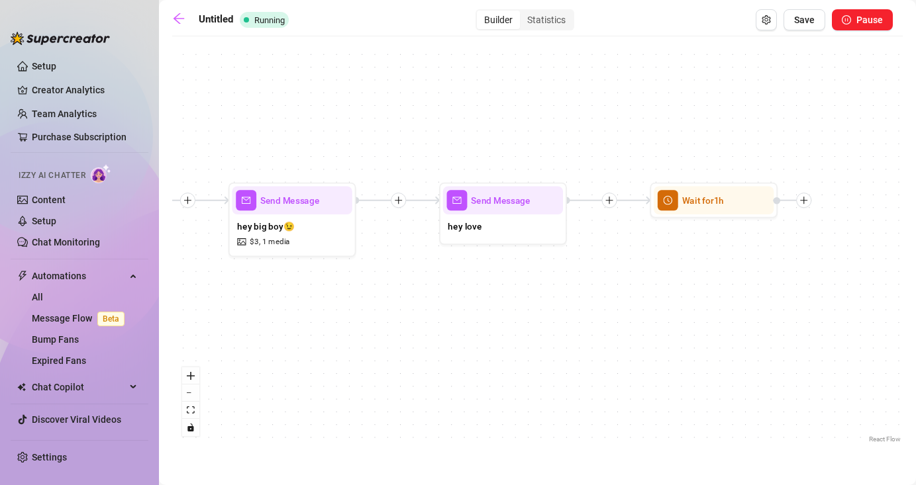
drag, startPoint x: 222, startPoint y: 292, endPoint x: 183, endPoint y: 269, distance: 46.0
click at [183, 269] on div "Wait for 1h Send Message hey love Send Message hey big boy😉 $ 3 , 1 media Start…" at bounding box center [537, 244] width 730 height 403
click at [340, 226] on div "hey big boy😉 $ 3 , 1 media" at bounding box center [292, 234] width 120 height 39
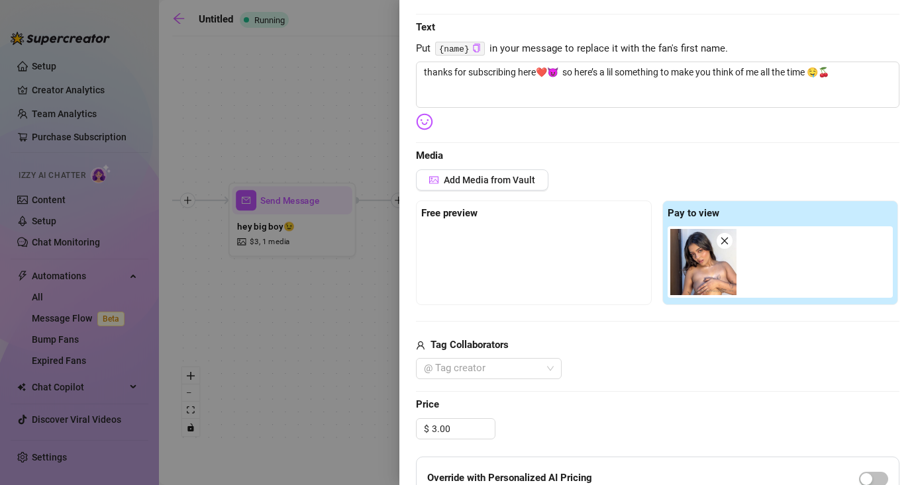
scroll to position [95, 0]
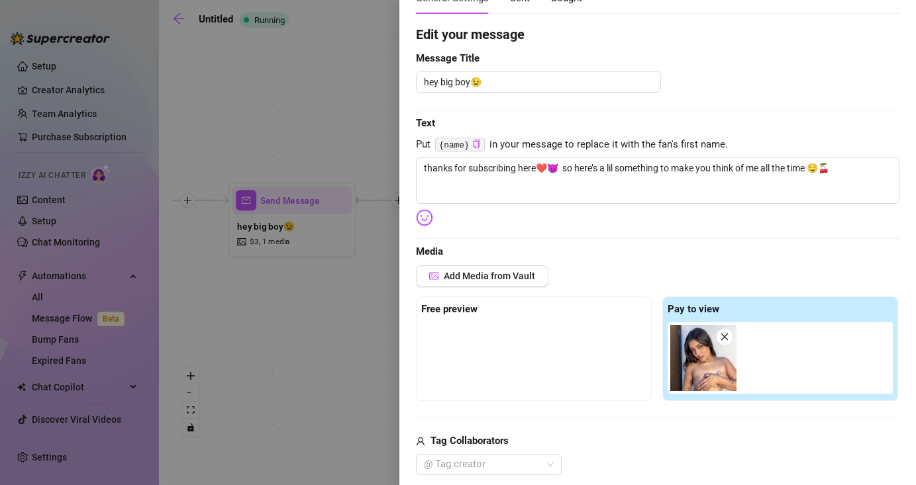
click at [463, 142] on code "{name}" at bounding box center [460, 145] width 50 height 14
click at [427, 169] on textarea "thanks for subscribing here❤️😈 so here’s a lil something to make you think of m…" at bounding box center [657, 181] width 483 height 46
click at [352, 77] on div at bounding box center [458, 242] width 916 height 485
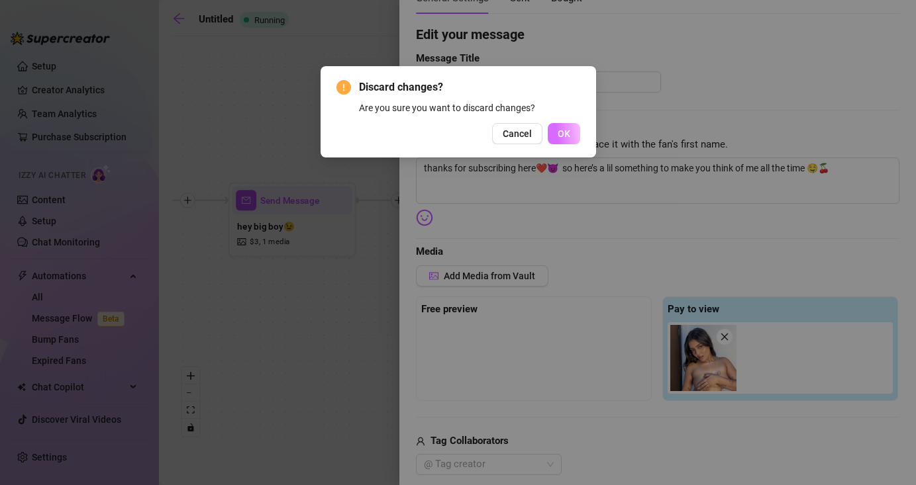
click at [560, 134] on span "OK" at bounding box center [563, 133] width 13 height 11
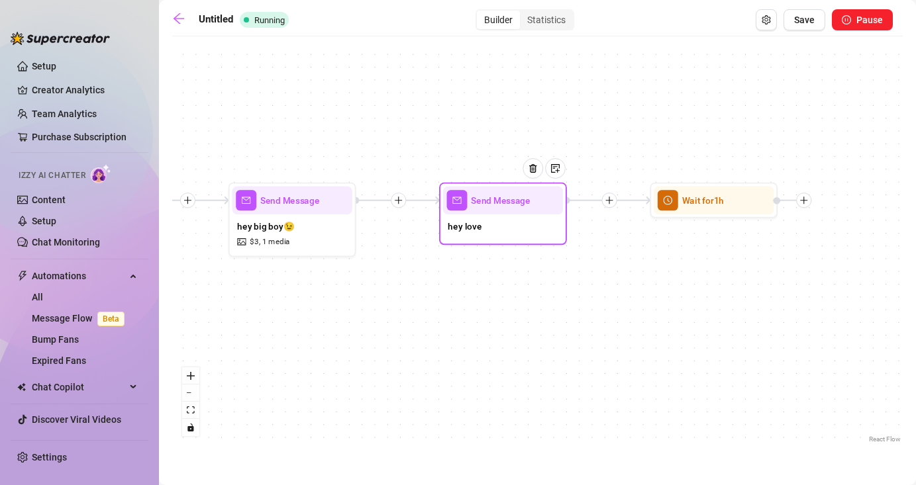
click at [525, 222] on div "hey love" at bounding box center [503, 228] width 120 height 27
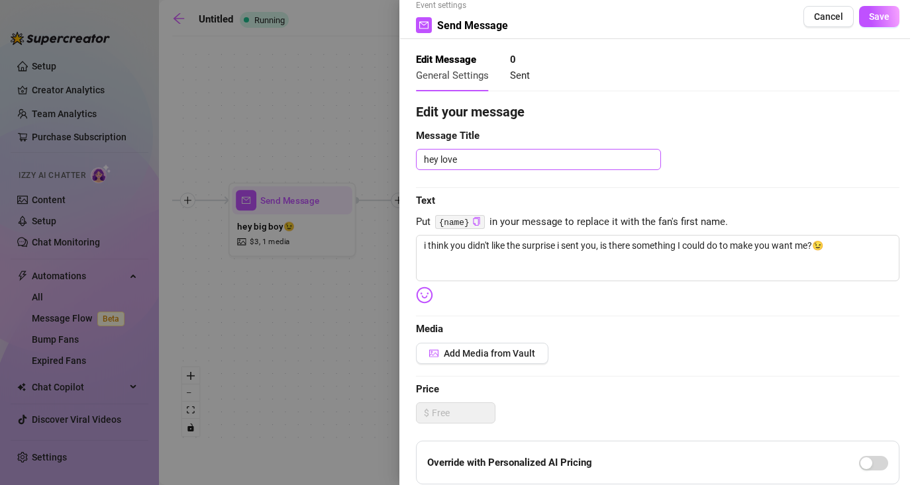
scroll to position [0, 0]
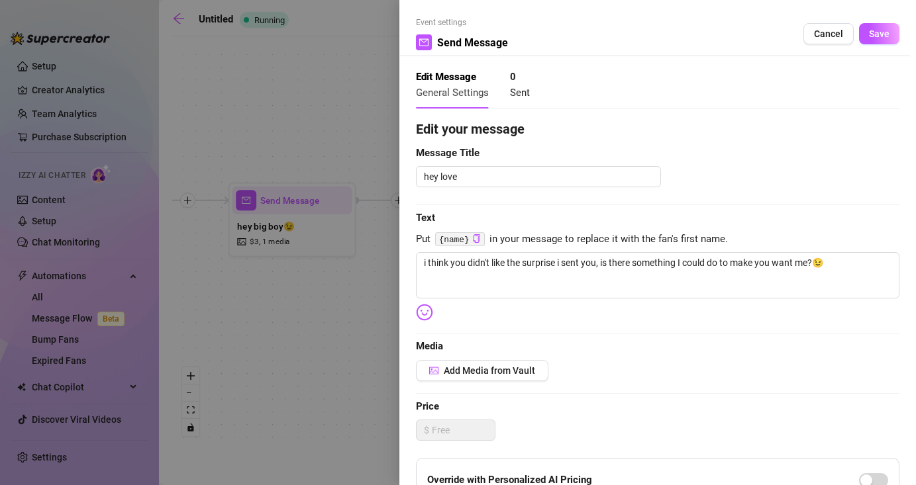
click at [386, 29] on div at bounding box center [458, 242] width 916 height 485
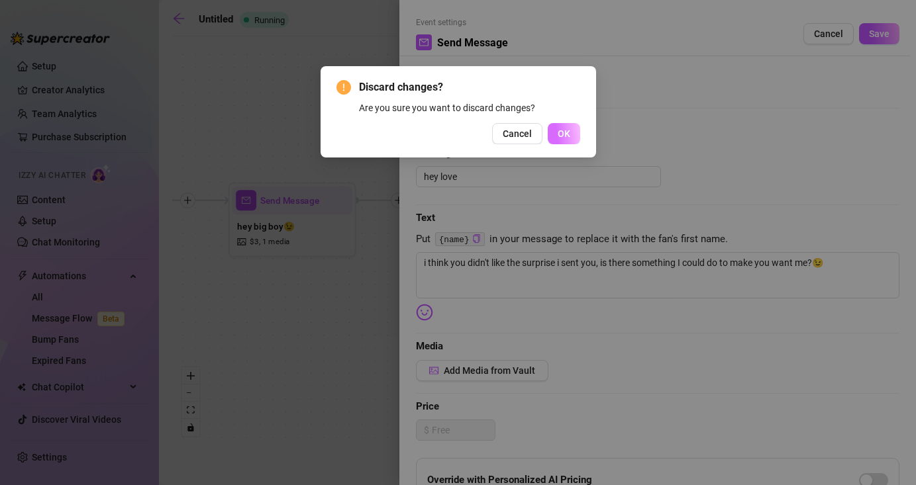
click at [559, 128] on span "OK" at bounding box center [563, 133] width 13 height 11
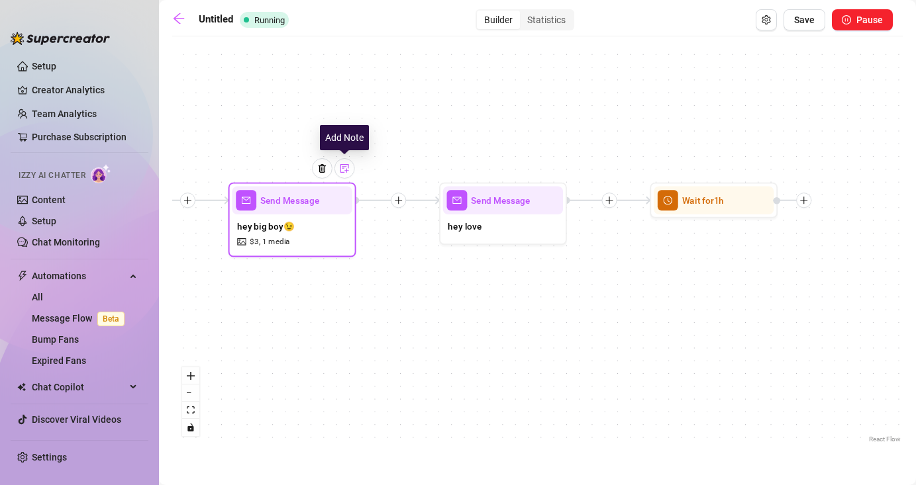
click at [346, 173] on div at bounding box center [344, 168] width 21 height 21
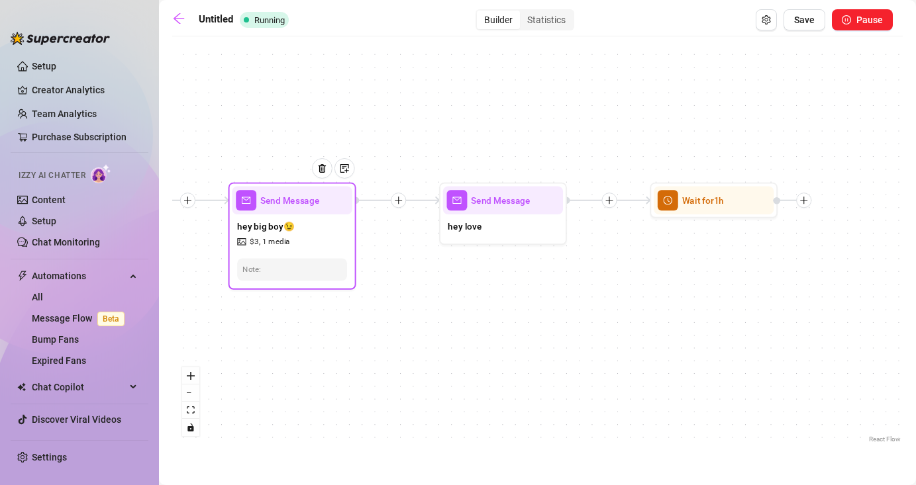
click at [309, 264] on div at bounding box center [291, 270] width 99 height 12
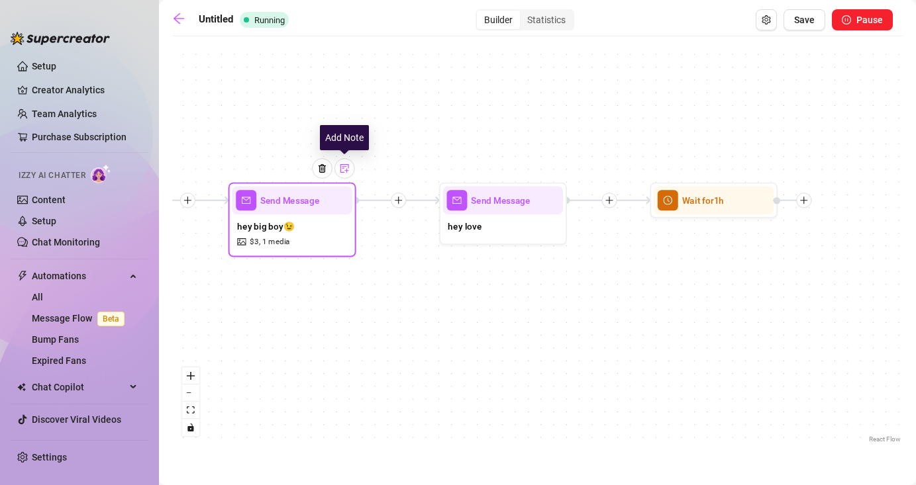
click at [349, 171] on img at bounding box center [344, 169] width 10 height 10
